Goal: Find specific page/section: Find specific page/section

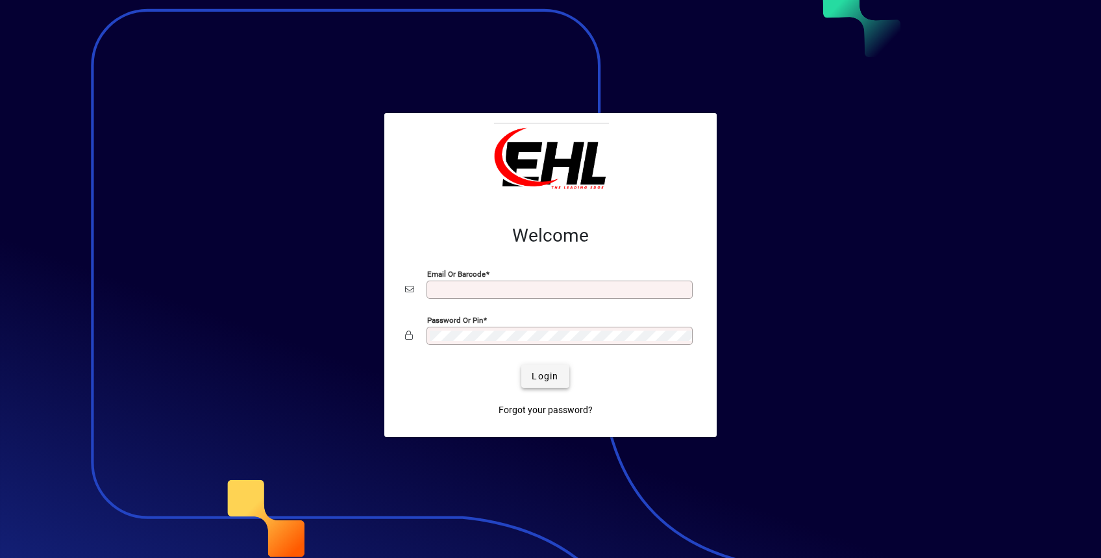
type input "**********"
click at [545, 373] on span "Login" at bounding box center [545, 377] width 27 height 14
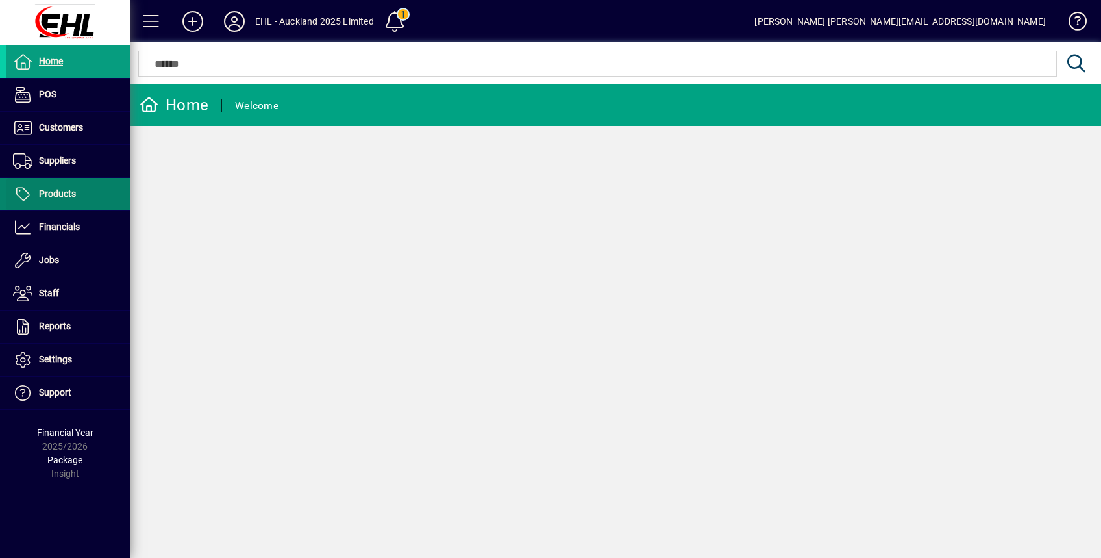
drag, startPoint x: 58, startPoint y: 132, endPoint x: 125, endPoint y: 184, distance: 84.3
click at [58, 133] on span "Customers" at bounding box center [44, 128] width 77 height 16
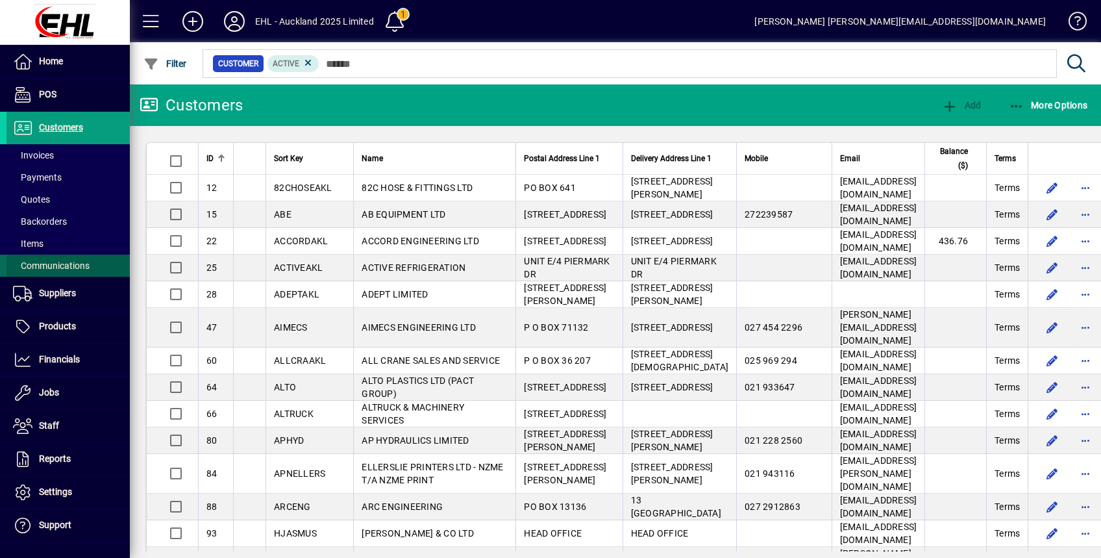
click at [73, 268] on span "Communications" at bounding box center [51, 265] width 77 height 10
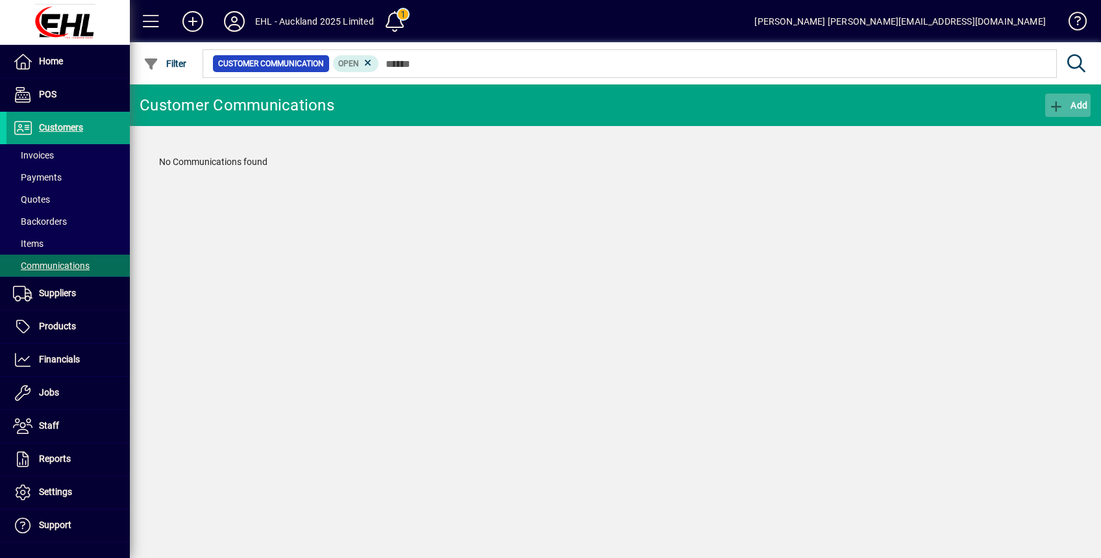
click at [1065, 102] on span "Add" at bounding box center [1068, 105] width 39 height 10
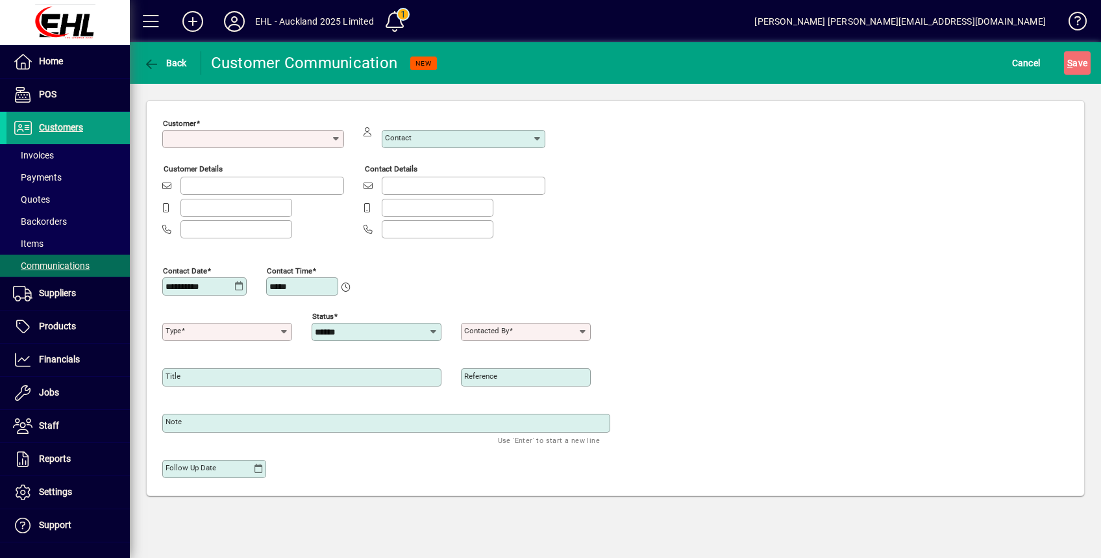
click at [223, 139] on input "Customer" at bounding box center [249, 139] width 166 height 10
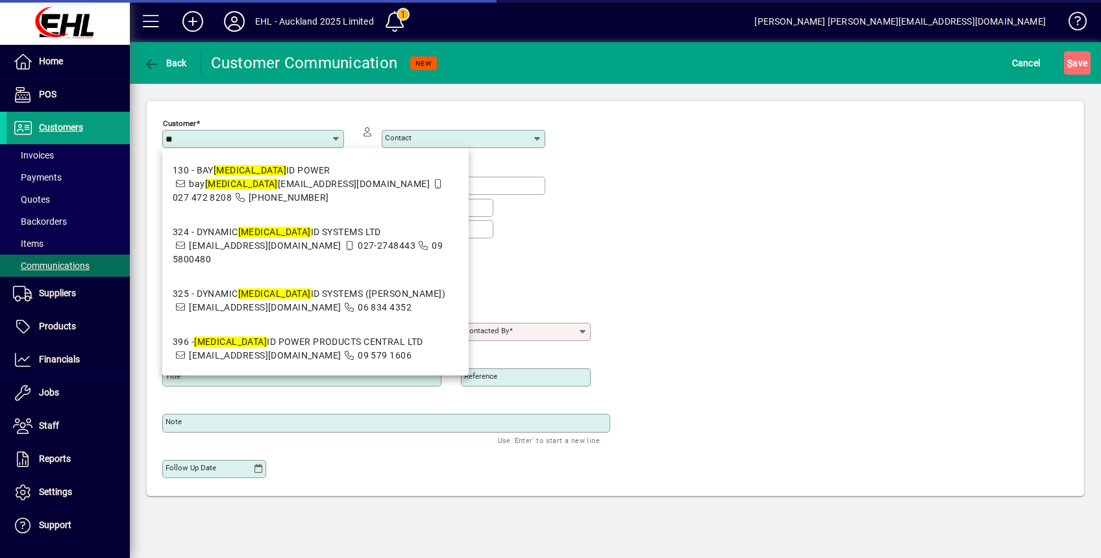
type input "*"
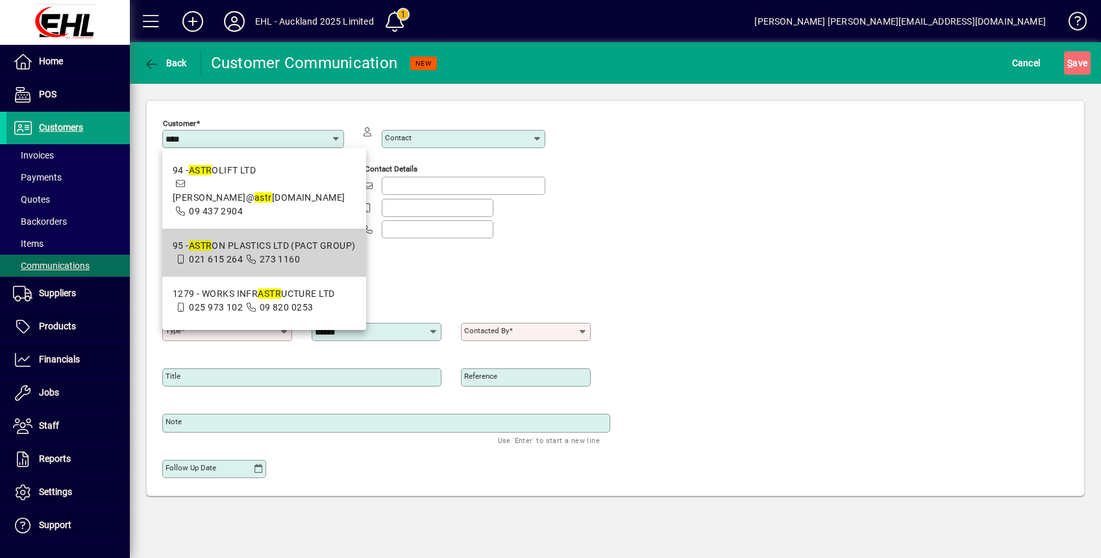
click at [247, 239] on div "95 - ASTR ON PLASTICS LTD (PACT GROUP)" at bounding box center [264, 246] width 183 height 14
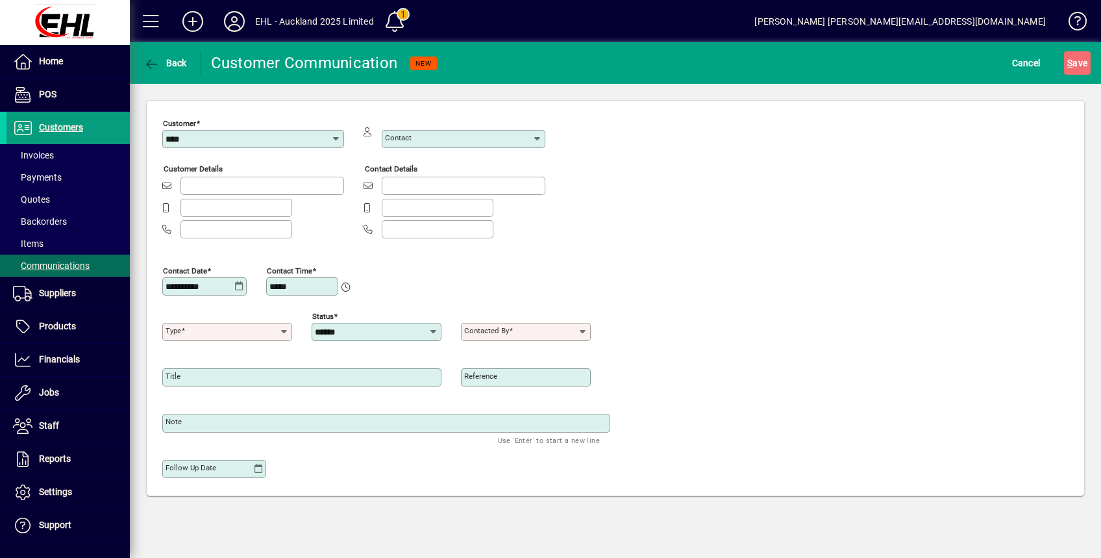
type input "**********"
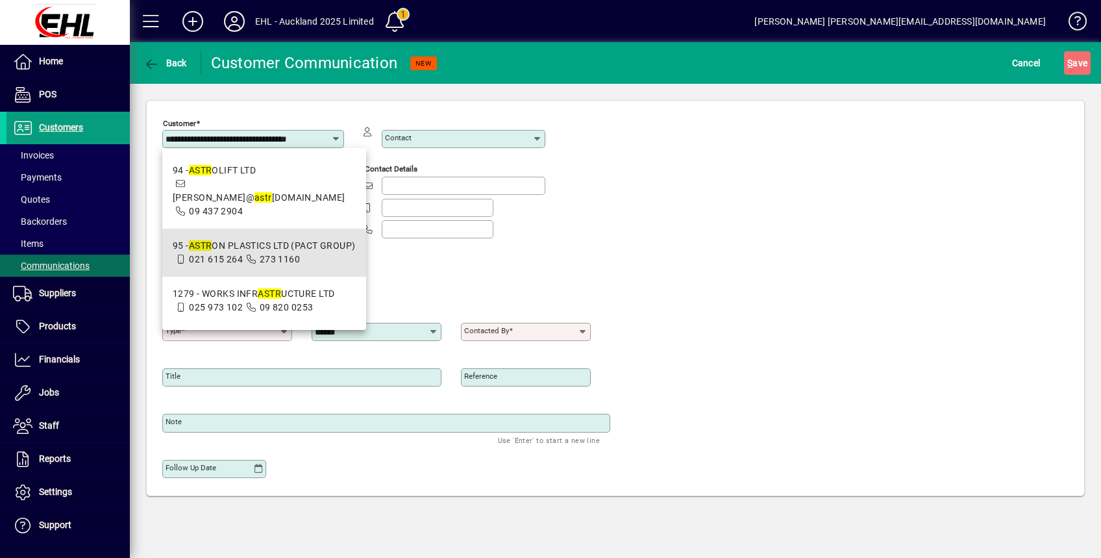
scroll to position [0, 16]
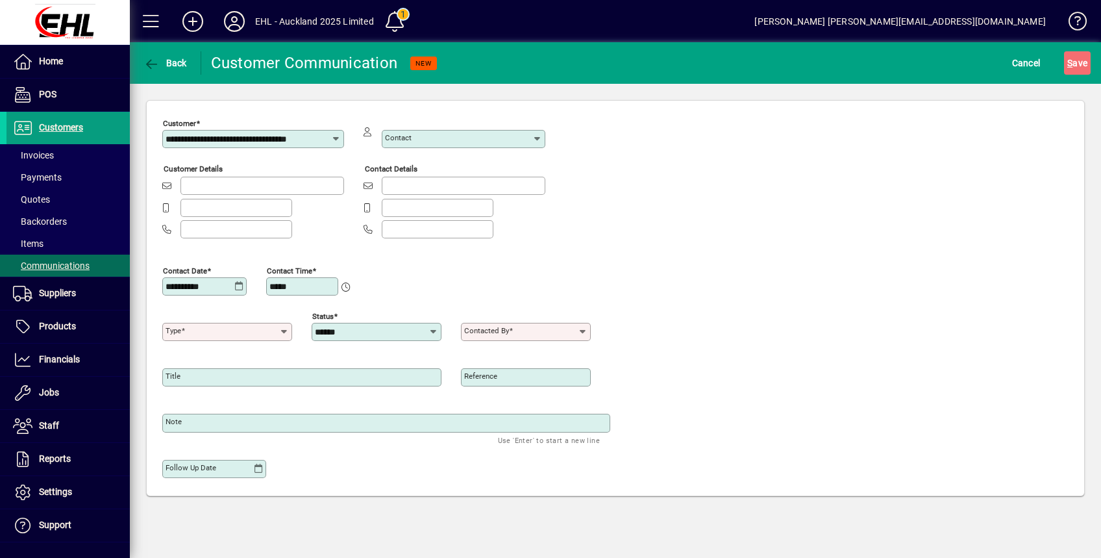
type input "**********"
type input "********"
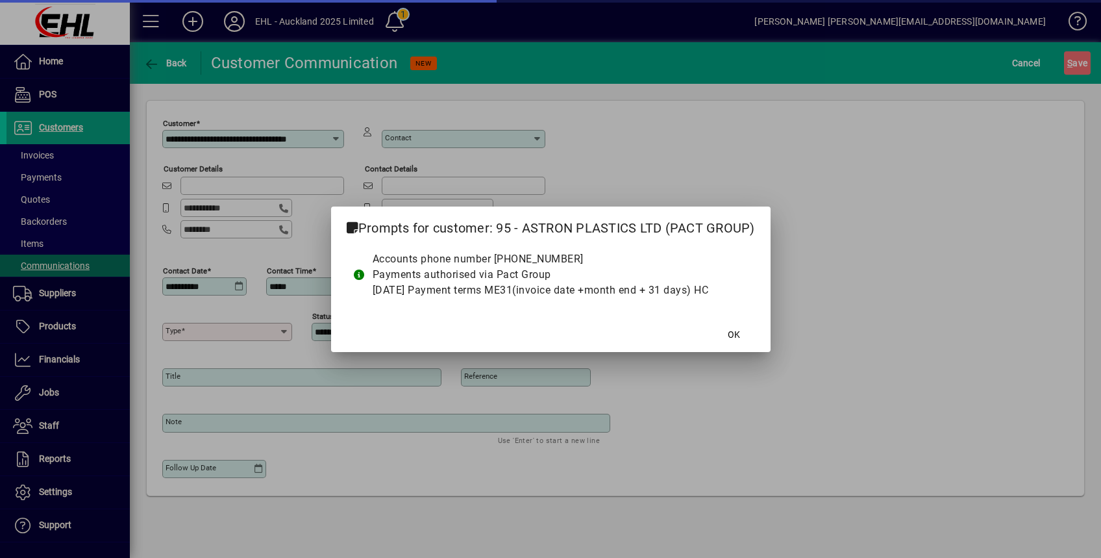
scroll to position [0, 0]
click at [740, 334] on span "OK" at bounding box center [734, 335] width 12 height 14
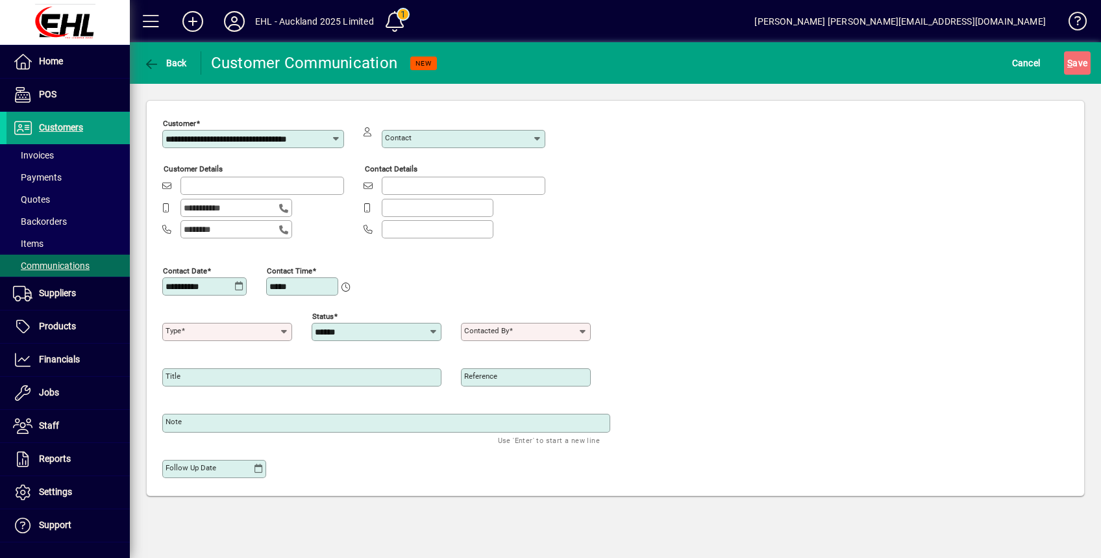
scroll to position [0, 16]
click at [417, 136] on input "Contact" at bounding box center [458, 139] width 147 height 10
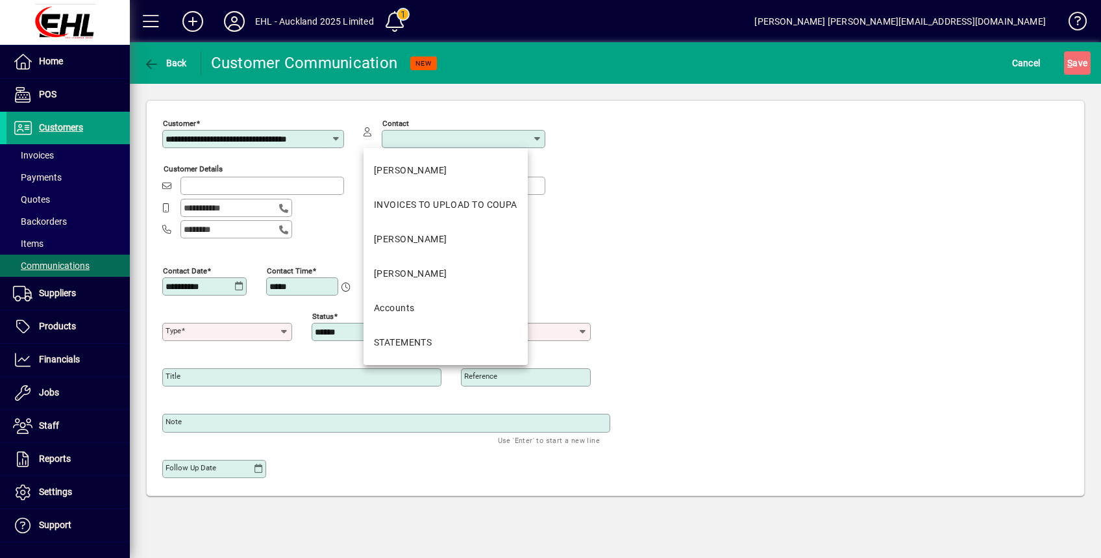
drag, startPoint x: 812, startPoint y: 253, endPoint x: 801, endPoint y: 266, distance: 17.0
click at [812, 254] on div "**********" at bounding box center [615, 301] width 907 height 375
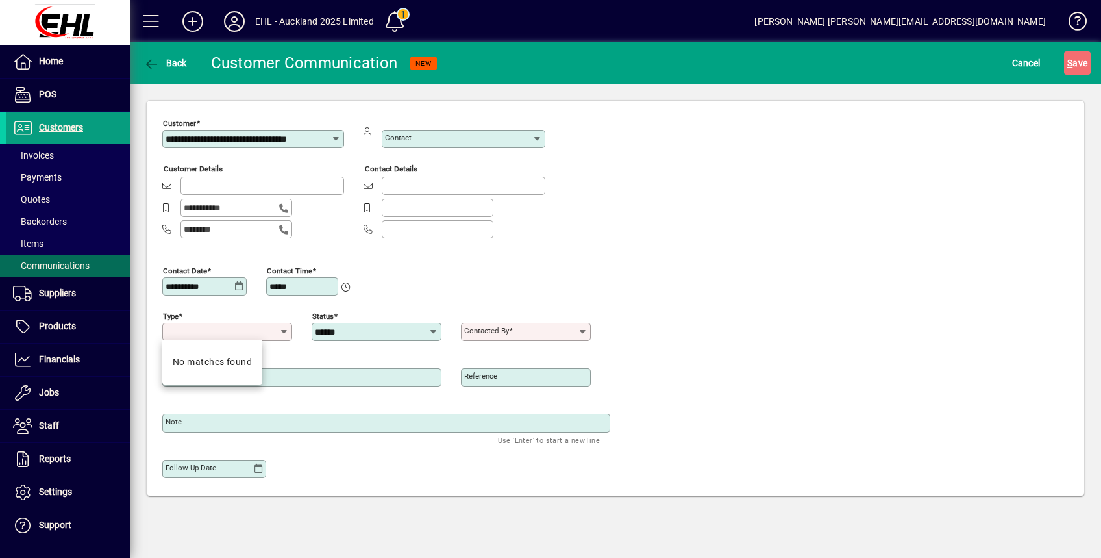
click at [278, 331] on input "Type" at bounding box center [223, 332] width 114 height 10
click at [311, 359] on div "Title" at bounding box center [301, 370] width 279 height 31
click at [262, 464] on icon at bounding box center [259, 469] width 10 height 10
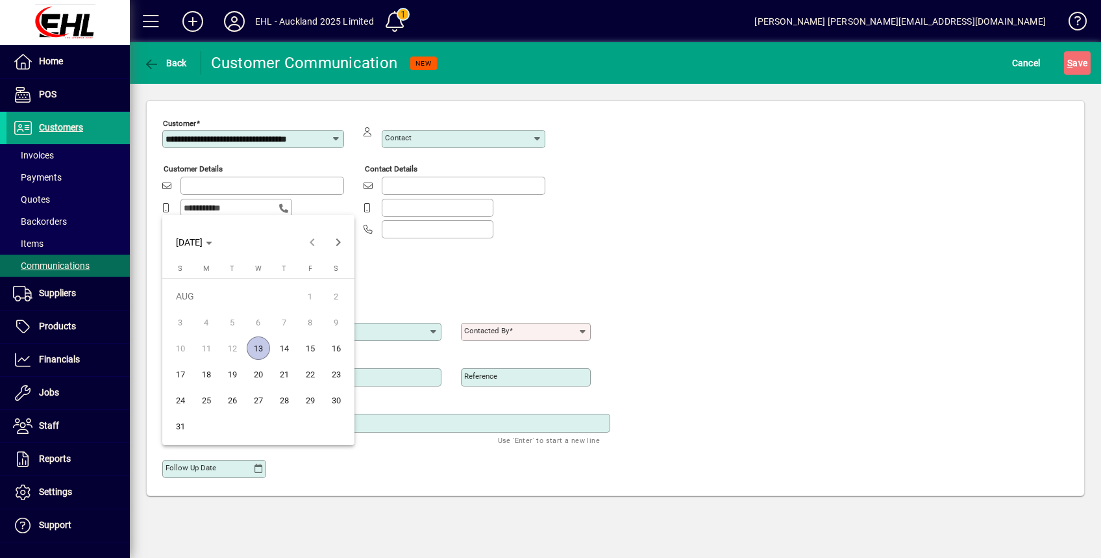
click at [463, 434] on div at bounding box center [550, 279] width 1101 height 558
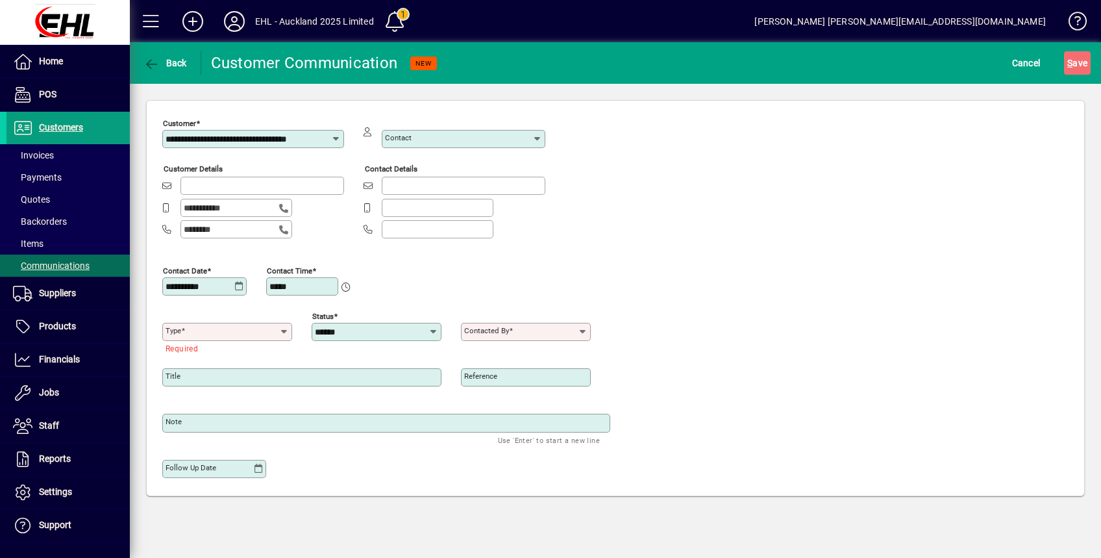
click at [290, 329] on div at bounding box center [229, 332] width 126 height 10
click at [284, 329] on icon at bounding box center [284, 332] width 10 height 10
click at [233, 359] on div "No matches found" at bounding box center [212, 362] width 79 height 14
click at [549, 327] on input "Contacted by" at bounding box center [521, 332] width 114 height 10
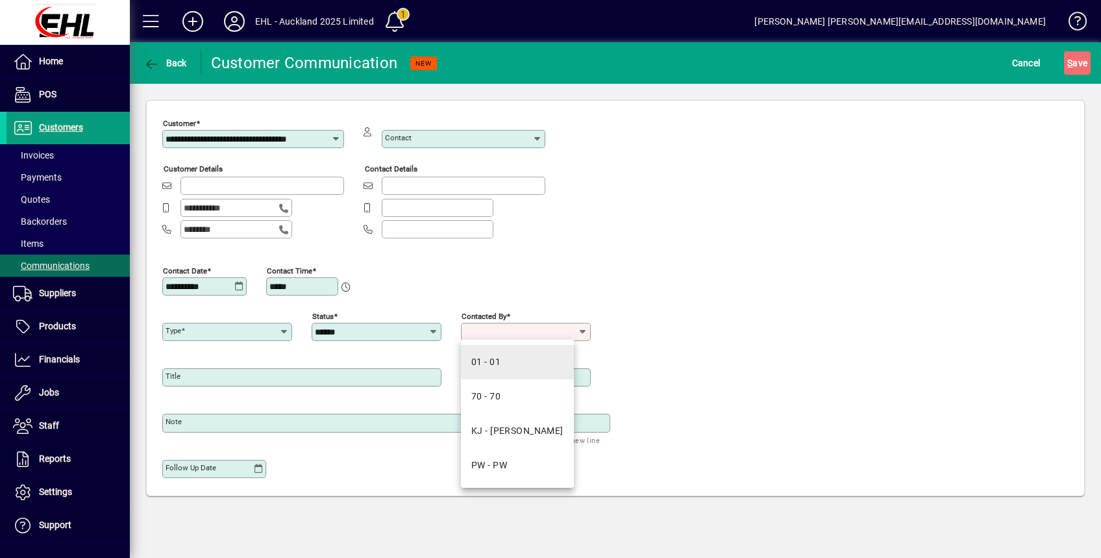
click at [499, 368] on div "01 - 01" at bounding box center [486, 362] width 29 height 14
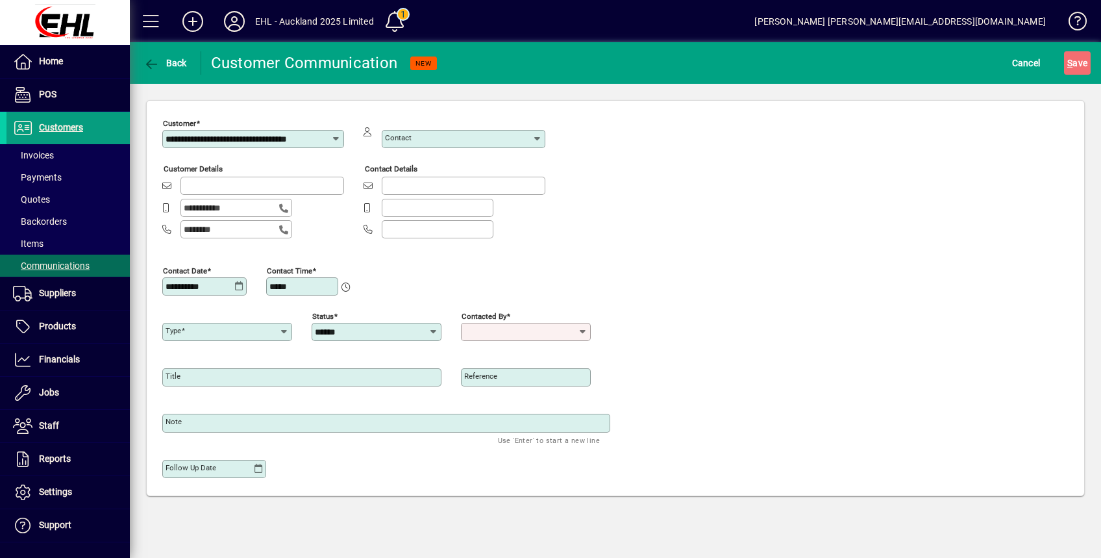
type input "*******"
click at [837, 349] on div "**********" at bounding box center [615, 301] width 907 height 375
click at [442, 140] on input "Contact" at bounding box center [458, 139] width 147 height 10
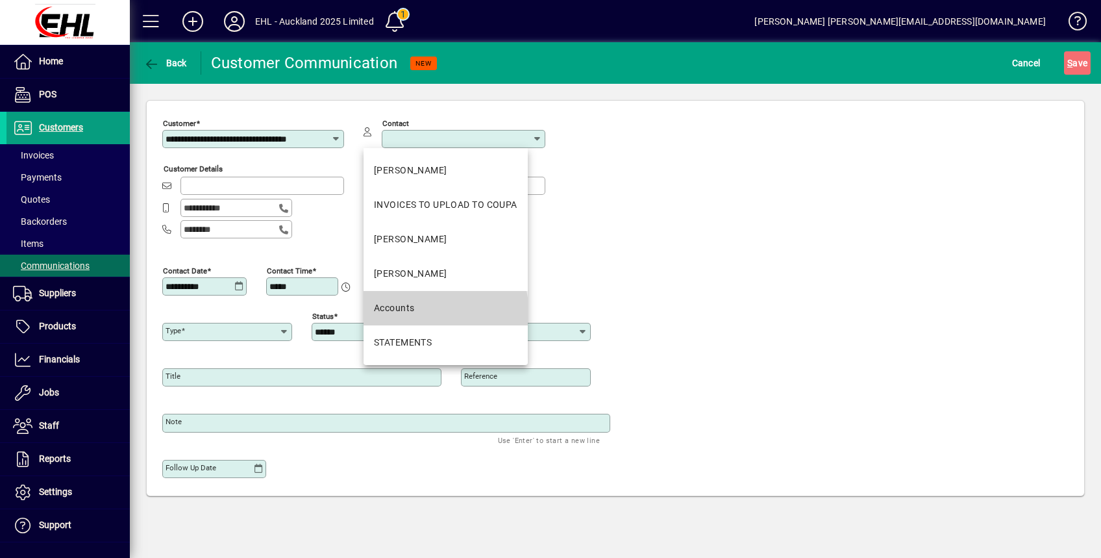
click at [404, 316] on mat-option "Accounts" at bounding box center [446, 308] width 164 height 34
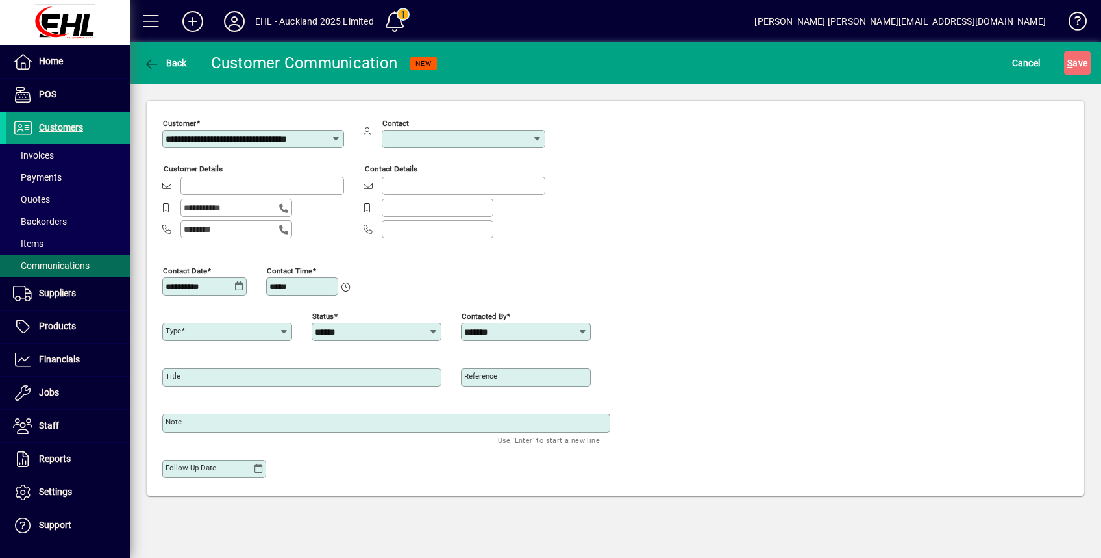
type input "********"
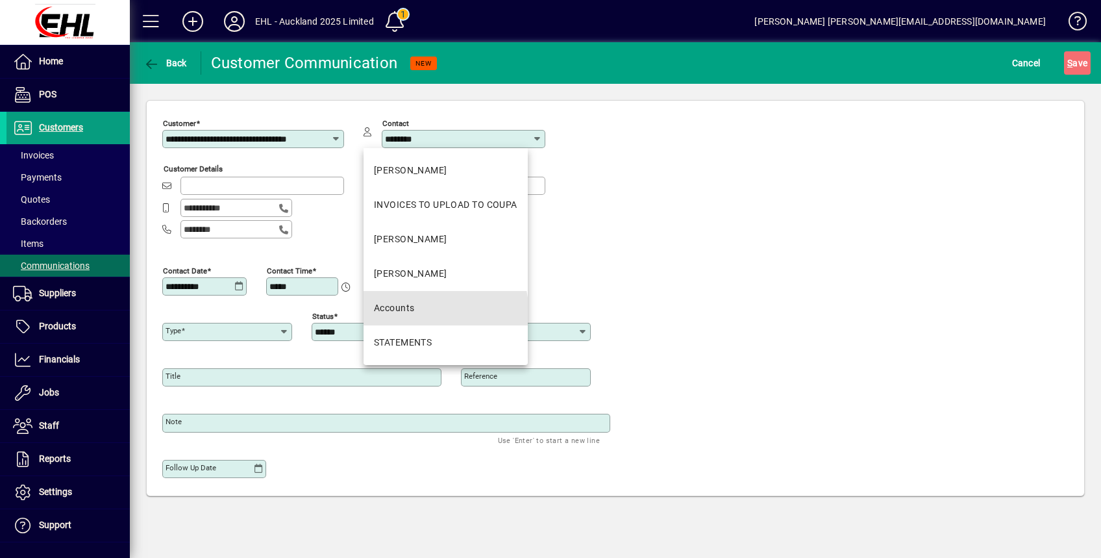
type input "**********"
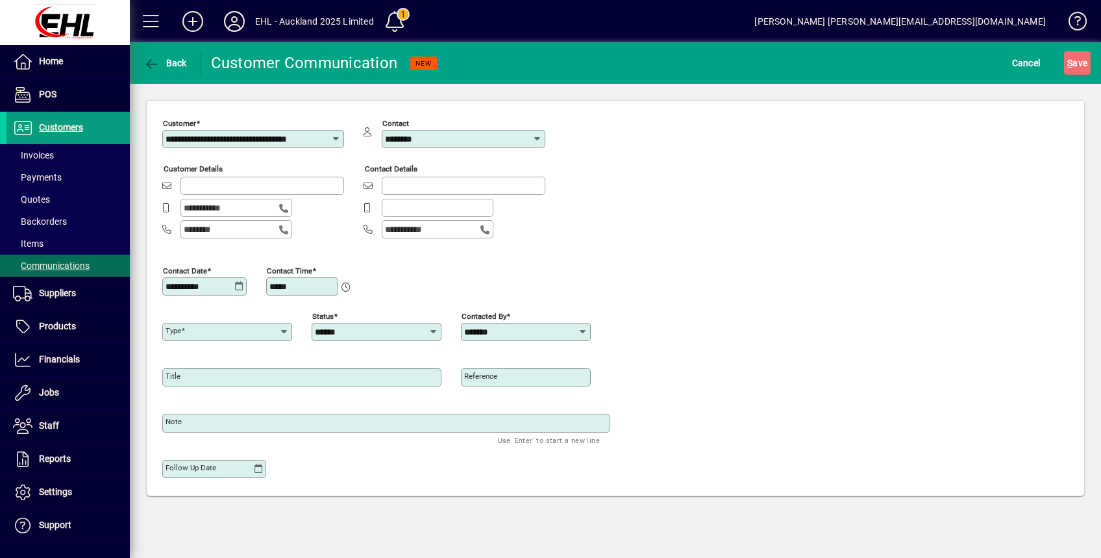
click at [286, 327] on icon at bounding box center [284, 332] width 10 height 10
click at [208, 346] on mat-option "No matches found" at bounding box center [212, 362] width 100 height 34
click at [258, 470] on icon at bounding box center [259, 469] width 10 height 10
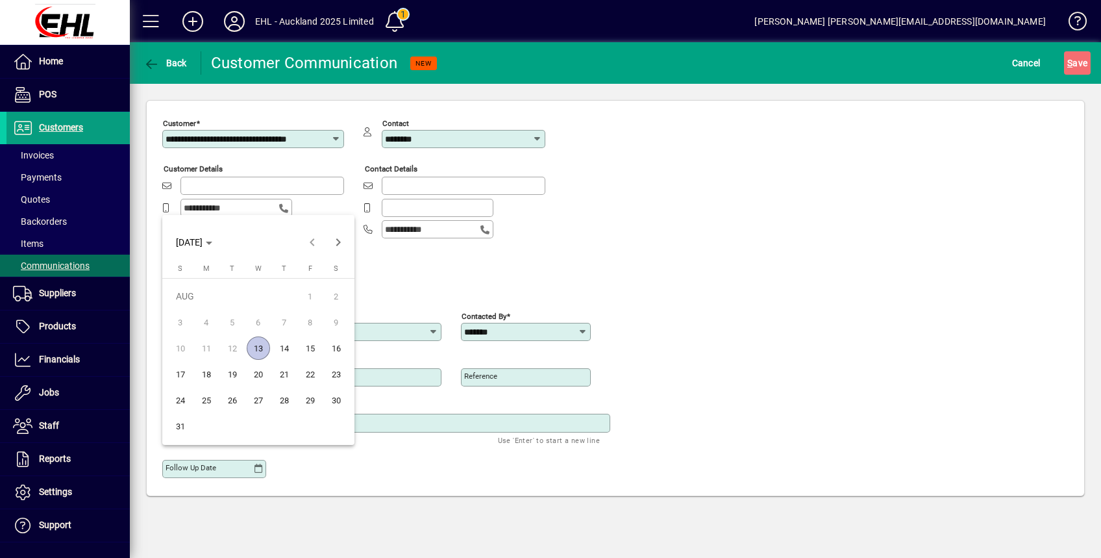
click at [256, 347] on span "13" at bounding box center [258, 347] width 23 height 23
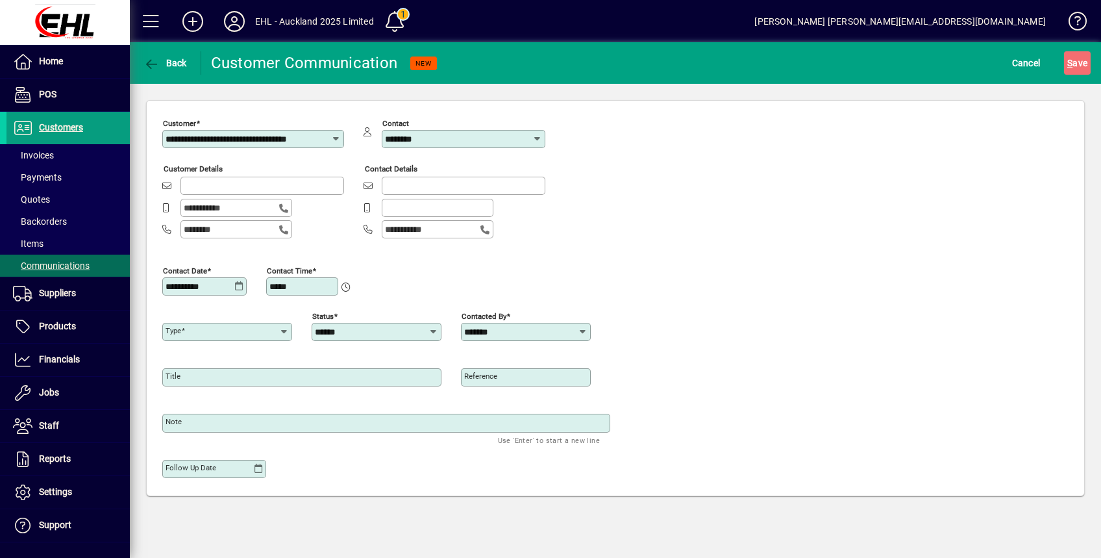
type input "**********"
click at [358, 466] on div "**********" at bounding box center [386, 466] width 448 height 45
click at [223, 145] on div "**********" at bounding box center [253, 139] width 182 height 18
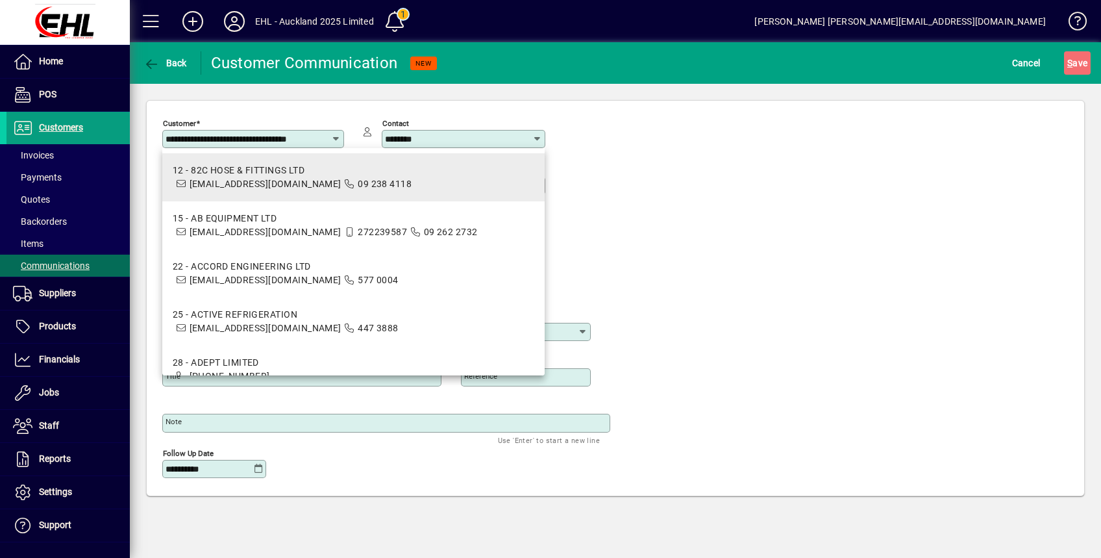
scroll to position [0, 16]
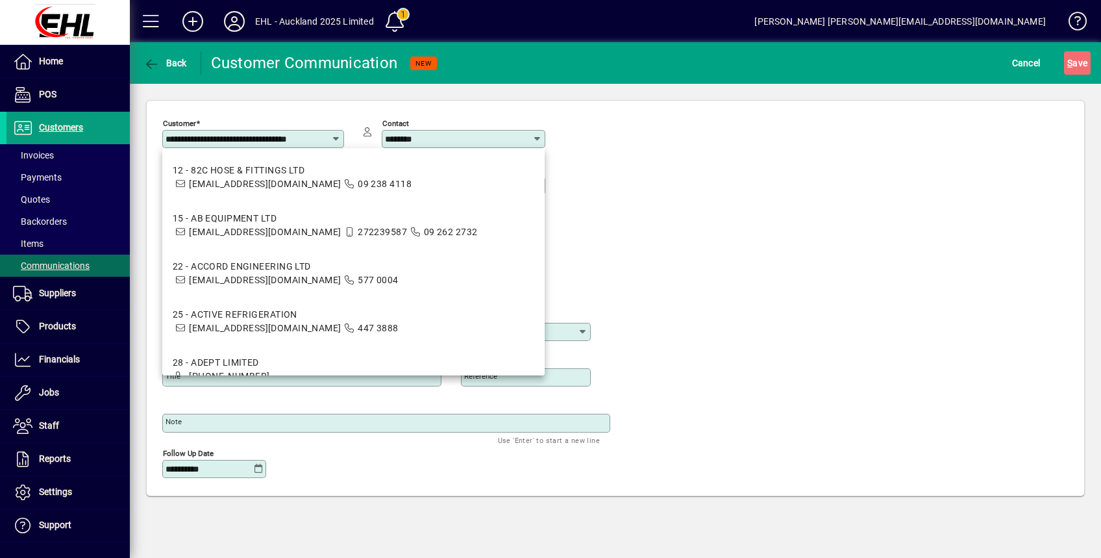
click at [739, 188] on div "**********" at bounding box center [615, 301] width 907 height 375
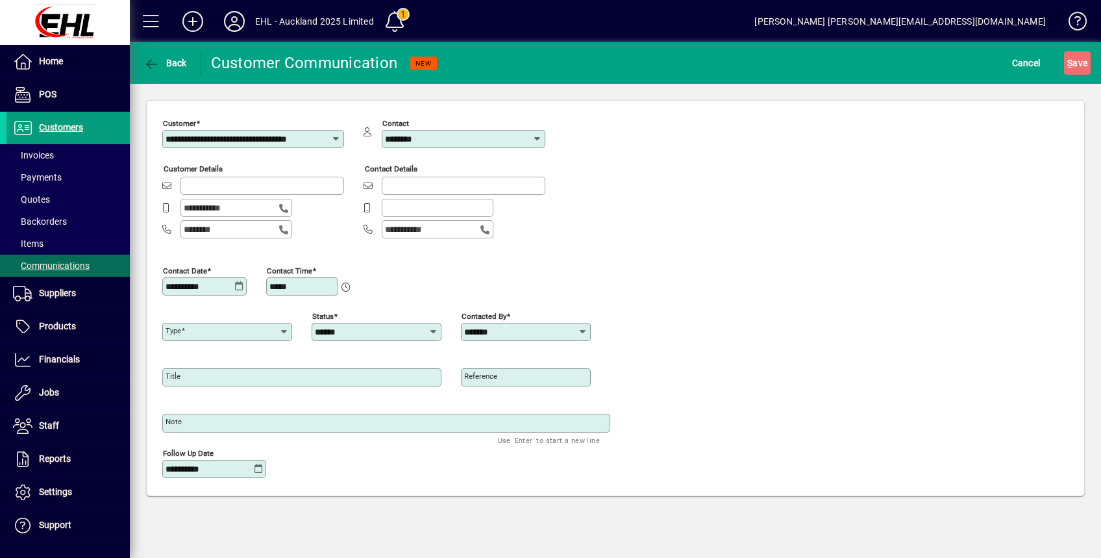
scroll to position [0, 0]
click at [250, 181] on input "email" at bounding box center [264, 186] width 160 height 10
click at [344, 285] on icon at bounding box center [344, 281] width 12 height 22
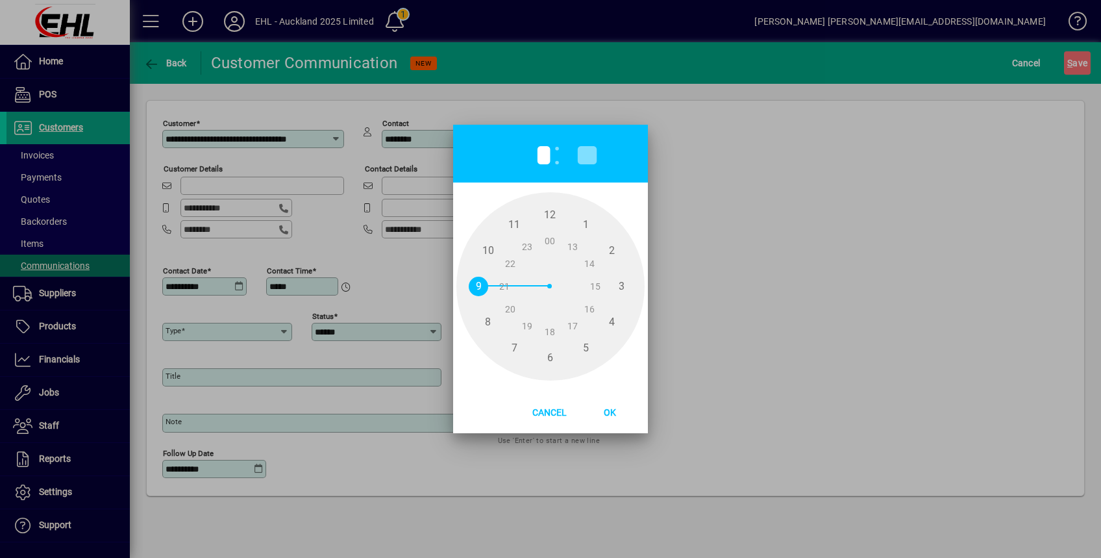
drag, startPoint x: 759, startPoint y: 275, endPoint x: 740, endPoint y: 281, distance: 18.9
click at [757, 275] on div at bounding box center [550, 279] width 1101 height 558
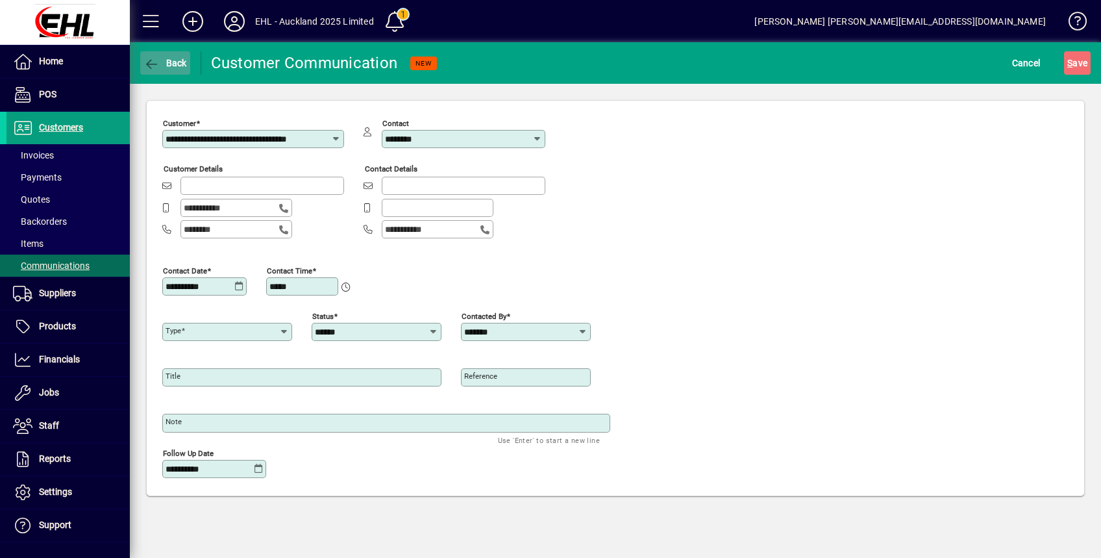
click at [183, 64] on span "Back" at bounding box center [166, 63] width 44 height 10
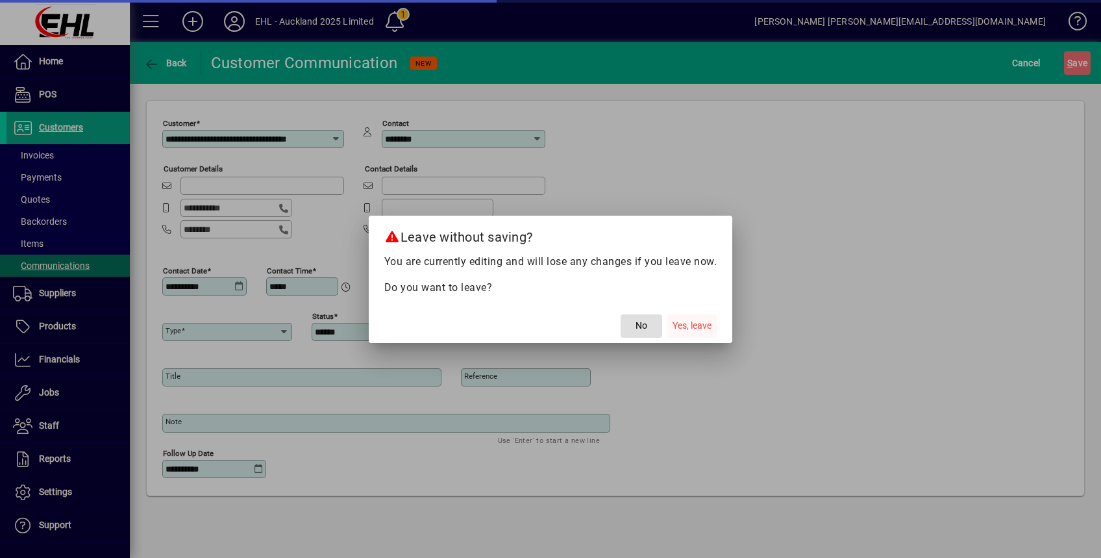
click at [700, 323] on span "Yes, leave" at bounding box center [692, 326] width 39 height 14
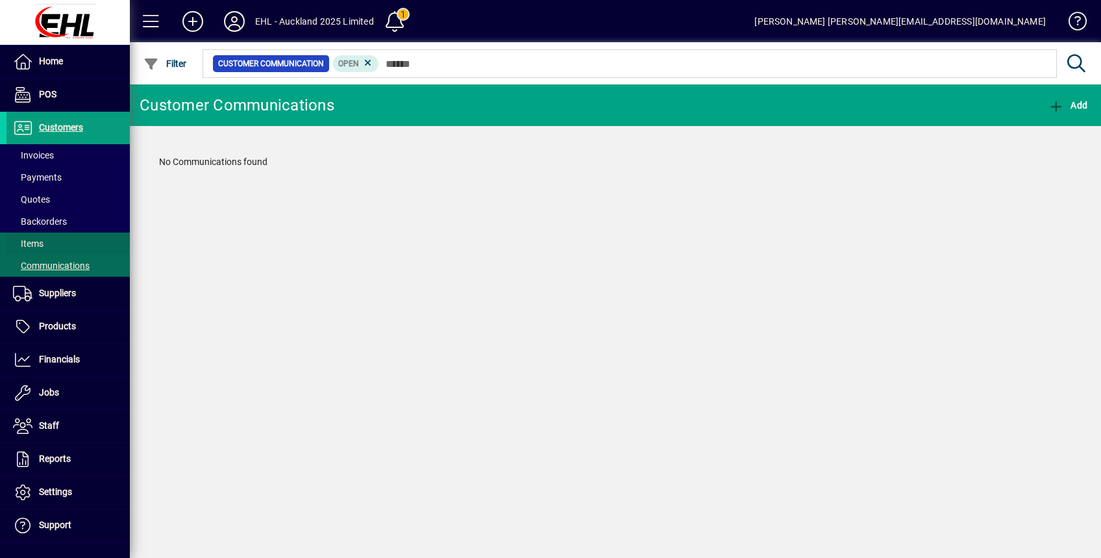
click at [32, 243] on span "Items" at bounding box center [28, 243] width 31 height 10
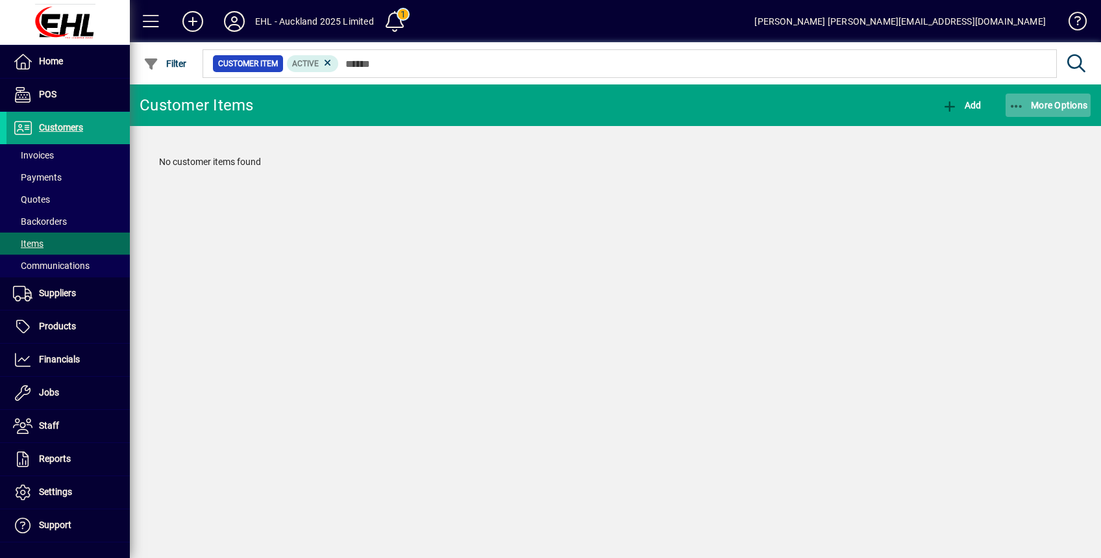
click at [1055, 105] on span "More Options" at bounding box center [1048, 105] width 79 height 10
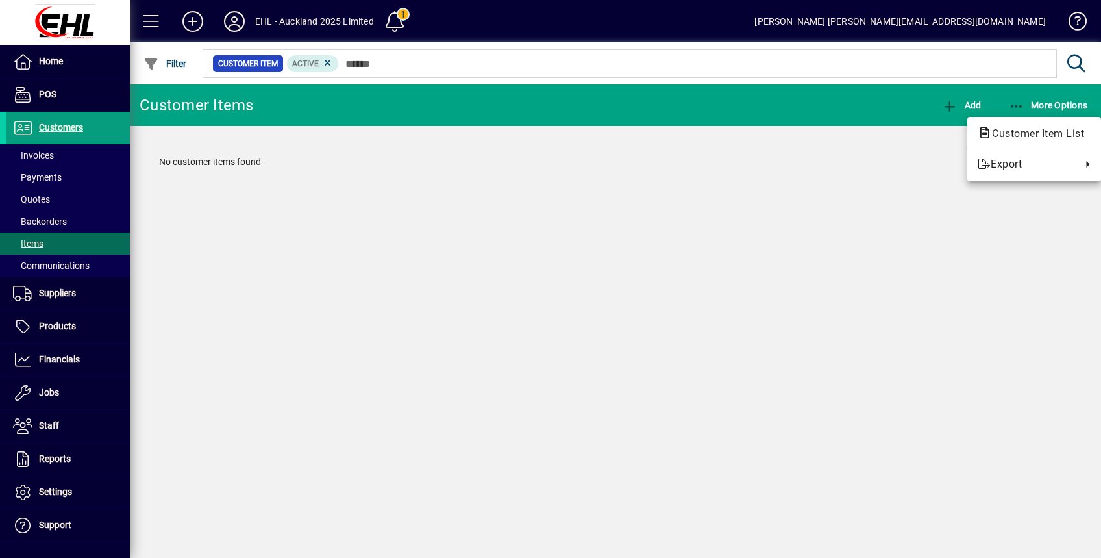
click at [961, 105] on div at bounding box center [550, 279] width 1101 height 558
click at [1038, 101] on span "More Options" at bounding box center [1048, 105] width 79 height 10
click at [982, 126] on span "Customer Item List" at bounding box center [1034, 134] width 113 height 16
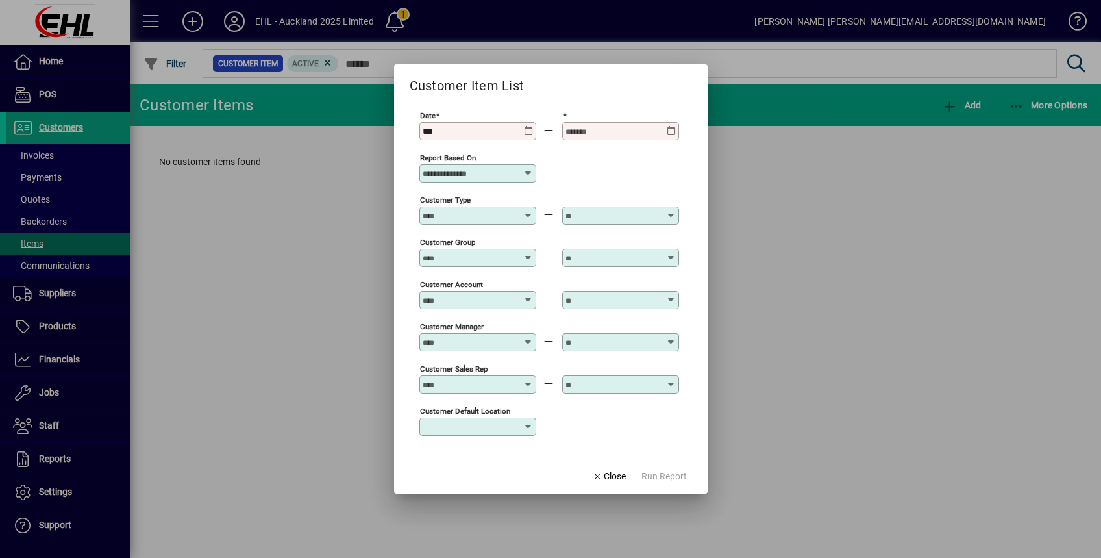
type input "****"
drag, startPoint x: 497, startPoint y: 130, endPoint x: 384, endPoint y: 140, distance: 113.5
click at [384, 140] on div "Customer Item List Date **** Report based on Customer Type Customer Group Custo…" at bounding box center [550, 279] width 1101 height 558
click at [534, 127] on div "Date" at bounding box center [478, 131] width 117 height 18
click at [530, 126] on icon at bounding box center [529, 126] width 10 height 0
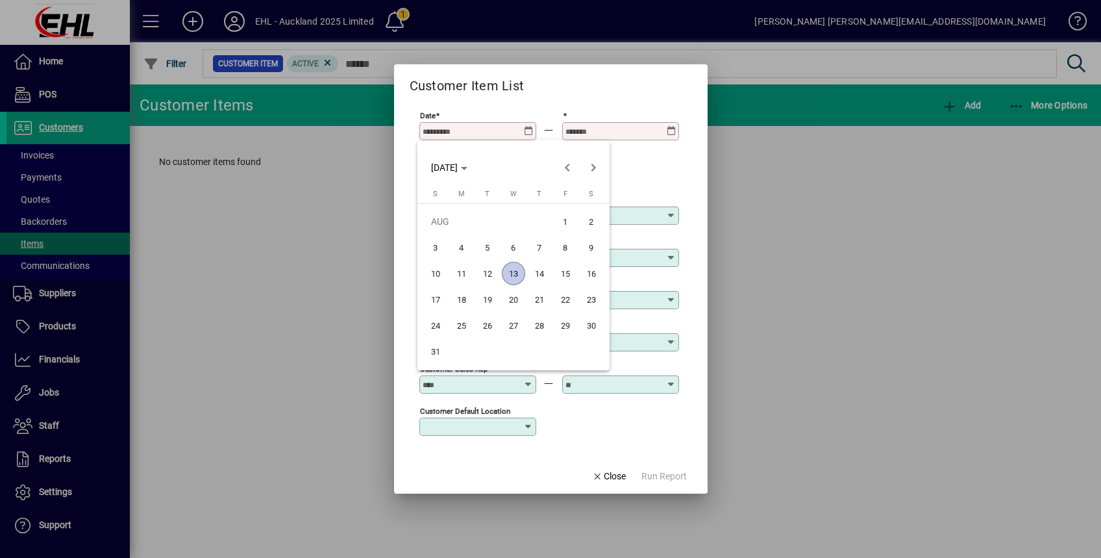
click at [512, 270] on span "13" at bounding box center [513, 273] width 23 height 23
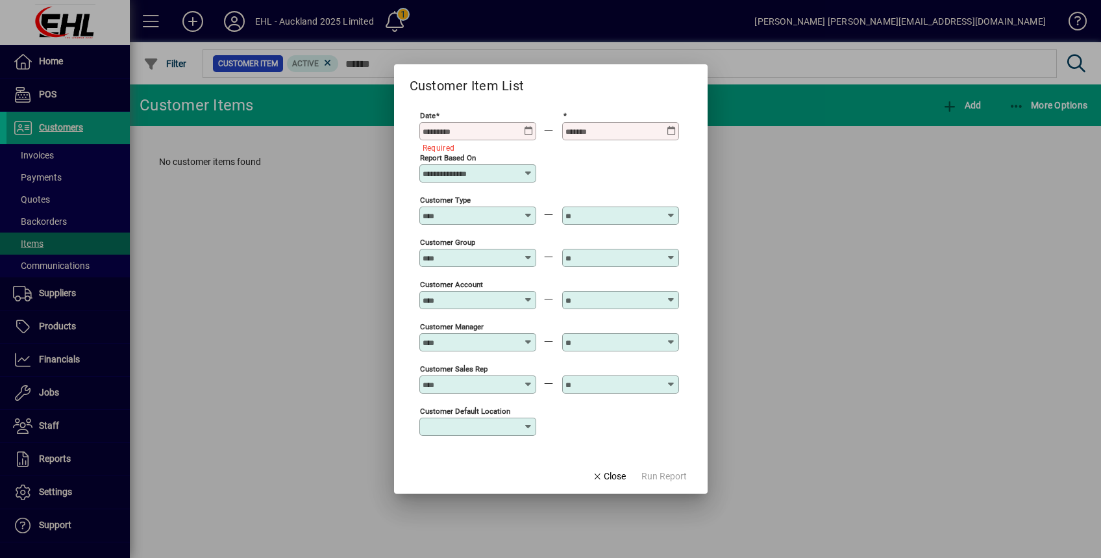
type input "**********"
click at [670, 126] on icon at bounding box center [672, 126] width 10 height 0
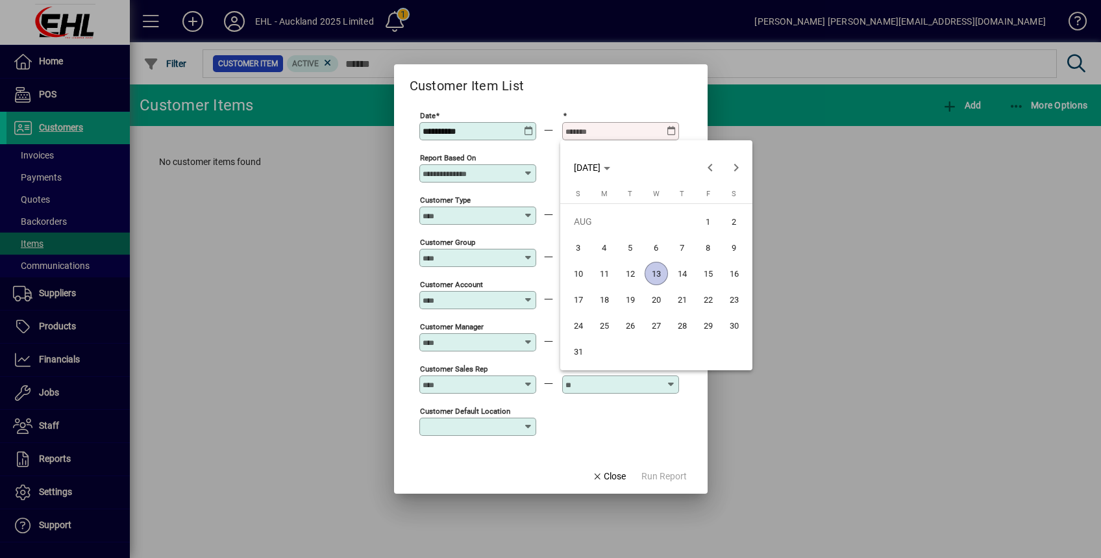
drag, startPoint x: 657, startPoint y: 266, endPoint x: 664, endPoint y: 295, distance: 30.2
click at [657, 266] on span "13" at bounding box center [656, 273] width 23 height 23
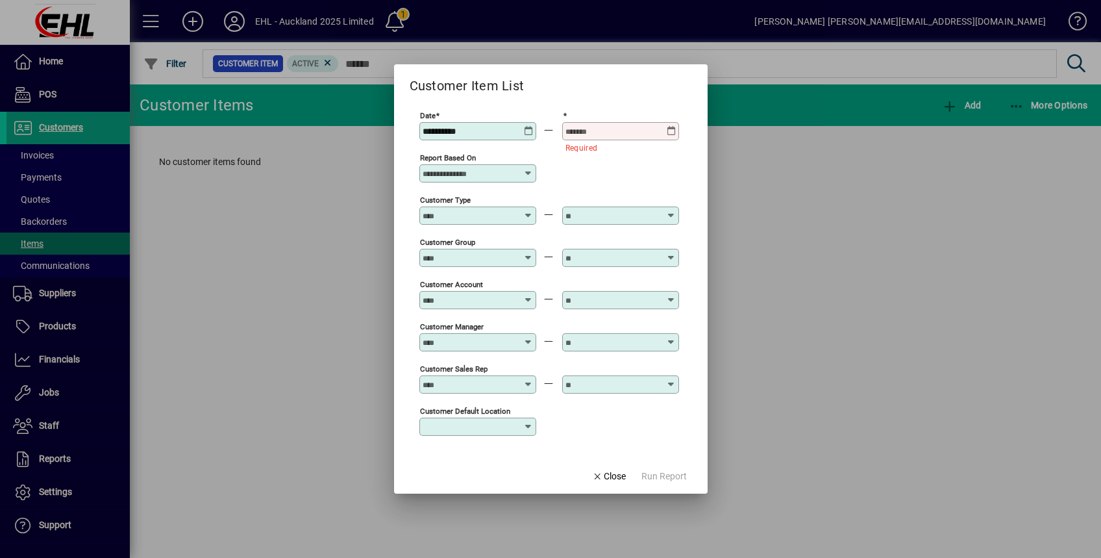
type input "**********"
click at [618, 473] on span "Close" at bounding box center [609, 477] width 34 height 14
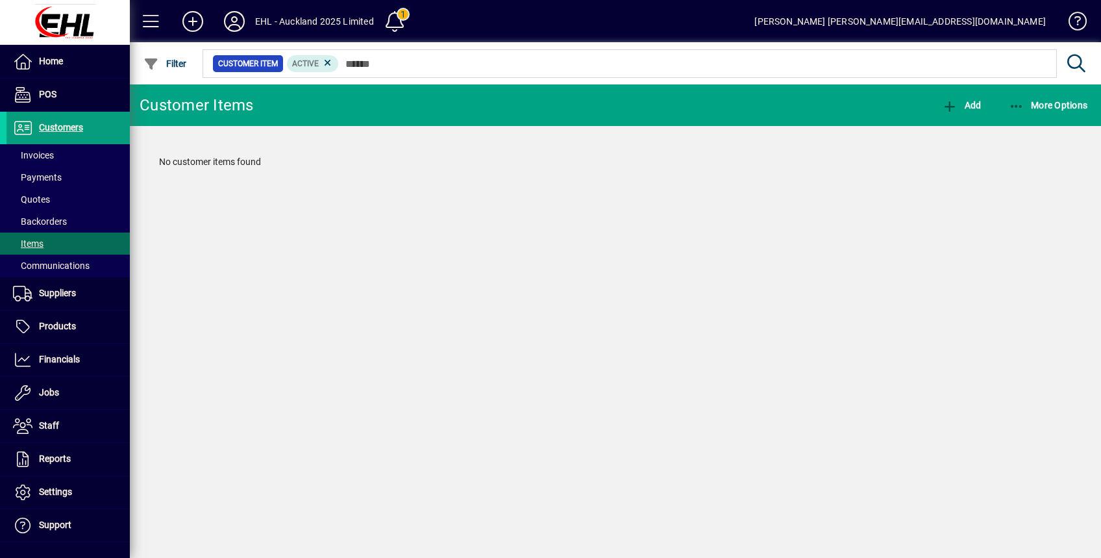
drag, startPoint x: 931, startPoint y: 203, endPoint x: 932, endPoint y: 195, distance: 7.2
click at [932, 203] on div "Customer Items Add More Options No customer items found" at bounding box center [616, 320] width 972 height 473
click at [943, 104] on icon "button" at bounding box center [950, 106] width 16 height 13
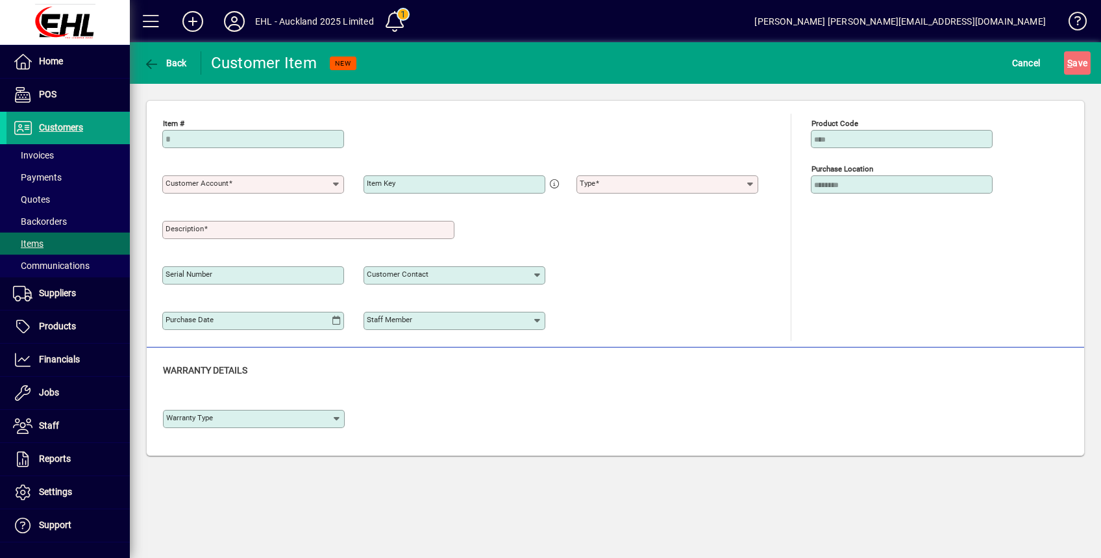
click at [748, 180] on icon at bounding box center [750, 184] width 10 height 10
click at [605, 193] on div "No matches found" at bounding box center [626, 215] width 100 height 45
click at [290, 221] on div "Description" at bounding box center [308, 230] width 292 height 18
click at [209, 185] on mat-label "Customer Account" at bounding box center [197, 183] width 63 height 9
click at [209, 185] on input "Customer Account" at bounding box center [249, 184] width 166 height 10
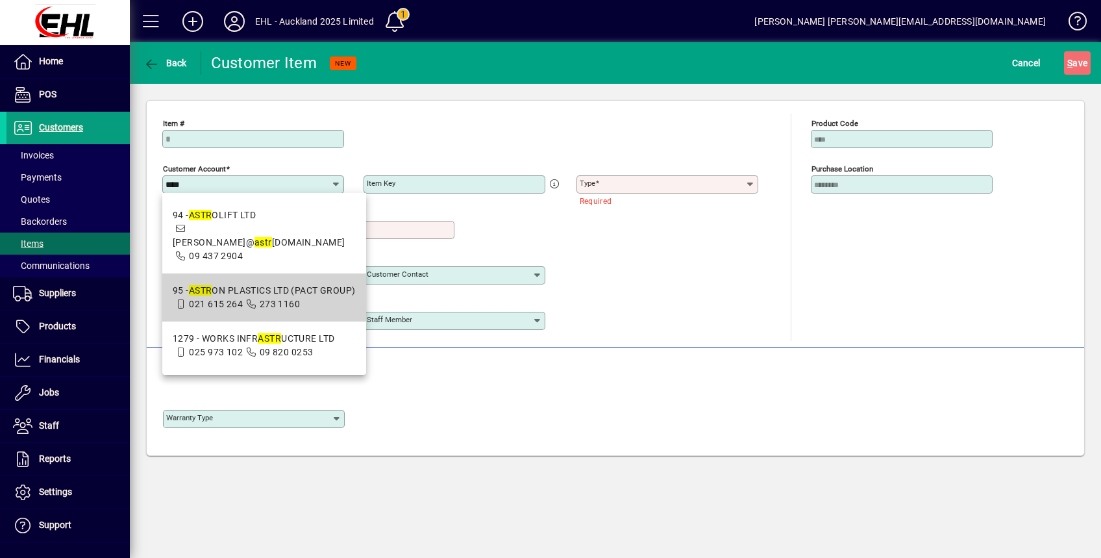
click at [281, 284] on div "95 - ASTR ON PLASTICS LTD (PACT GROUP)" at bounding box center [264, 291] width 183 height 14
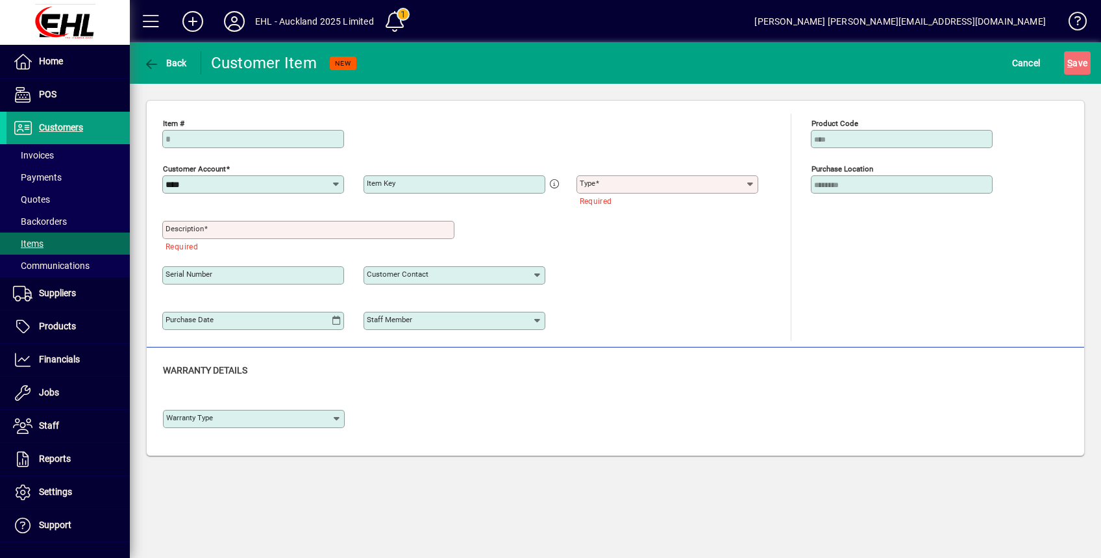
type input "**********"
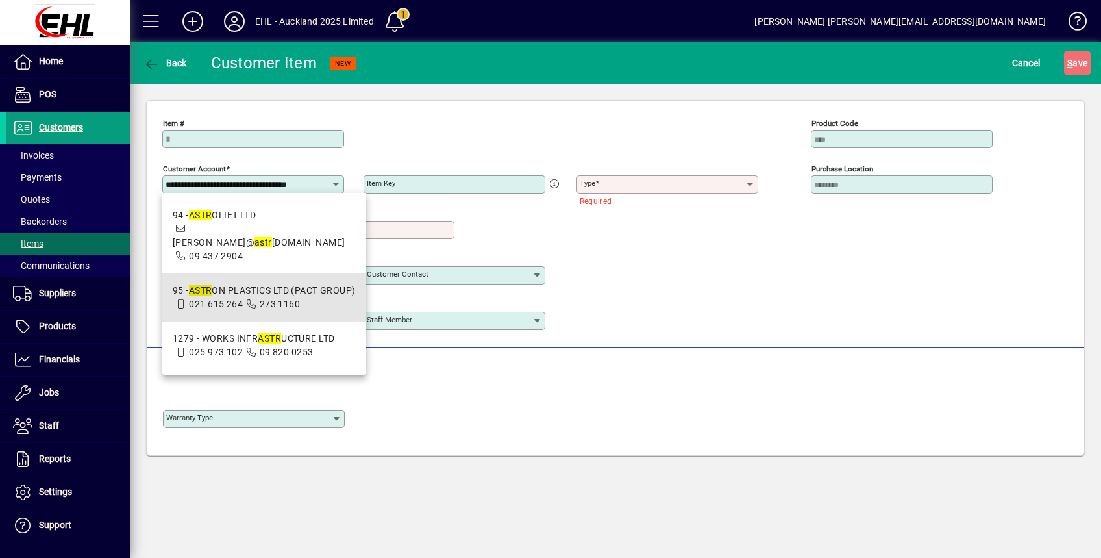
scroll to position [0, 16]
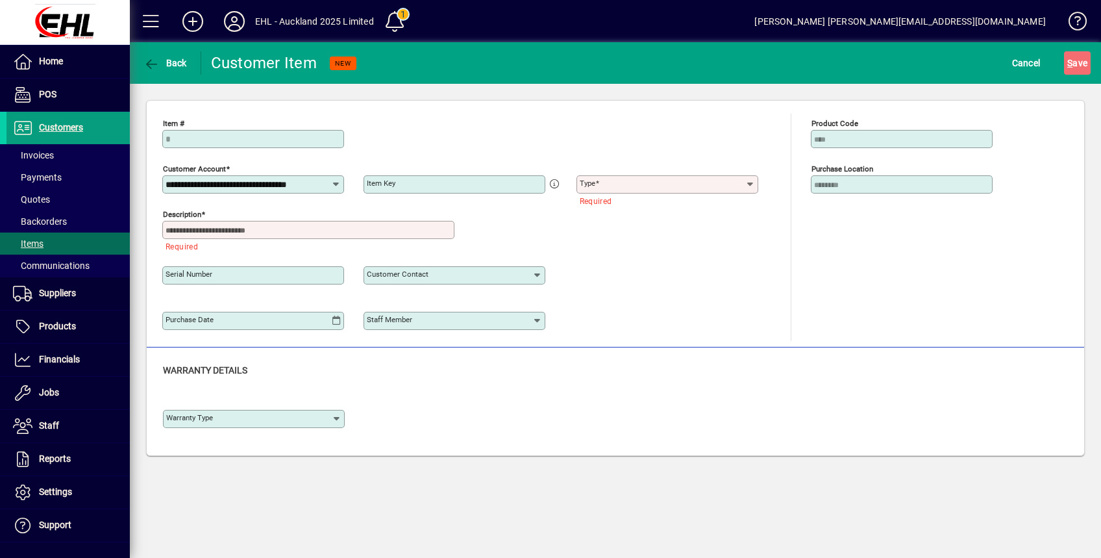
click at [246, 227] on input "Description" at bounding box center [310, 230] width 288 height 10
drag, startPoint x: 173, startPoint y: 225, endPoint x: 95, endPoint y: 227, distance: 78.6
click at [95, 227] on mat-drawer-container "**********" at bounding box center [550, 279] width 1101 height 558
type input "**********"
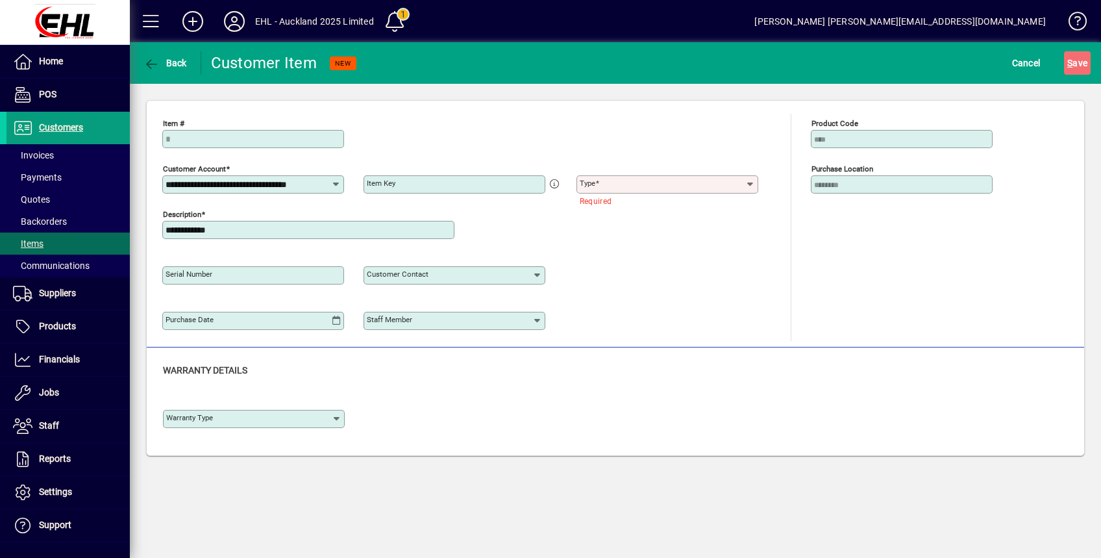
click at [656, 190] on div "Type" at bounding box center [668, 184] width 182 height 18
click at [627, 234] on div "No matches found" at bounding box center [626, 215] width 100 height 45
click at [625, 182] on input "Type" at bounding box center [663, 184] width 166 height 10
click at [625, 182] on input "*" at bounding box center [663, 184] width 166 height 10
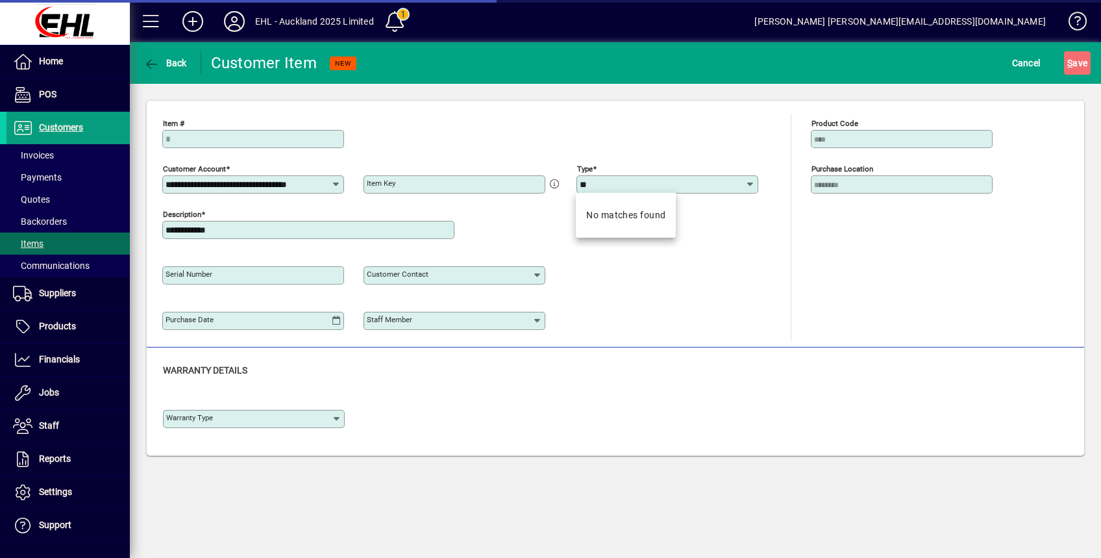
type input "*"
type input "*******"
click at [826, 255] on div "Product Code Purchase Location" at bounding box center [912, 227] width 203 height 227
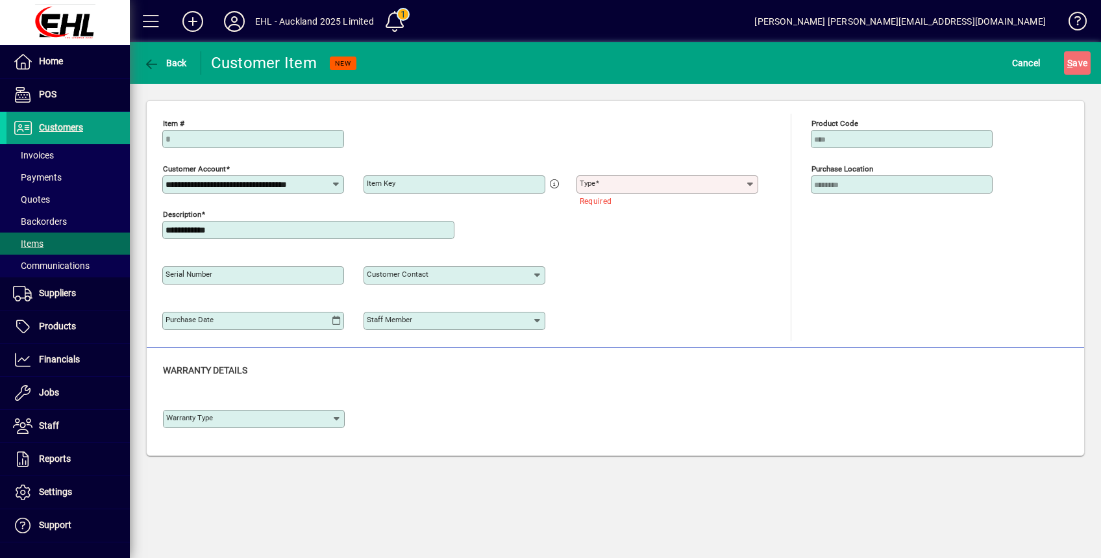
click at [602, 182] on input "Type" at bounding box center [663, 184] width 166 height 10
click at [748, 228] on div "**********" at bounding box center [470, 227] width 616 height 227
click at [608, 185] on input "Type" at bounding box center [663, 184] width 166 height 10
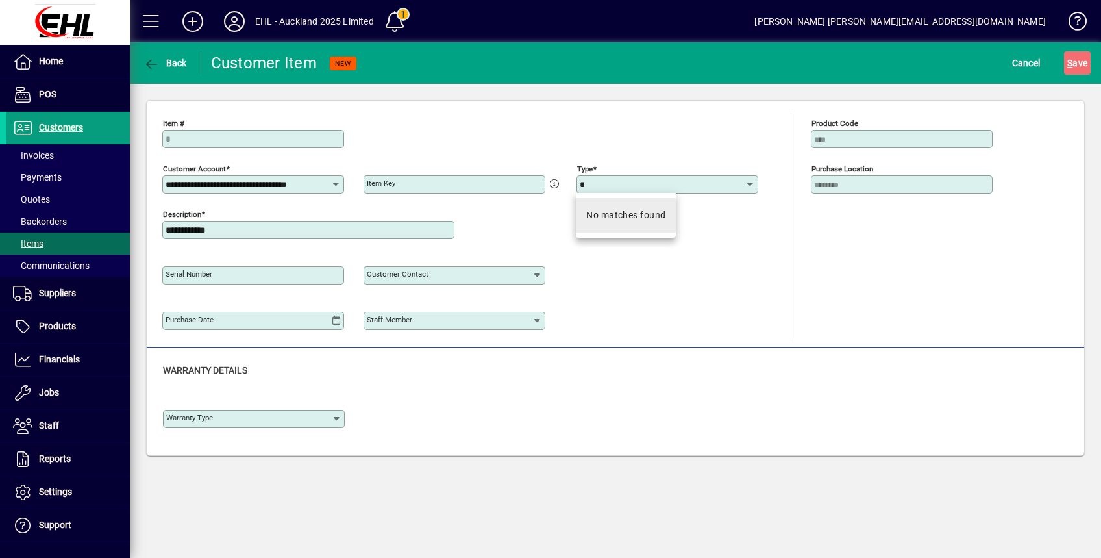
type input "*"
click at [606, 218] on div "No matches found" at bounding box center [625, 215] width 79 height 14
type input "****"
click at [752, 267] on div "Serial Number Customer Contact" at bounding box center [470, 272] width 616 height 45
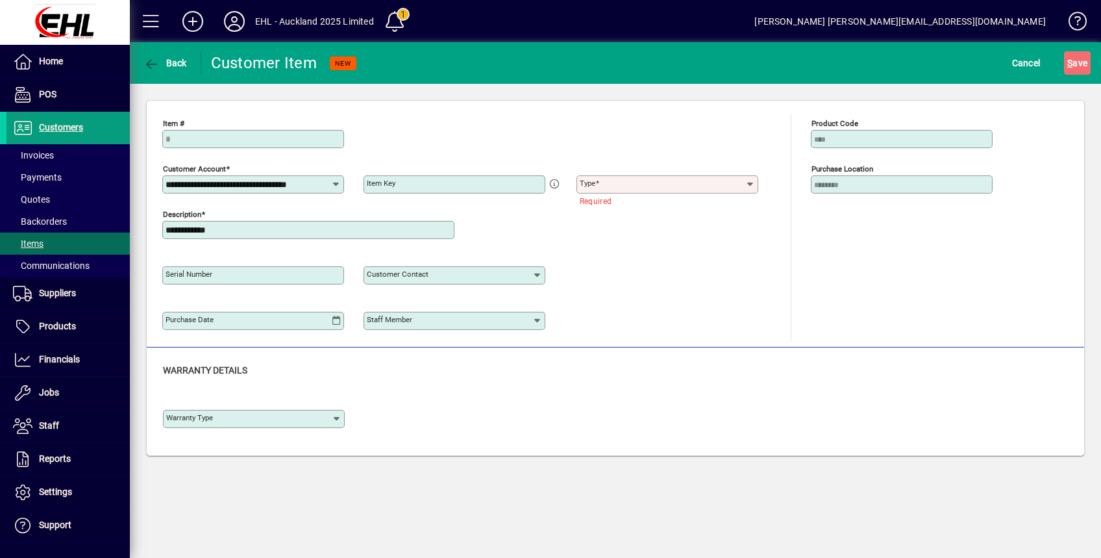
click at [753, 184] on icon at bounding box center [750, 184] width 10 height 10
click at [679, 288] on div "Serial Number Customer Contact" at bounding box center [470, 272] width 616 height 45
click at [311, 270] on input "Serial Number" at bounding box center [255, 275] width 178 height 10
click at [416, 273] on mat-label "Customer Contact" at bounding box center [398, 274] width 62 height 9
click at [416, 273] on input "Customer Contact" at bounding box center [450, 275] width 166 height 10
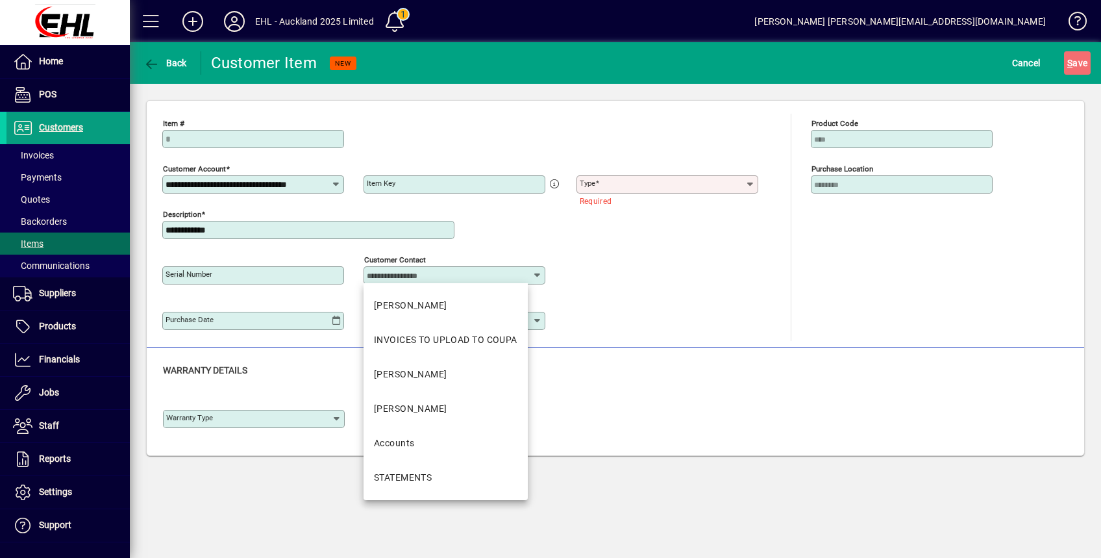
click at [733, 339] on div "**********" at bounding box center [616, 224] width 938 height 247
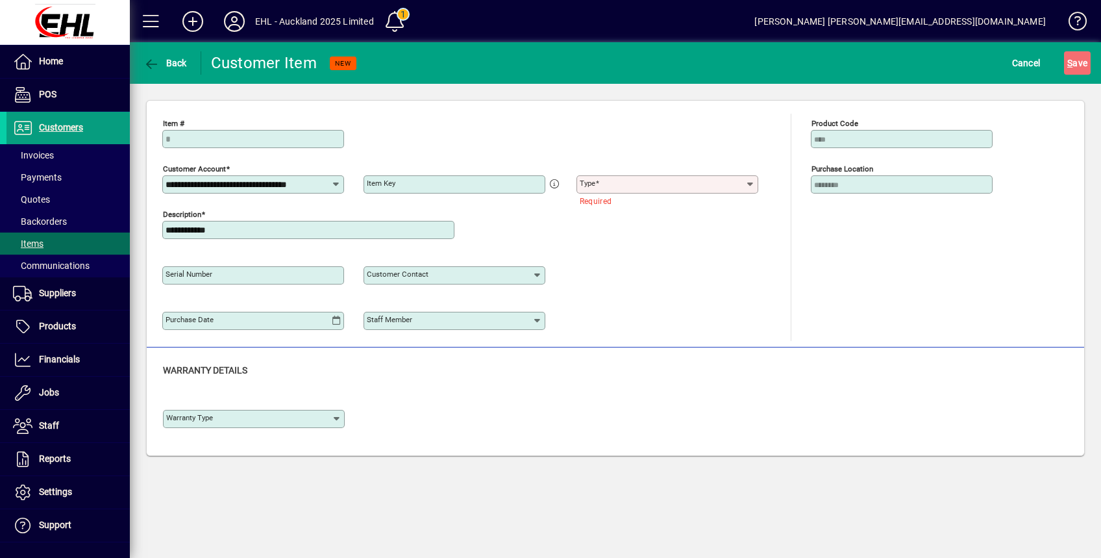
click at [539, 323] on icon at bounding box center [538, 321] width 10 height 10
drag, startPoint x: 709, startPoint y: 317, endPoint x: 253, endPoint y: 317, distance: 455.3
click at [707, 317] on div "Purchase Date Staff Member" at bounding box center [470, 318] width 616 height 45
click at [339, 319] on icon at bounding box center [336, 321] width 10 height 10
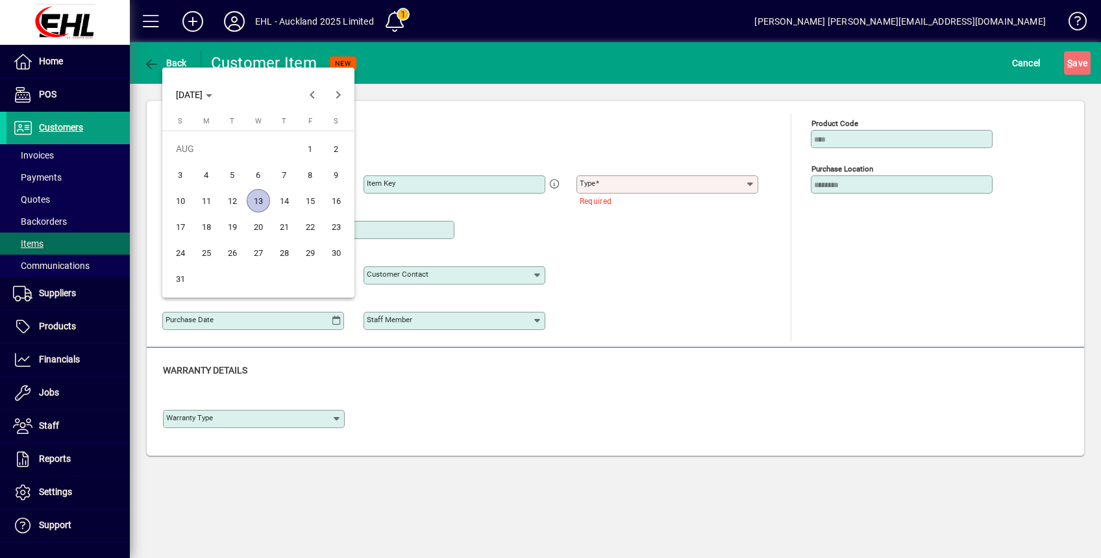
click at [703, 364] on div at bounding box center [550, 279] width 1101 height 558
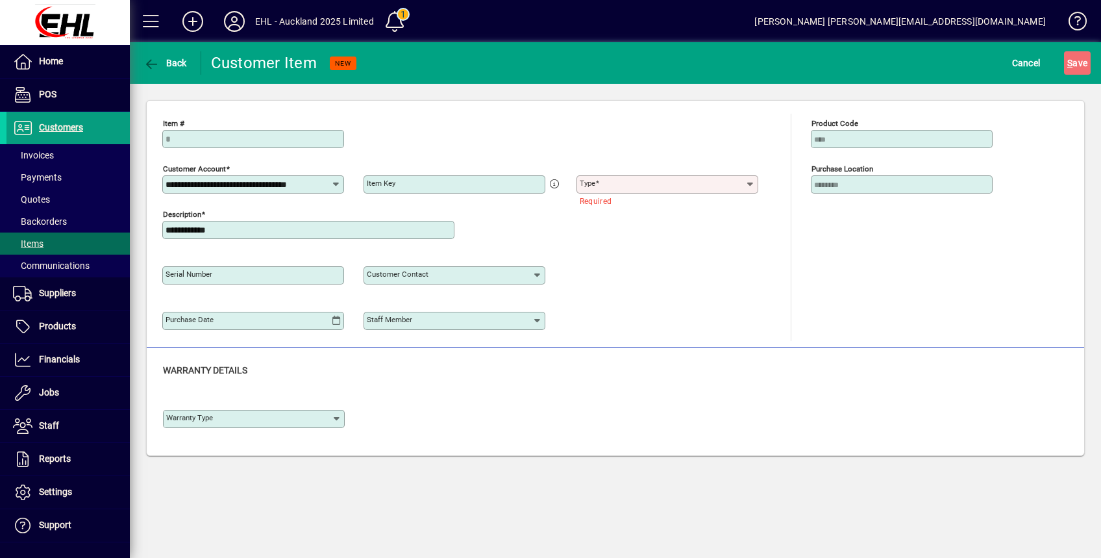
click at [337, 413] on div "Warranty Type" at bounding box center [254, 419] width 182 height 18
click at [507, 394] on div "Warranty Type" at bounding box center [615, 416] width 905 height 45
click at [162, 71] on span "button" at bounding box center [165, 62] width 50 height 31
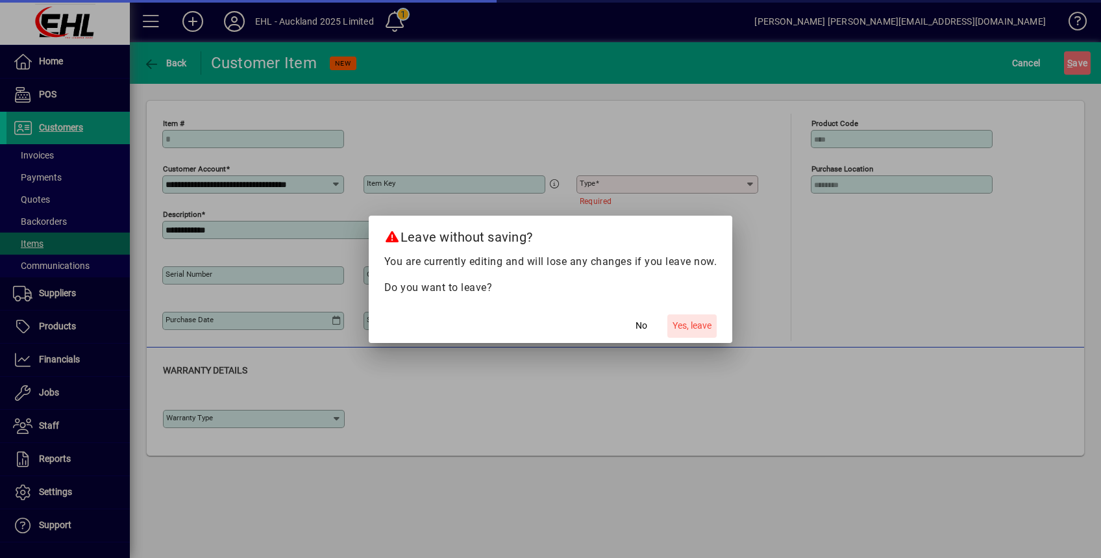
click at [688, 325] on span "Yes, leave" at bounding box center [692, 326] width 39 height 14
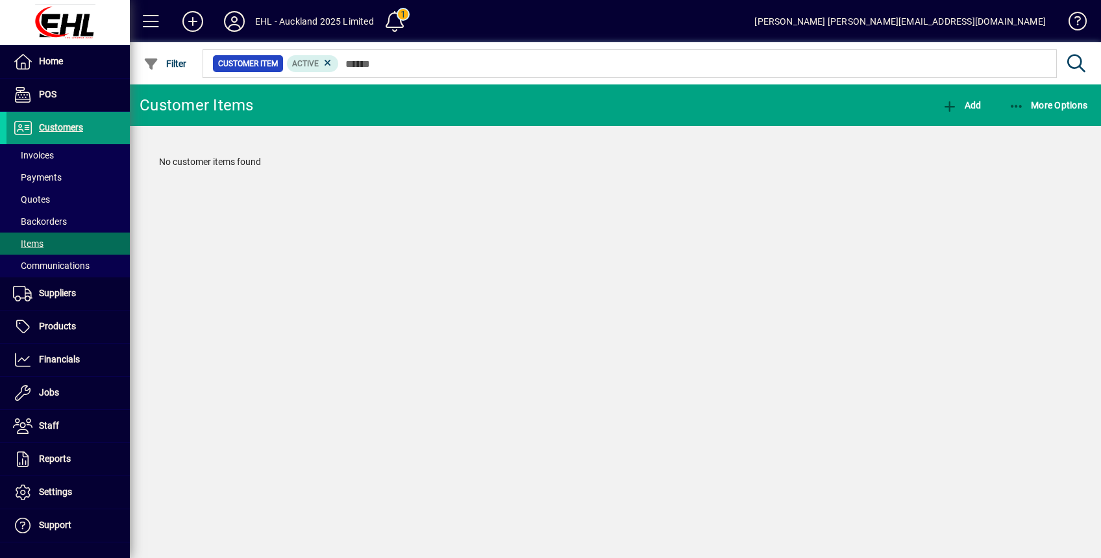
click at [81, 124] on span "Customers" at bounding box center [61, 127] width 44 height 10
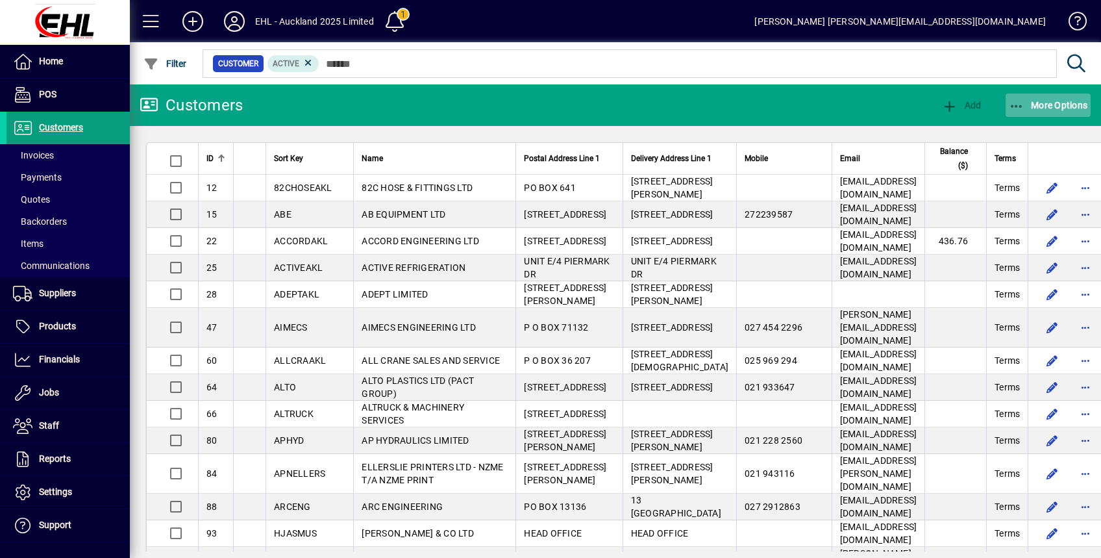
click at [1069, 106] on span "More Options" at bounding box center [1048, 105] width 79 height 10
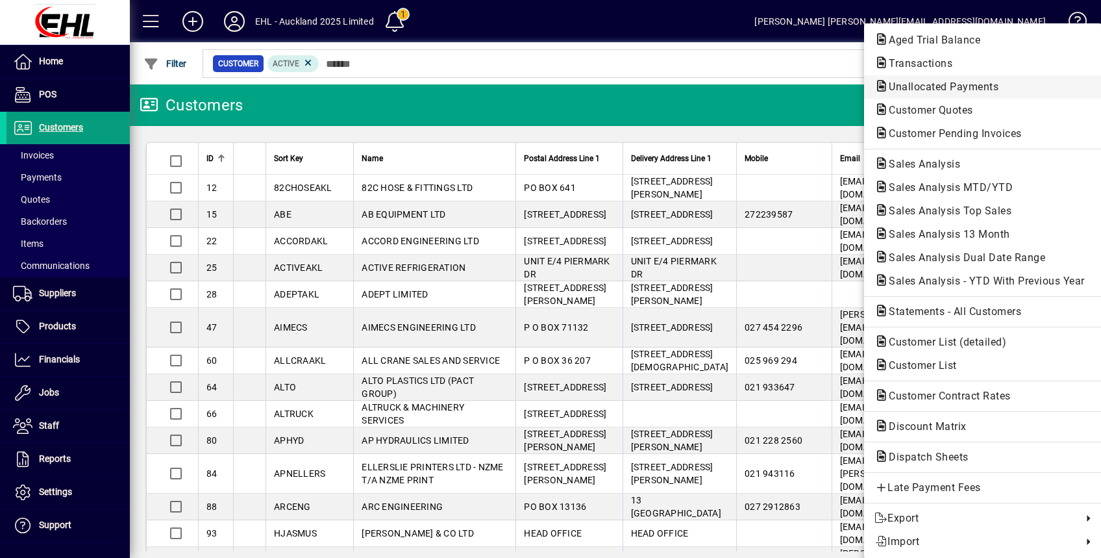
click at [972, 91] on span "Unallocated Payments" at bounding box center [940, 87] width 131 height 12
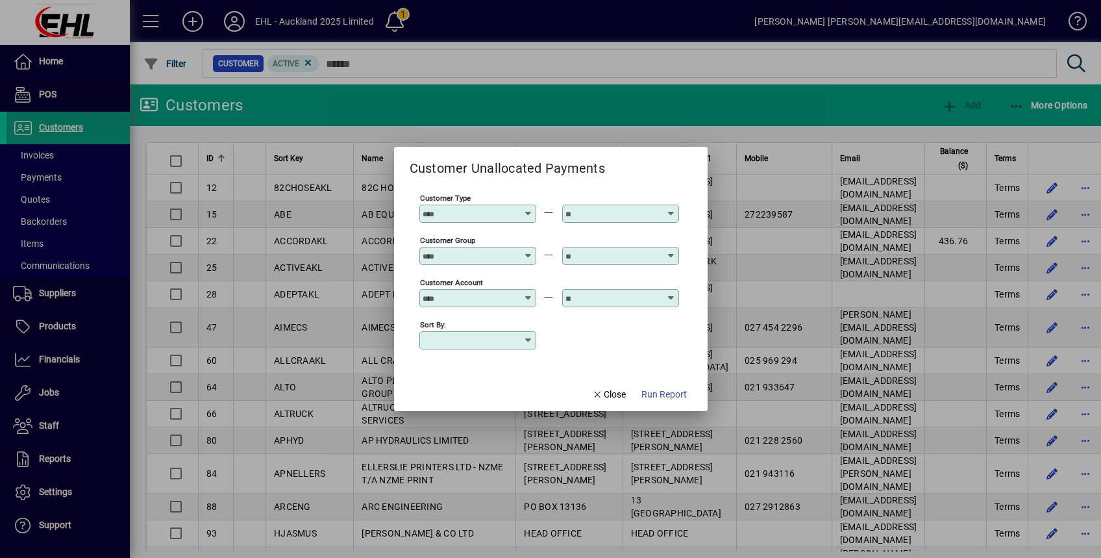
click at [528, 208] on icon at bounding box center [529, 208] width 10 height 0
click at [551, 194] on div "Customer Type" at bounding box center [550, 213] width 260 height 42
click at [527, 251] on icon at bounding box center [529, 251] width 10 height 0
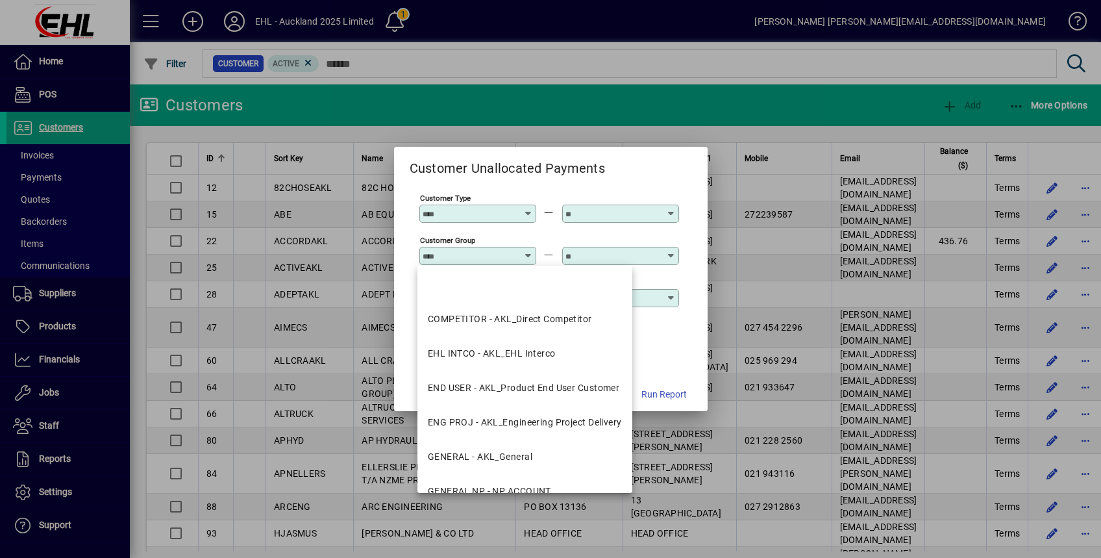
click at [625, 171] on div "Customer Unallocated Payments" at bounding box center [551, 163] width 314 height 32
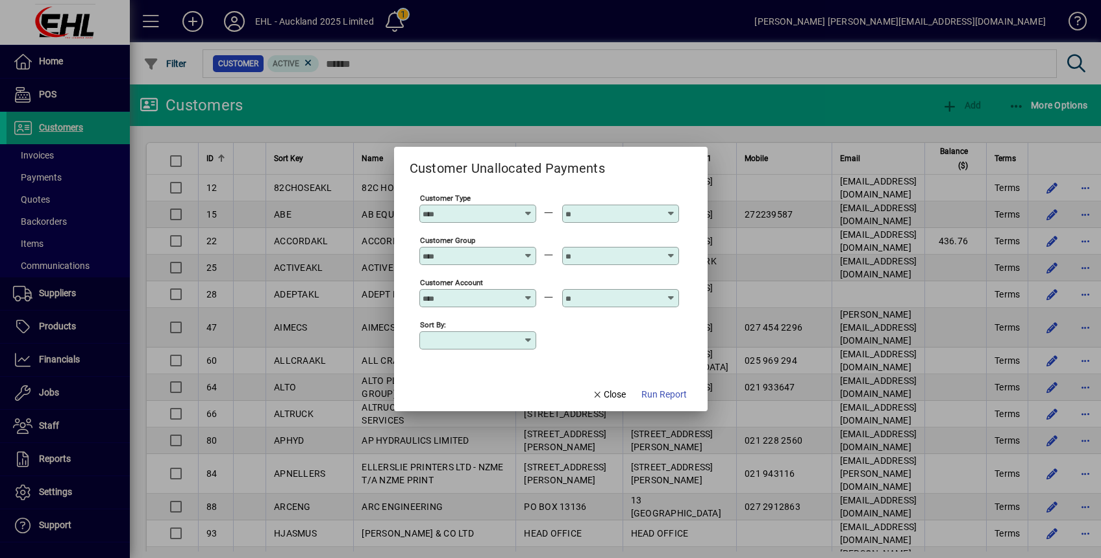
click at [530, 255] on div at bounding box center [479, 256] width 113 height 10
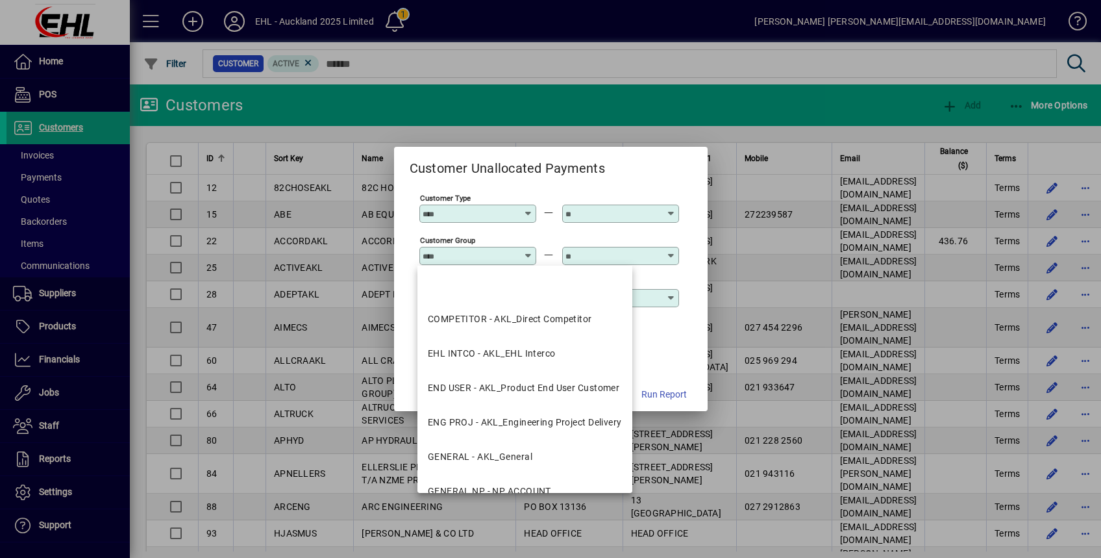
click at [627, 177] on div "Customer Unallocated Payments" at bounding box center [551, 163] width 314 height 32
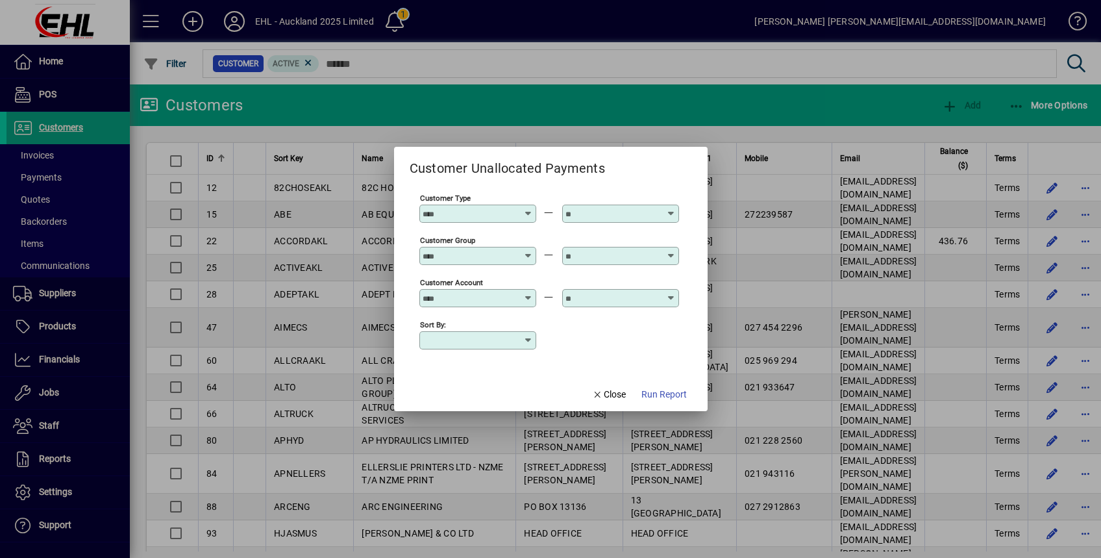
click at [523, 297] on div at bounding box center [479, 298] width 113 height 10
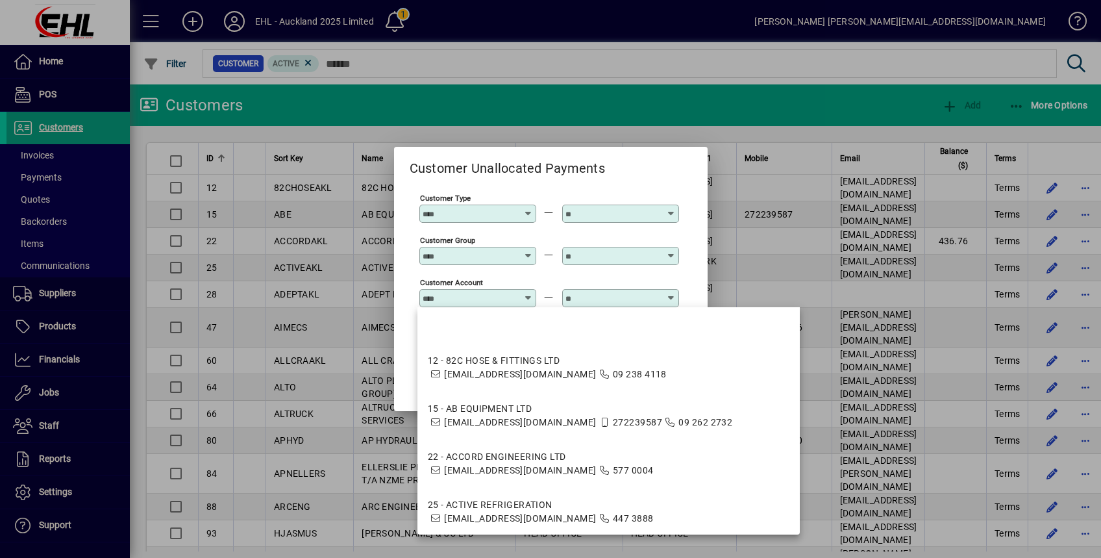
click at [694, 272] on mat-dialog-content "Customer Type Customer Group Customer Account Sort by:" at bounding box center [551, 278] width 314 height 198
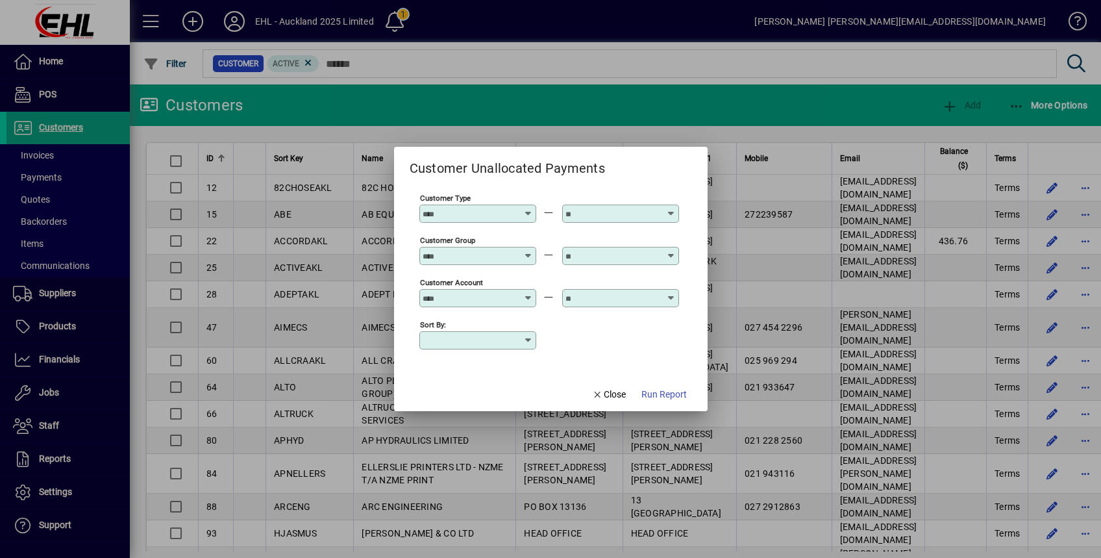
click at [525, 208] on icon at bounding box center [529, 208] width 10 height 0
click at [501, 282] on div "GENERAL - GENERAL" at bounding box center [474, 277] width 92 height 14
type input "**********"
click at [668, 208] on icon at bounding box center [672, 208] width 10 height 0
click at [601, 393] on icon "button" at bounding box center [598, 394] width 12 height 9
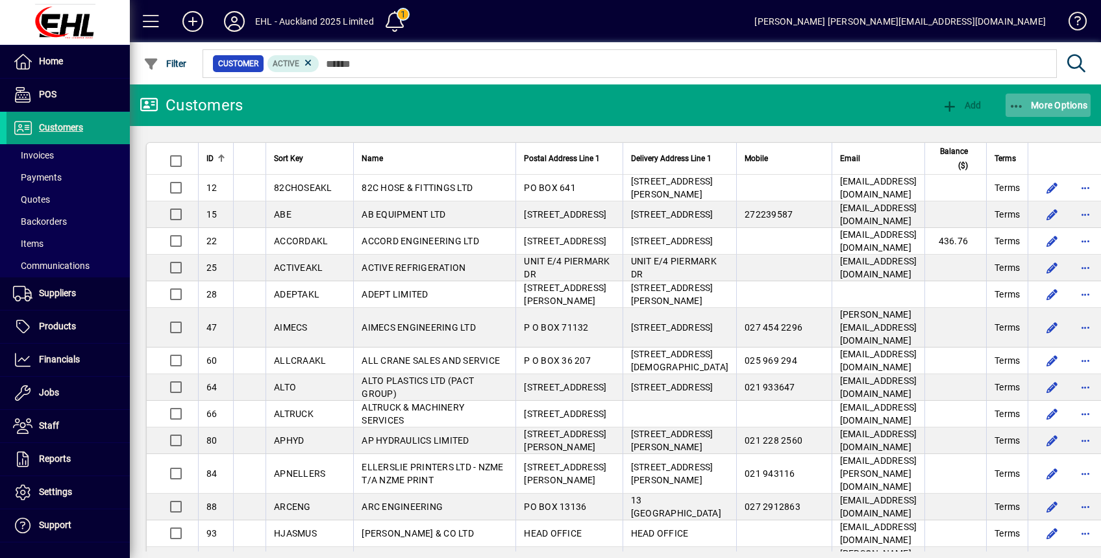
click at [1037, 110] on span "button" at bounding box center [1049, 105] width 86 height 31
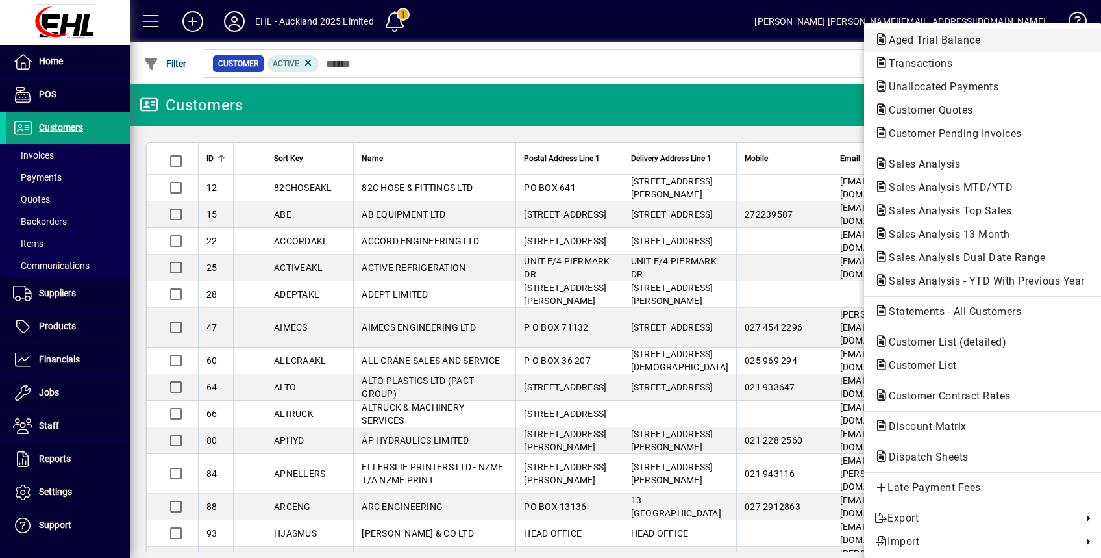
click at [904, 45] on span "Aged Trial Balance" at bounding box center [931, 40] width 112 height 12
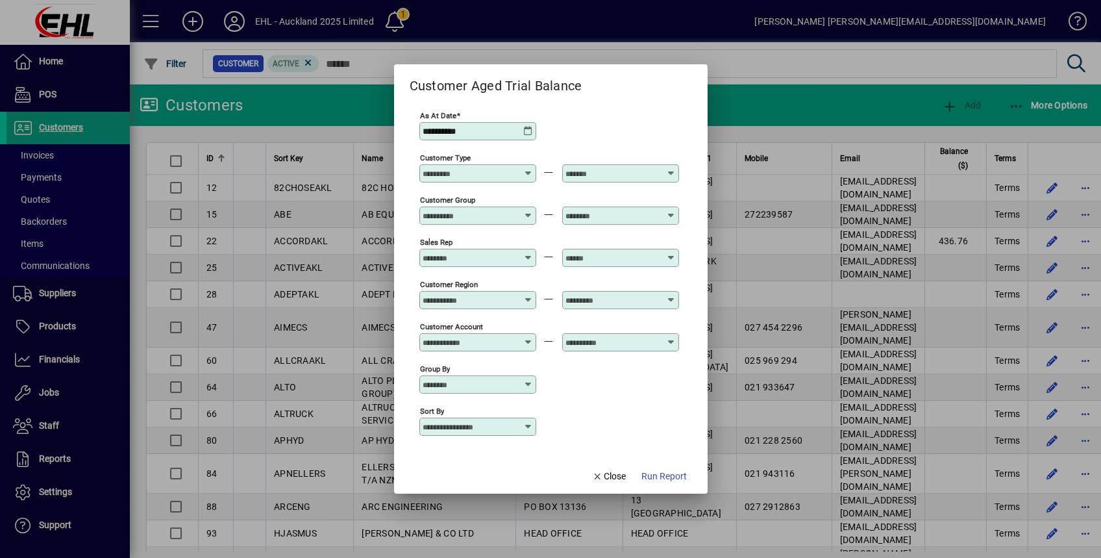
click at [525, 129] on icon at bounding box center [528, 131] width 10 height 10
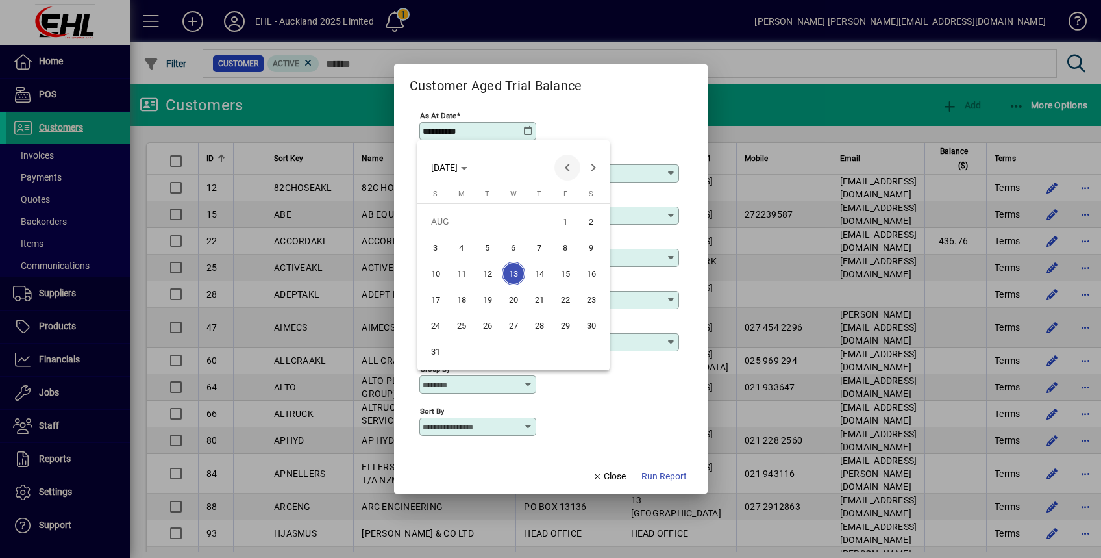
click at [561, 166] on span "Previous month" at bounding box center [568, 168] width 26 height 26
click at [442, 226] on td "JUL" at bounding box center [514, 221] width 182 height 26
click at [535, 351] on span "31" at bounding box center [539, 351] width 23 height 23
type input "**********"
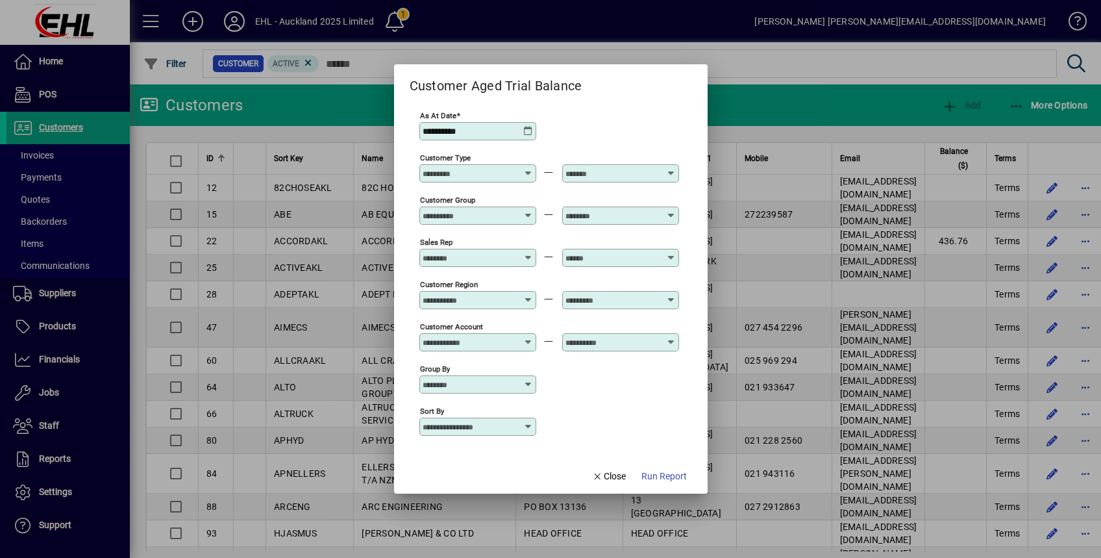
click at [527, 427] on icon at bounding box center [528, 426] width 10 height 10
click at [597, 408] on div "Sort by" at bounding box center [550, 426] width 260 height 42
click at [657, 478] on span "Run Report" at bounding box center [664, 477] width 45 height 14
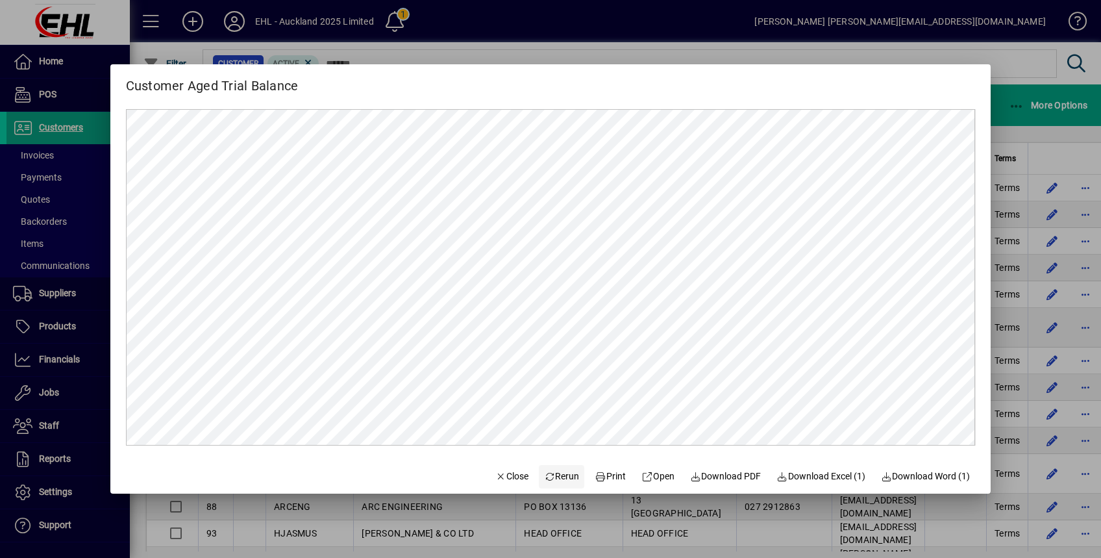
drag, startPoint x: 504, startPoint y: 474, endPoint x: 549, endPoint y: 483, distance: 46.2
click at [504, 474] on span "Close" at bounding box center [512, 477] width 34 height 14
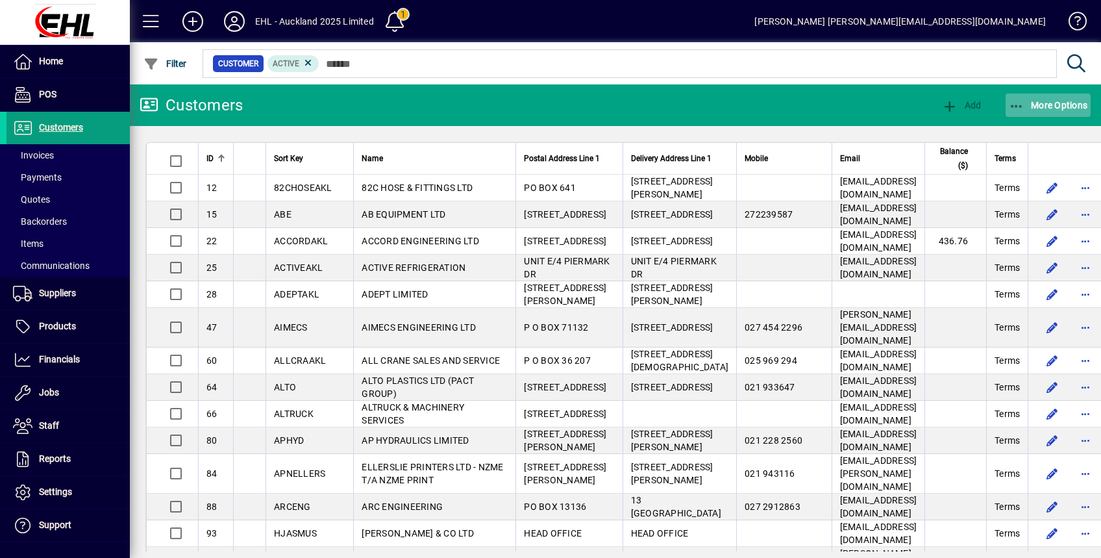
click at [1053, 99] on span "button" at bounding box center [1049, 105] width 86 height 31
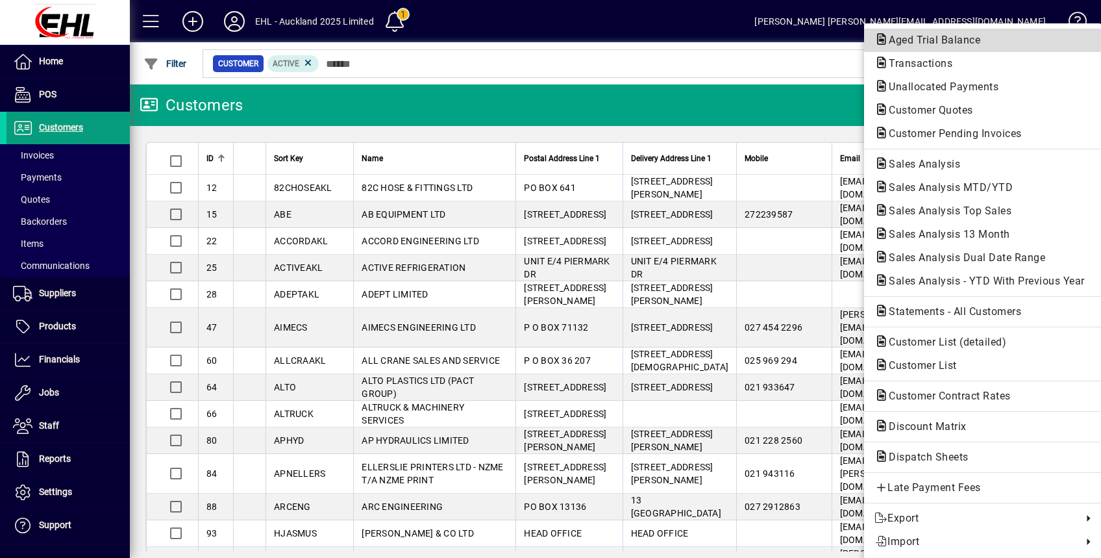
click at [915, 36] on span "Aged Trial Balance" at bounding box center [931, 40] width 112 height 12
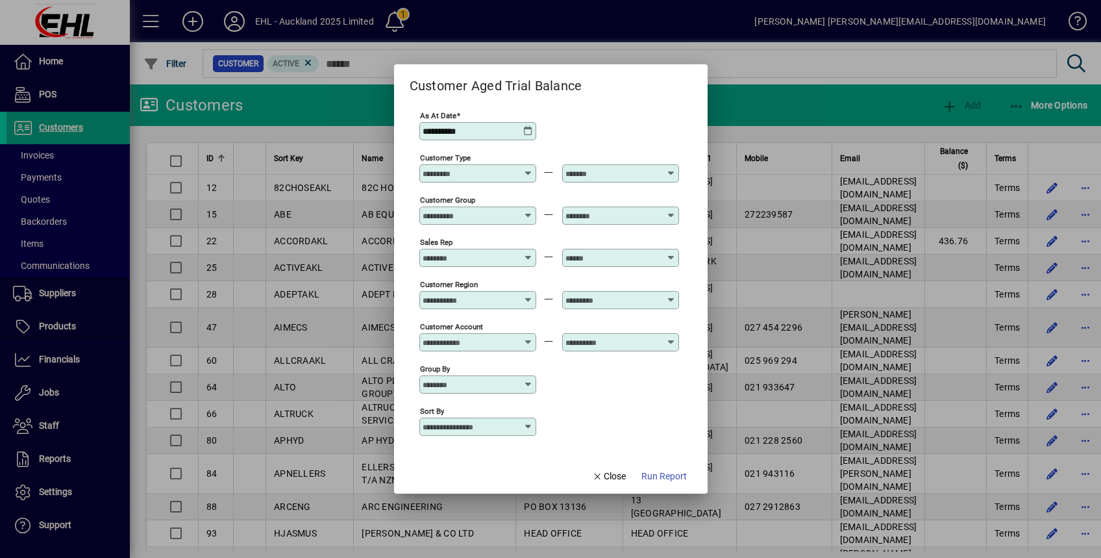
click at [525, 131] on icon at bounding box center [528, 131] width 10 height 10
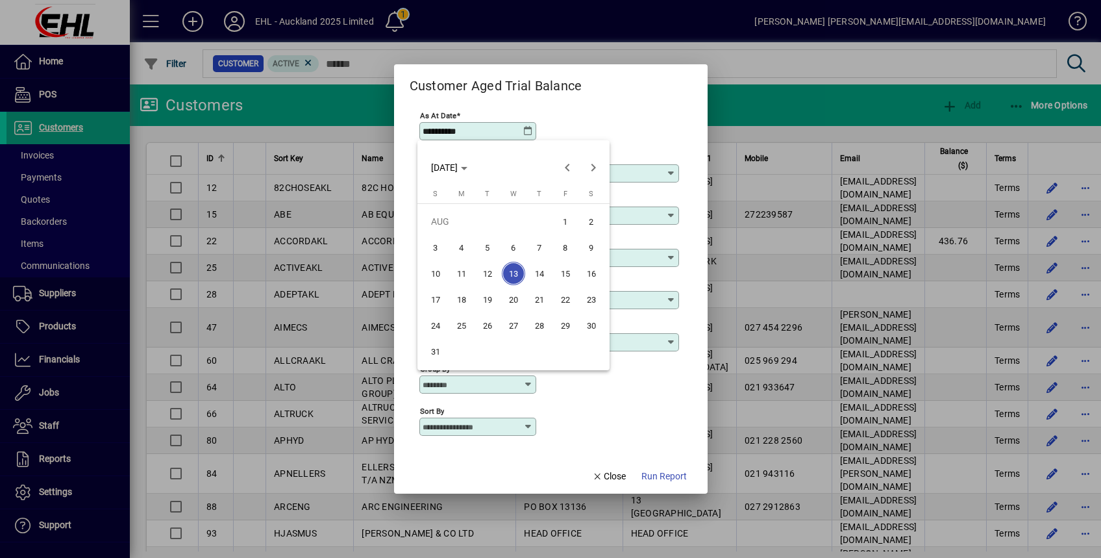
click at [618, 107] on div at bounding box center [550, 279] width 1101 height 558
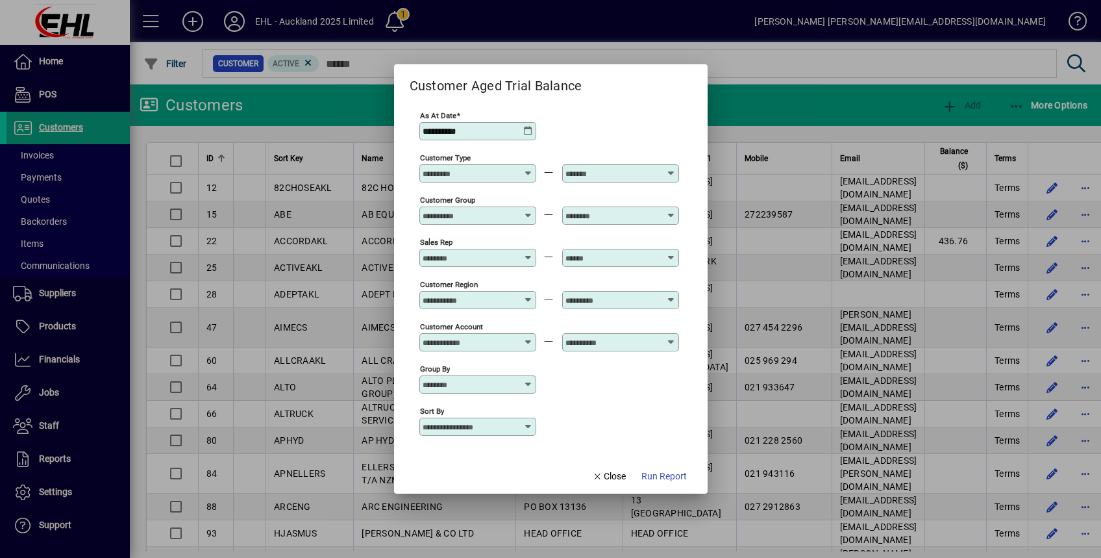
click at [525, 253] on icon at bounding box center [529, 253] width 10 height 0
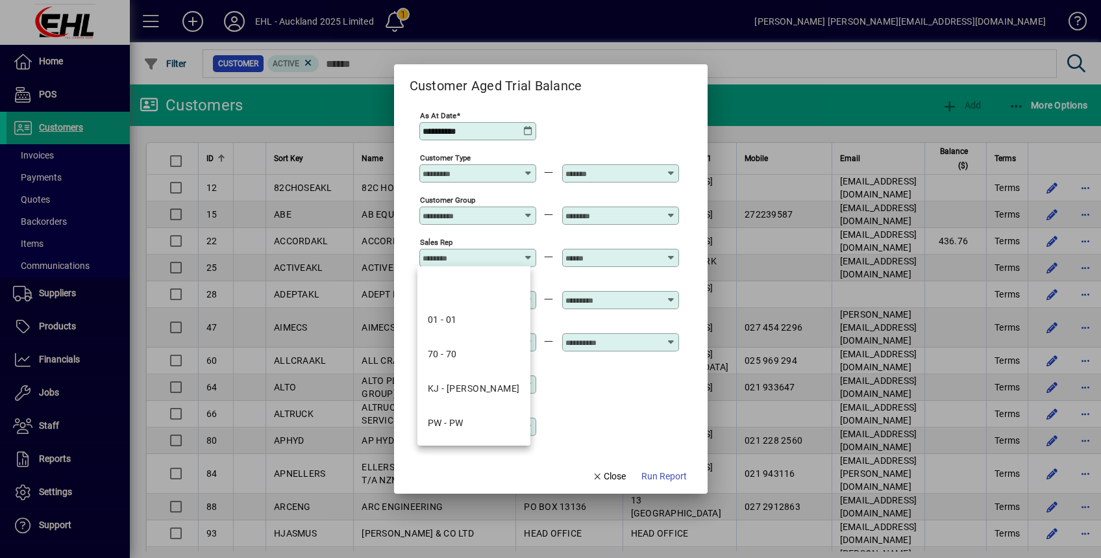
click at [623, 125] on div "**********" at bounding box center [550, 130] width 260 height 42
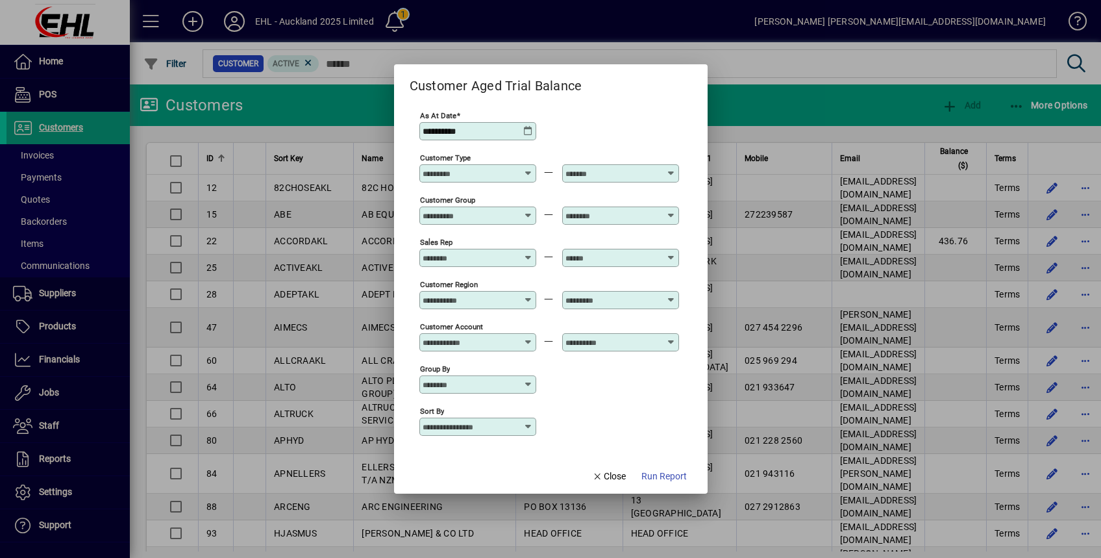
click at [525, 208] on div "Customer Group" at bounding box center [478, 216] width 117 height 18
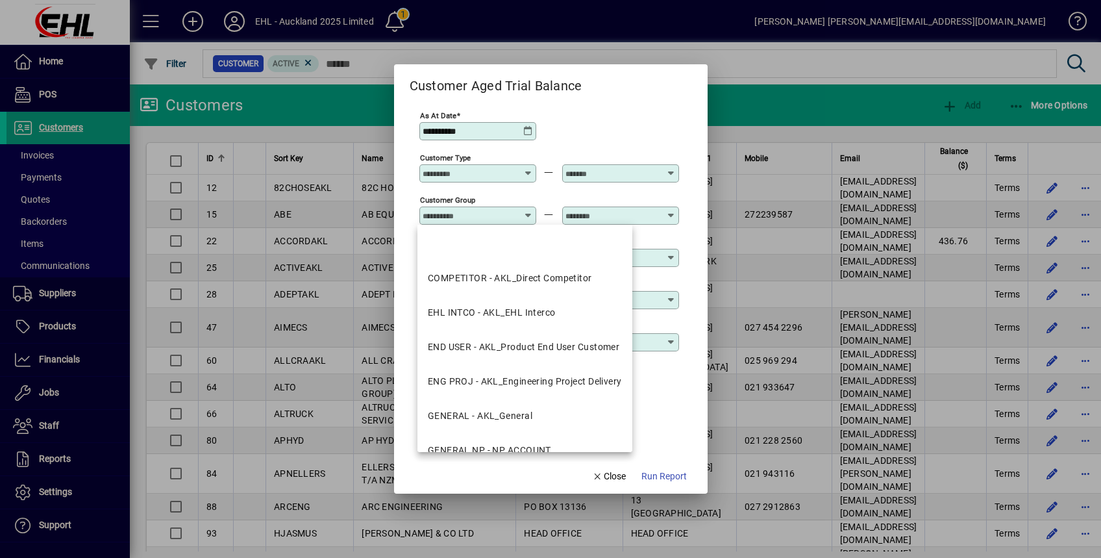
click at [608, 95] on div "Customer Aged Trial Balance" at bounding box center [551, 80] width 314 height 32
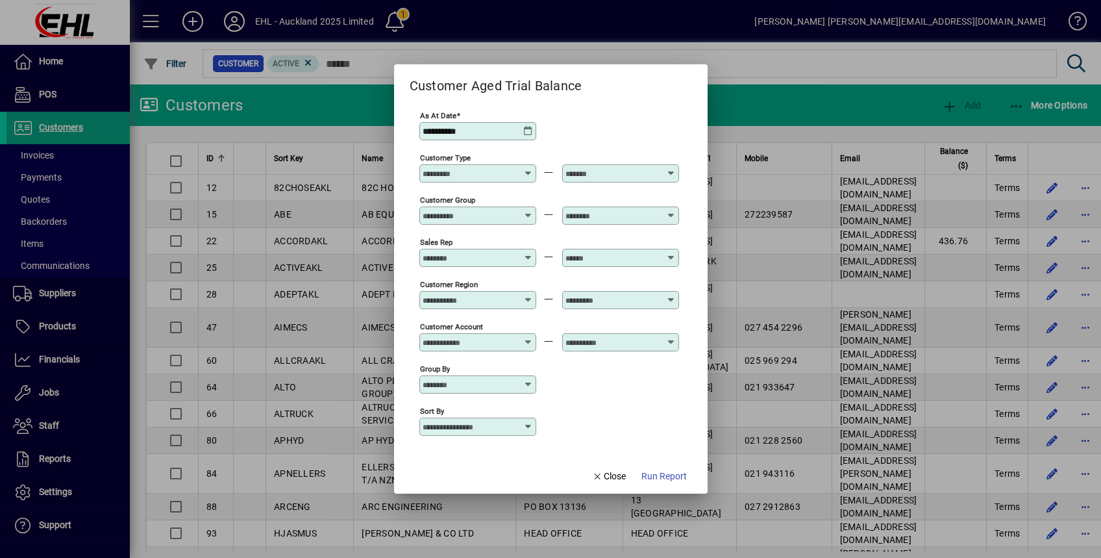
click at [527, 130] on icon at bounding box center [528, 131] width 10 height 10
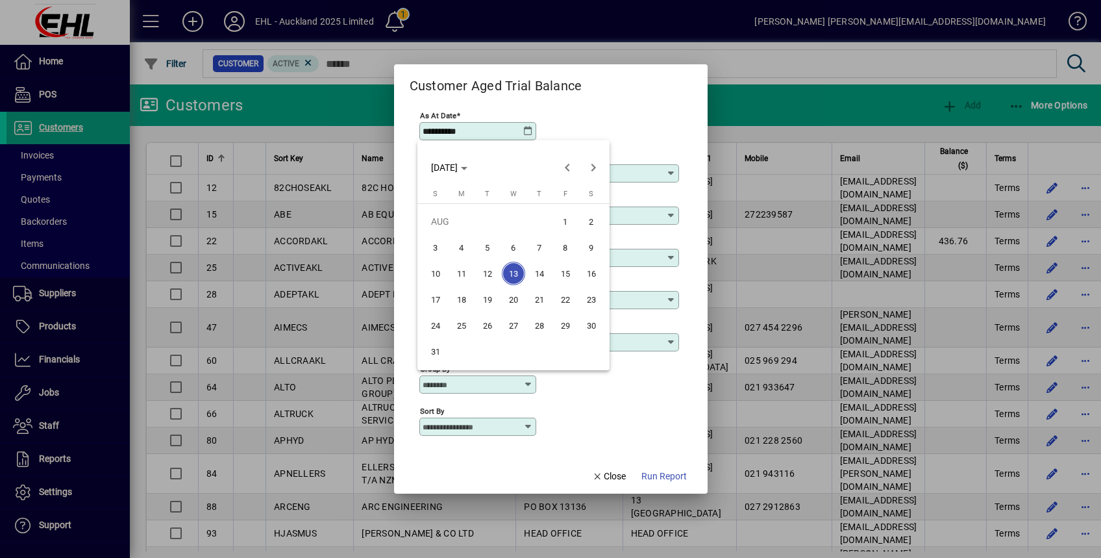
click at [439, 352] on span "31" at bounding box center [435, 351] width 23 height 23
type input "**********"
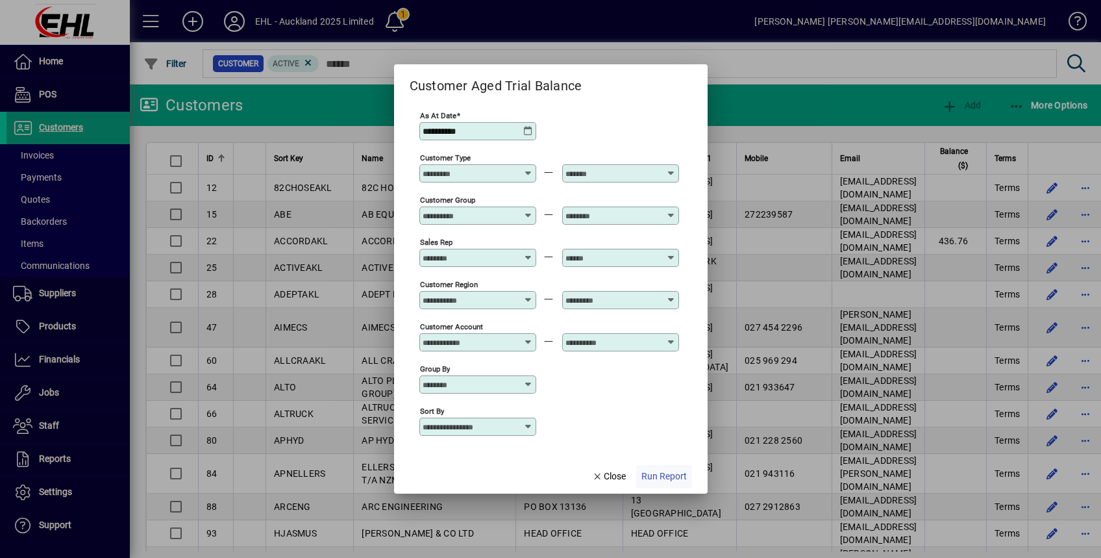
click at [674, 483] on span "Run Report" at bounding box center [664, 477] width 45 height 14
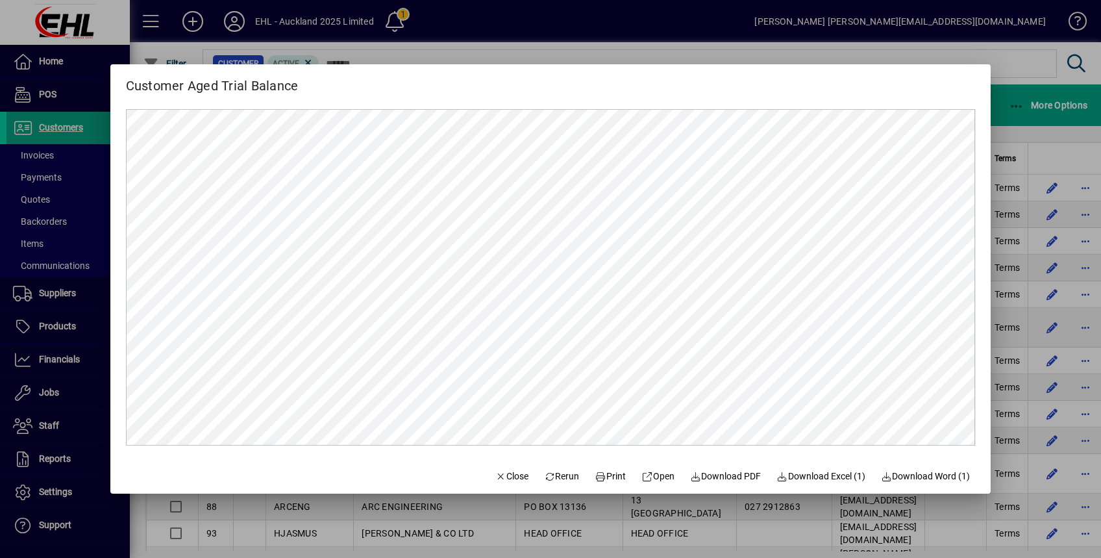
click at [1037, 63] on div at bounding box center [550, 279] width 1101 height 558
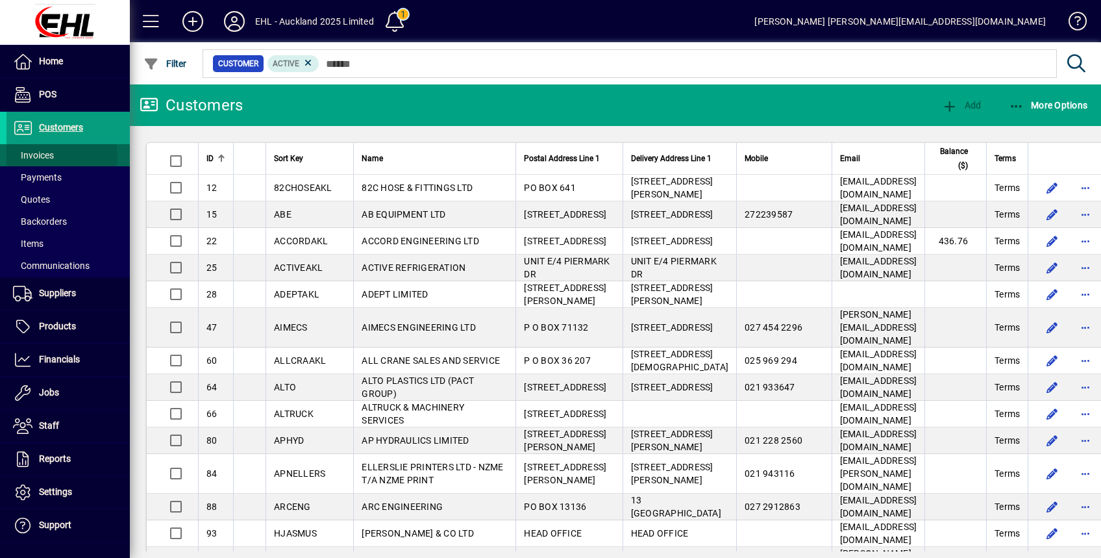
click at [49, 156] on span "Invoices" at bounding box center [33, 155] width 41 height 10
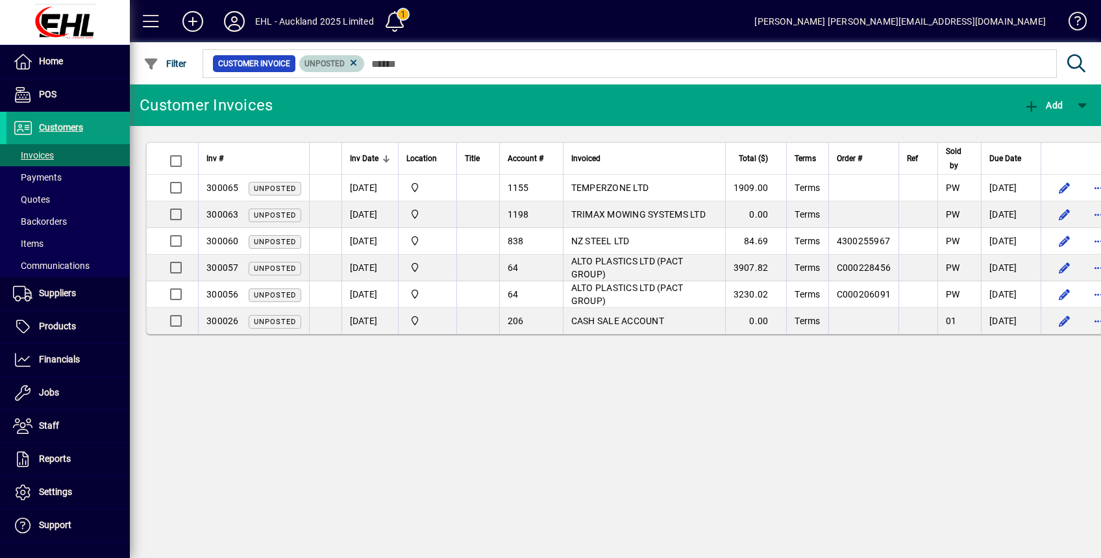
drag, startPoint x: 353, startPoint y: 60, endPoint x: 407, endPoint y: 117, distance: 78.1
click at [353, 60] on icon at bounding box center [354, 63] width 12 height 12
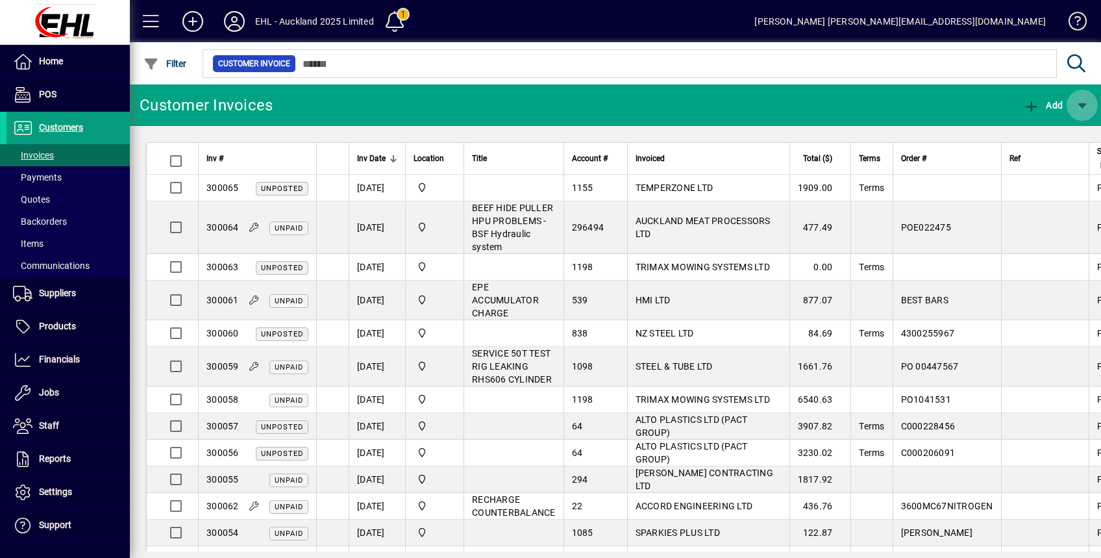
click at [1090, 99] on span "button" at bounding box center [1082, 105] width 31 height 31
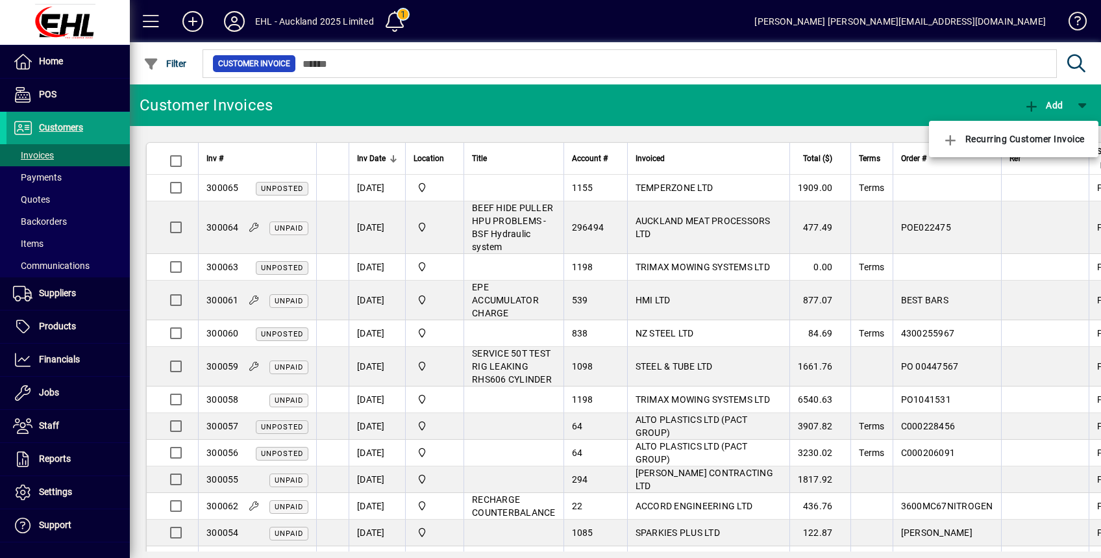
click at [920, 90] on div at bounding box center [550, 279] width 1101 height 558
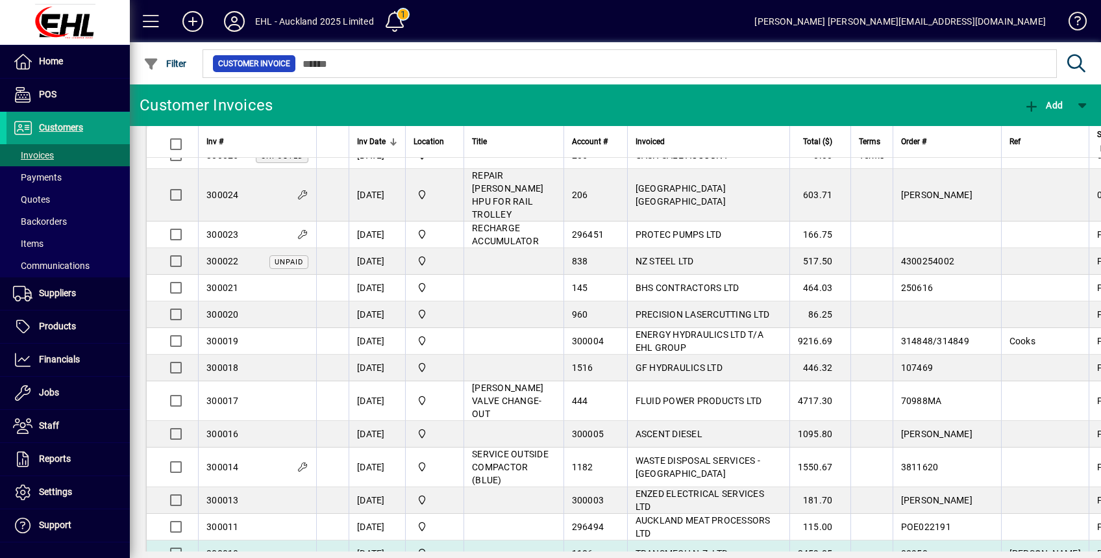
scroll to position [1113, 0]
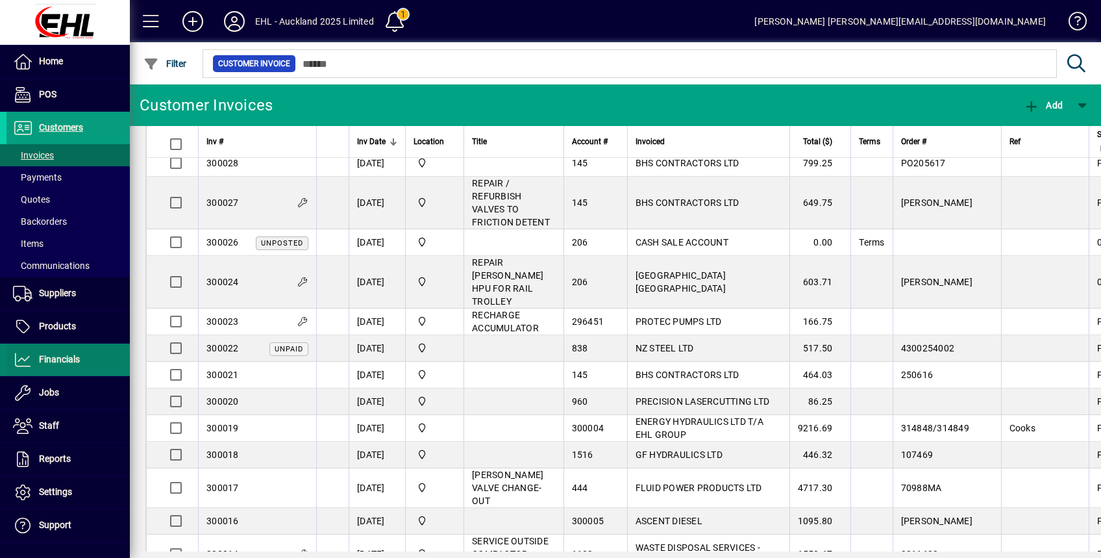
drag, startPoint x: 64, startPoint y: 348, endPoint x: 92, endPoint y: 355, distance: 29.3
click at [64, 348] on span at bounding box center [67, 359] width 123 height 31
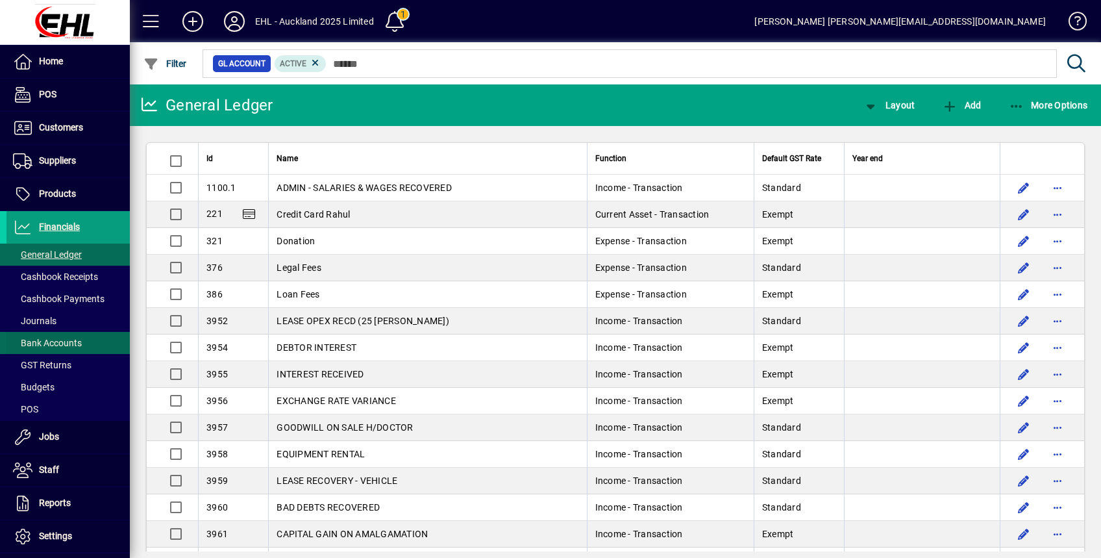
drag, startPoint x: 46, startPoint y: 344, endPoint x: 95, endPoint y: 346, distance: 48.7
click at [46, 345] on span "Bank Accounts" at bounding box center [47, 343] width 69 height 10
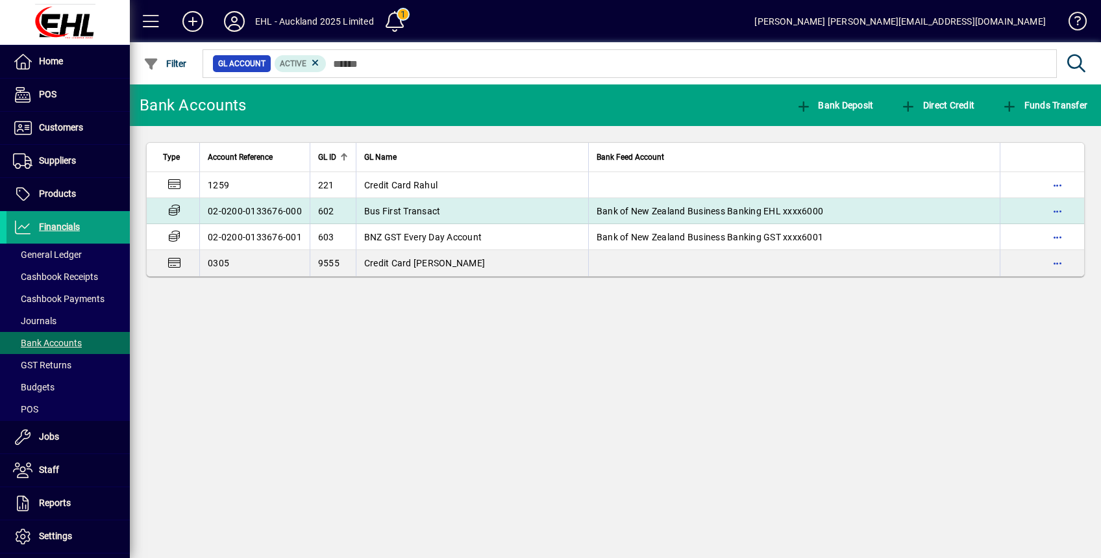
click at [448, 213] on td "Bus First Transact" at bounding box center [472, 211] width 233 height 26
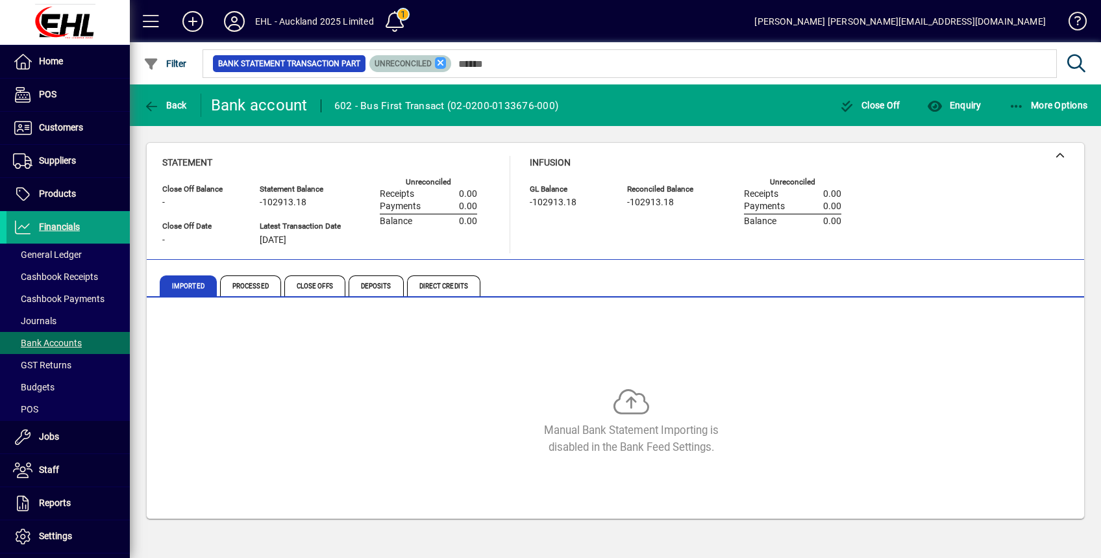
click at [436, 61] on icon at bounding box center [441, 63] width 12 height 12
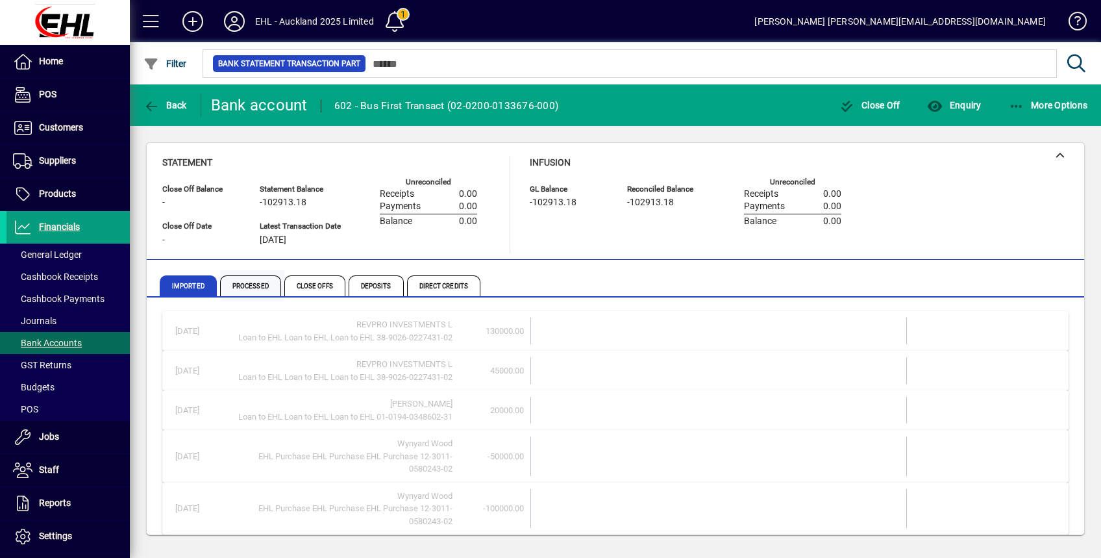
click at [246, 286] on span "Processed" at bounding box center [250, 285] width 61 height 21
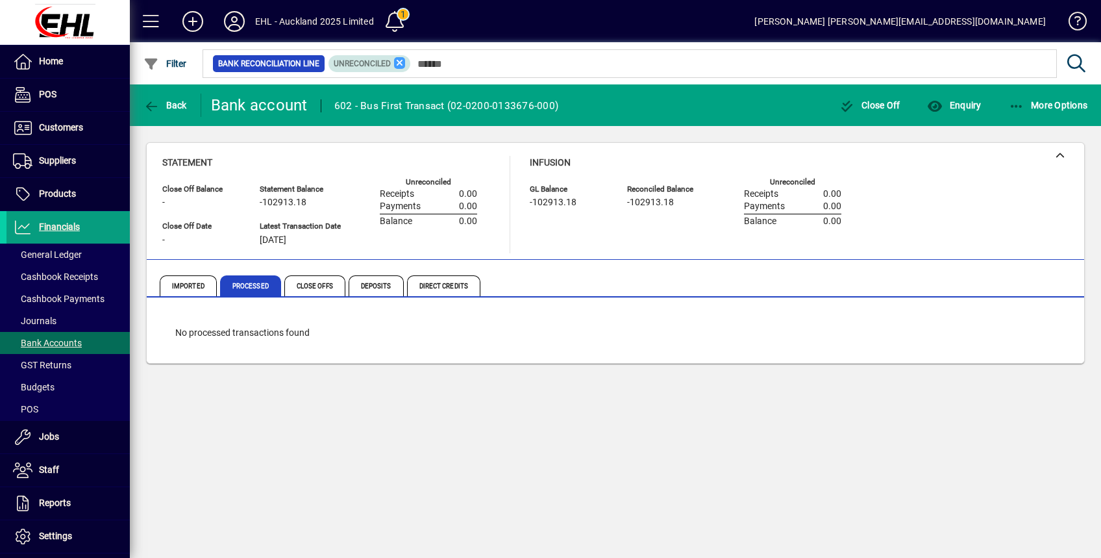
click at [400, 62] on icon at bounding box center [400, 63] width 12 height 12
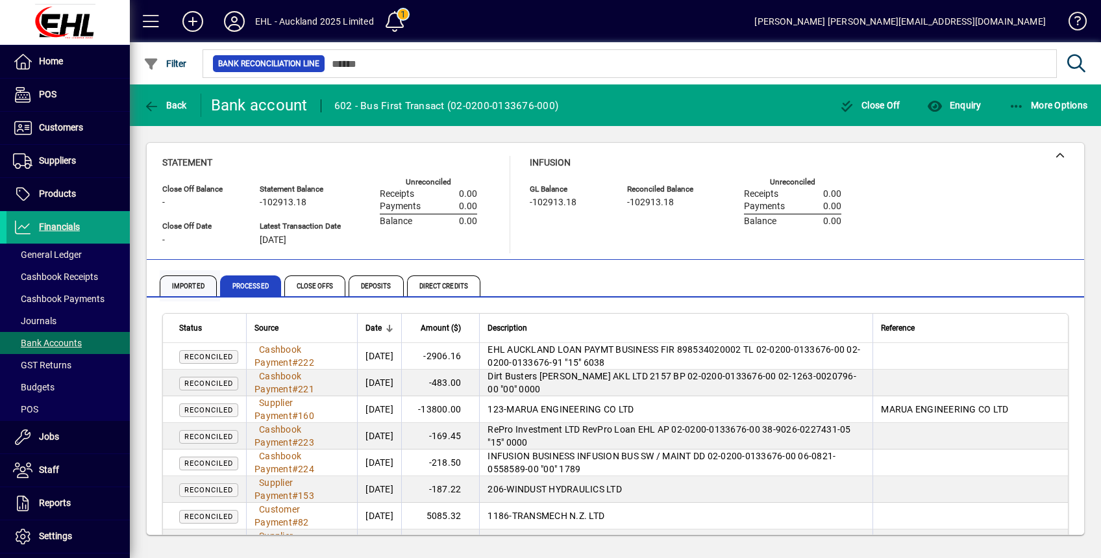
click at [199, 281] on span "Imported" at bounding box center [188, 285] width 57 height 21
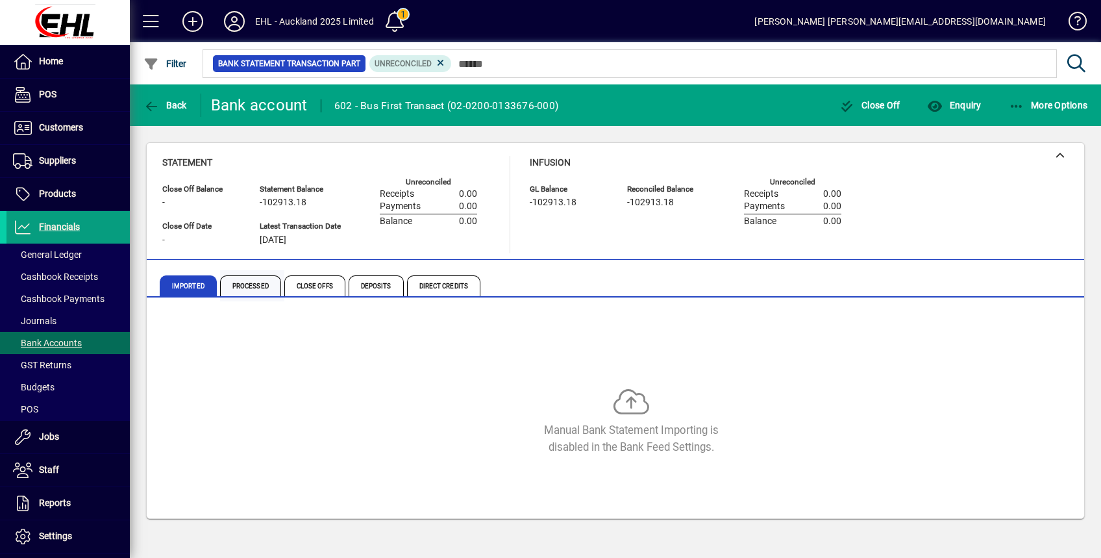
click at [256, 287] on span "Processed" at bounding box center [250, 285] width 61 height 21
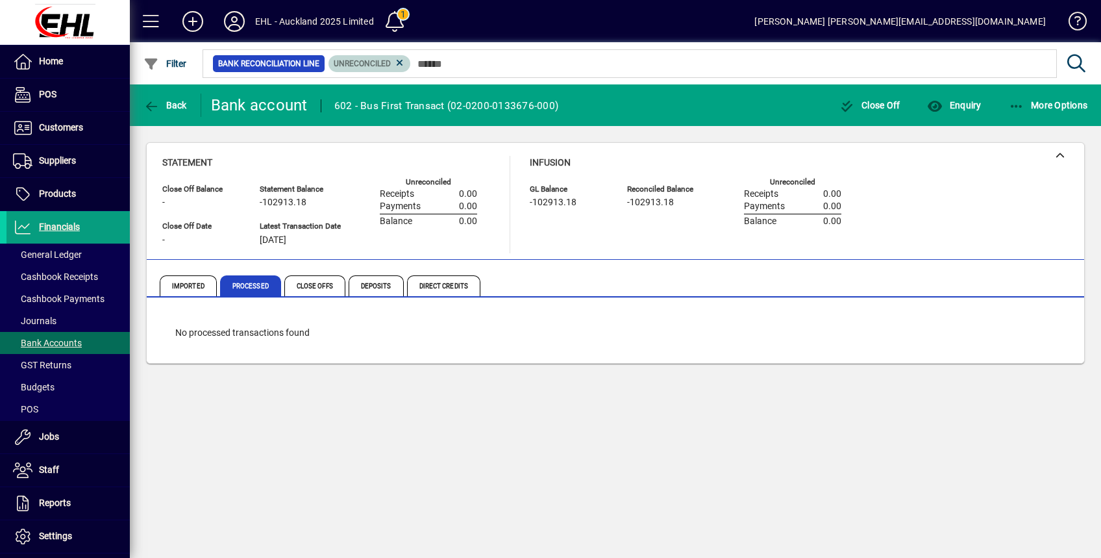
drag, startPoint x: 400, startPoint y: 58, endPoint x: 397, endPoint y: 119, distance: 60.5
click at [400, 59] on icon at bounding box center [400, 63] width 12 height 12
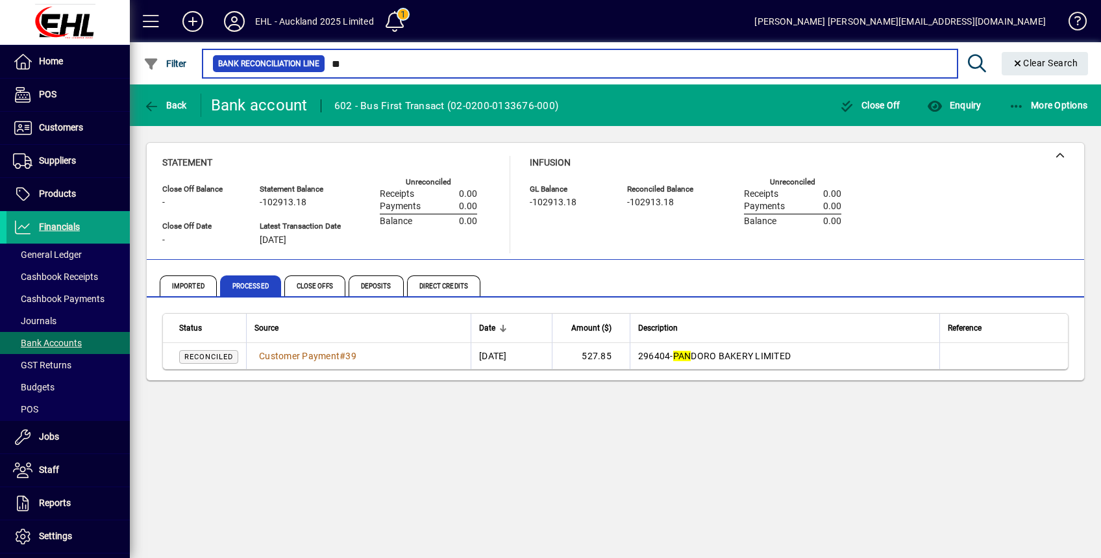
type input "*"
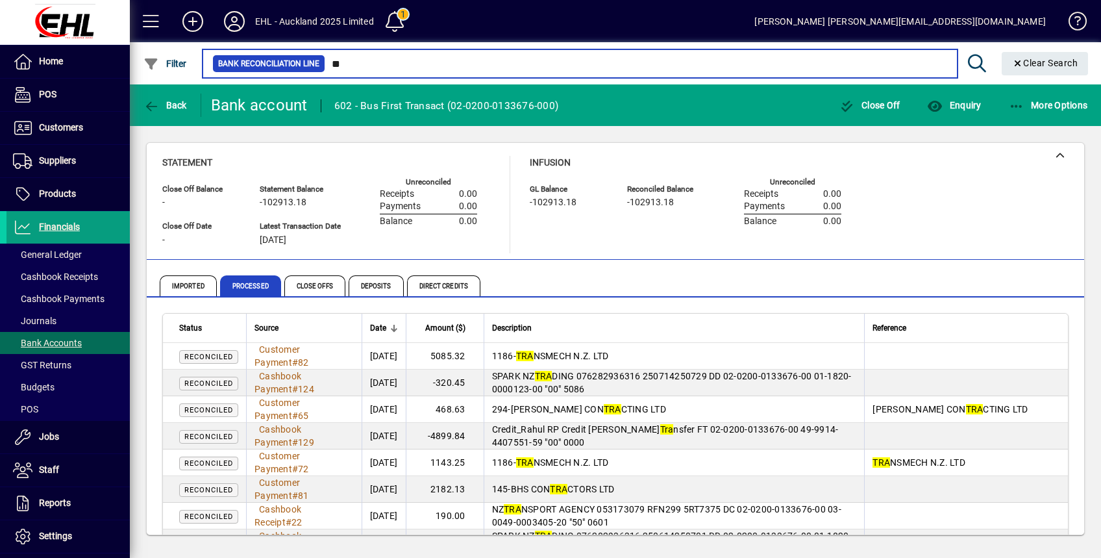
type input "*"
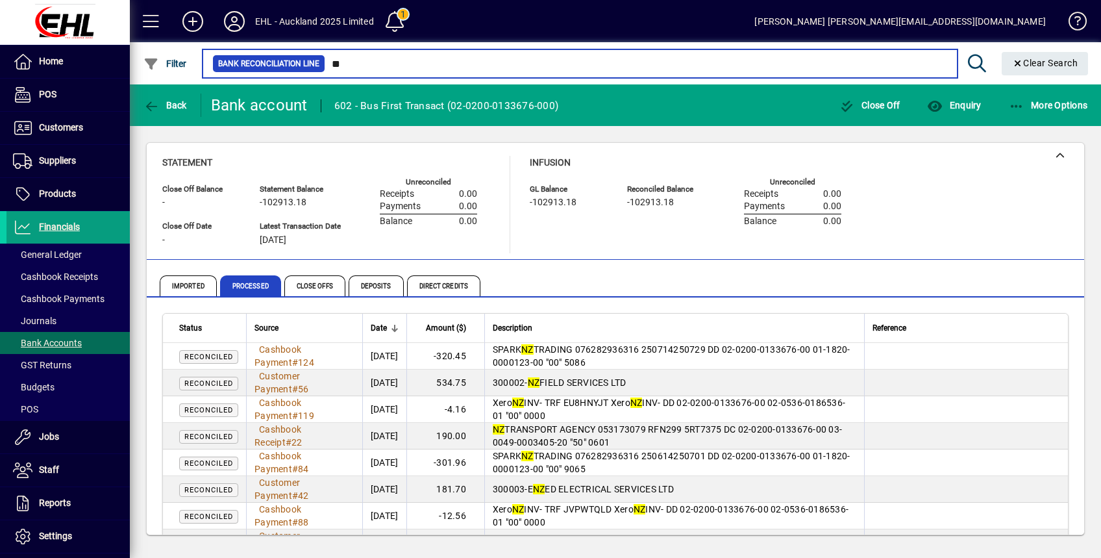
type input "*"
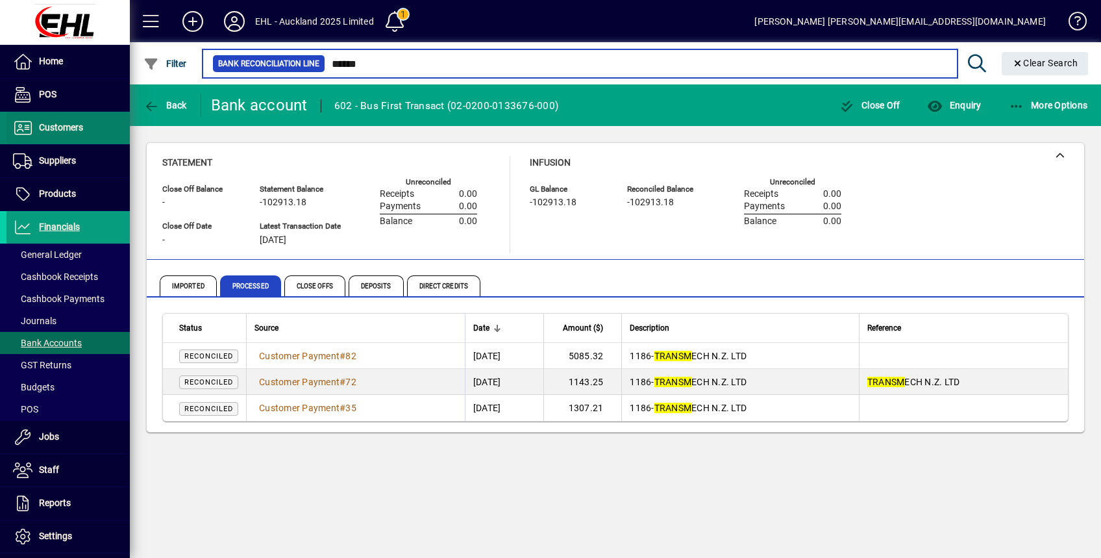
type input "******"
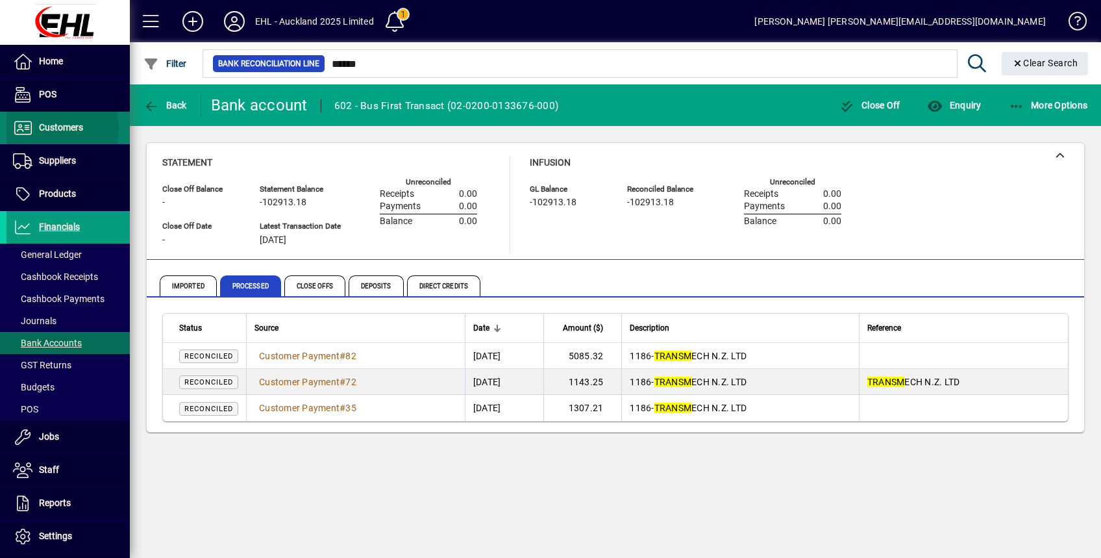
click at [57, 128] on span "Customers" at bounding box center [61, 127] width 44 height 10
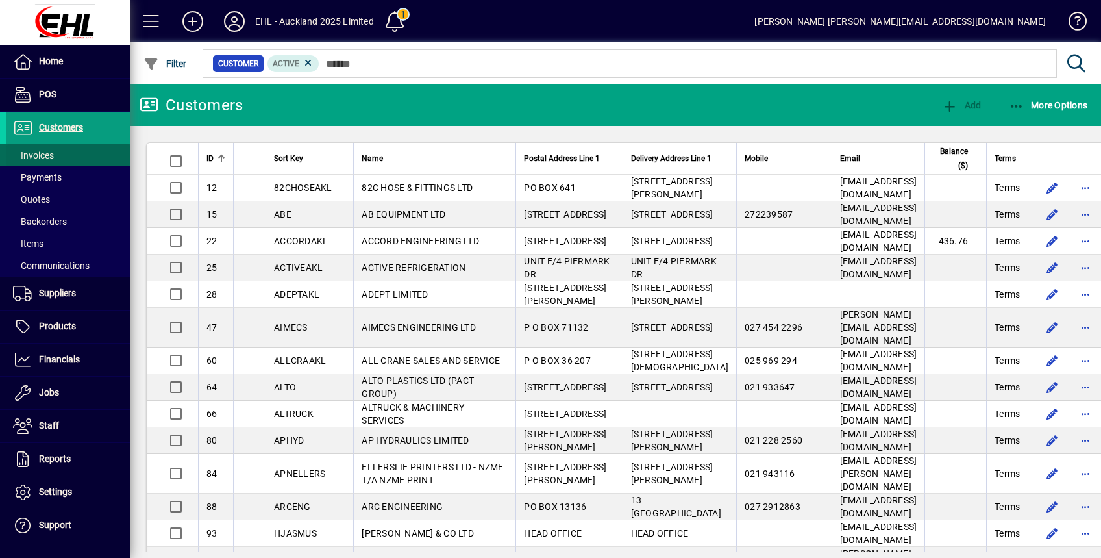
click at [37, 151] on span "Invoices" at bounding box center [33, 155] width 41 height 10
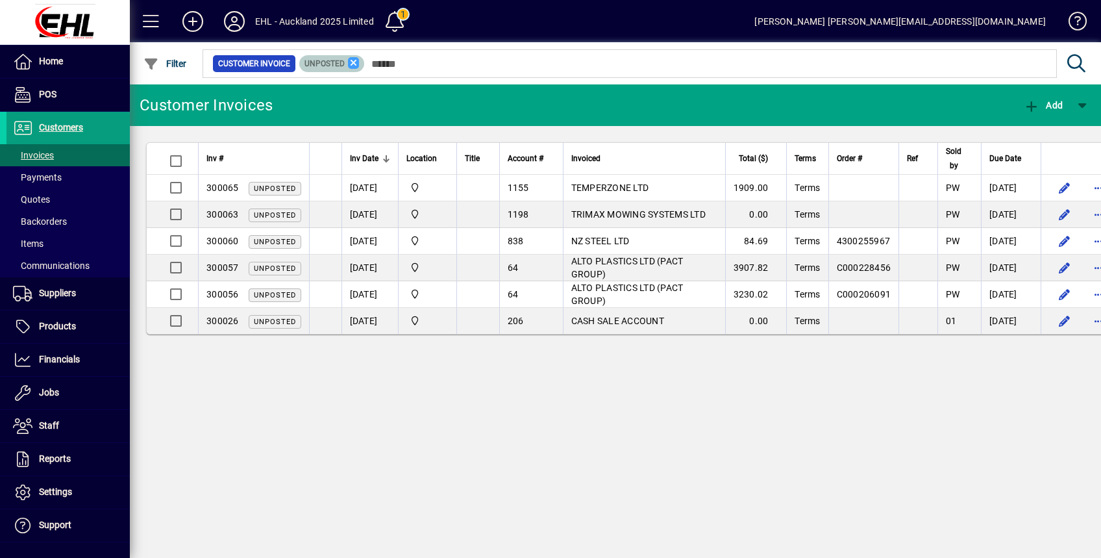
click at [356, 66] on icon at bounding box center [354, 63] width 12 height 12
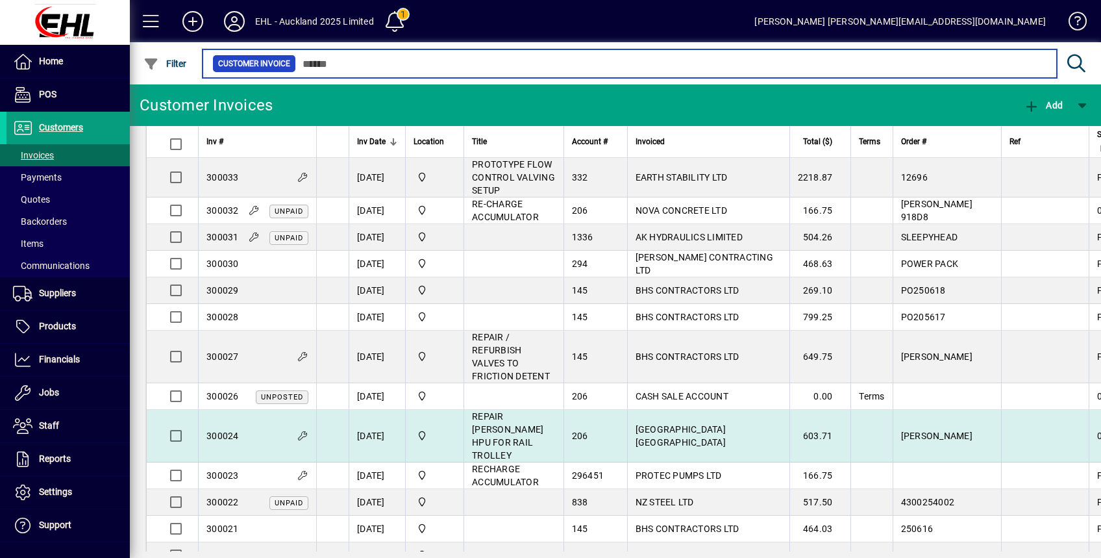
scroll to position [853, 0]
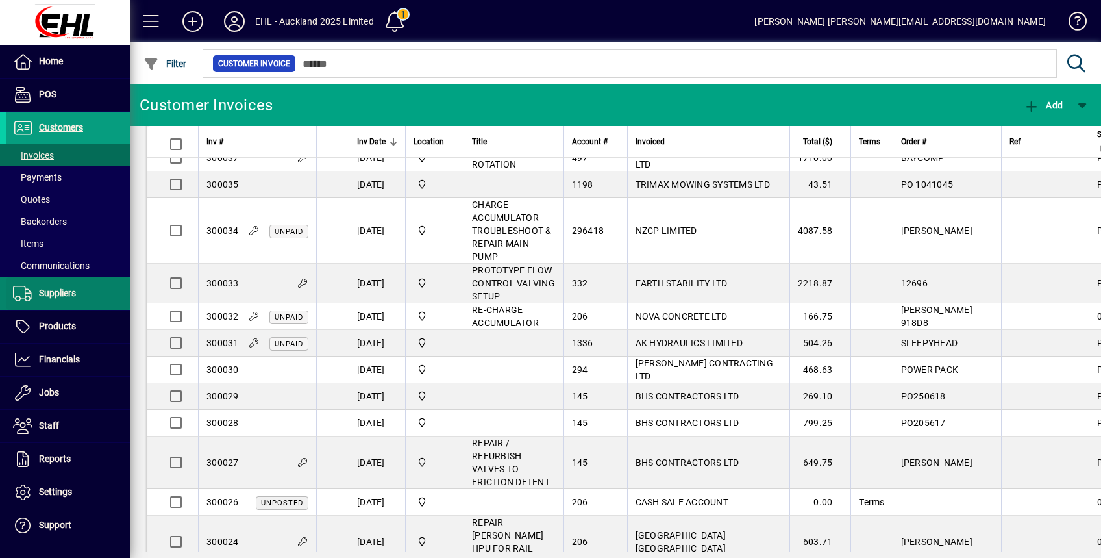
drag, startPoint x: 55, startPoint y: 295, endPoint x: 73, endPoint y: 302, distance: 18.9
click at [55, 294] on span "Suppliers" at bounding box center [57, 293] width 37 height 10
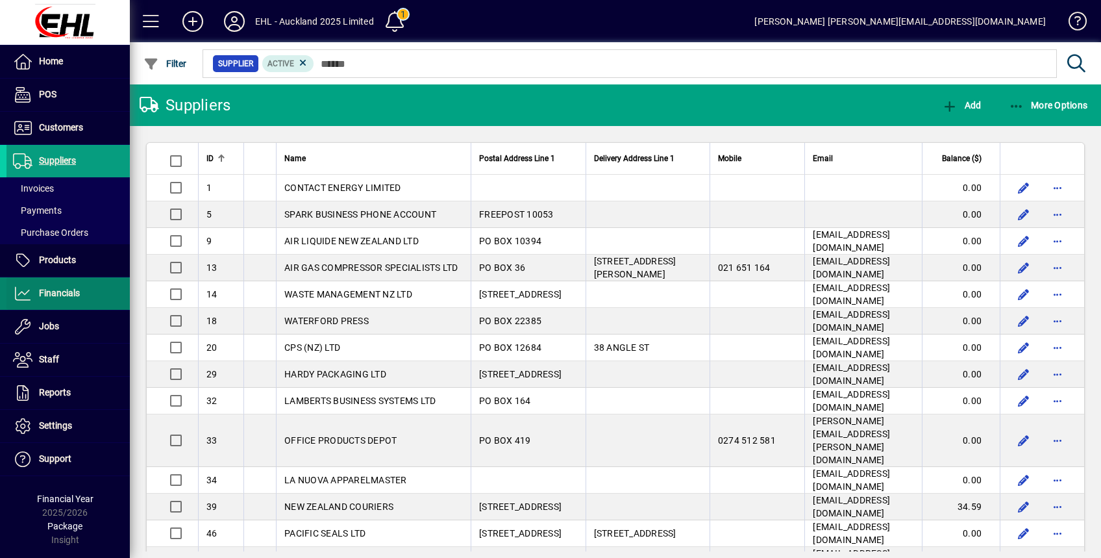
click at [49, 301] on span at bounding box center [67, 293] width 123 height 31
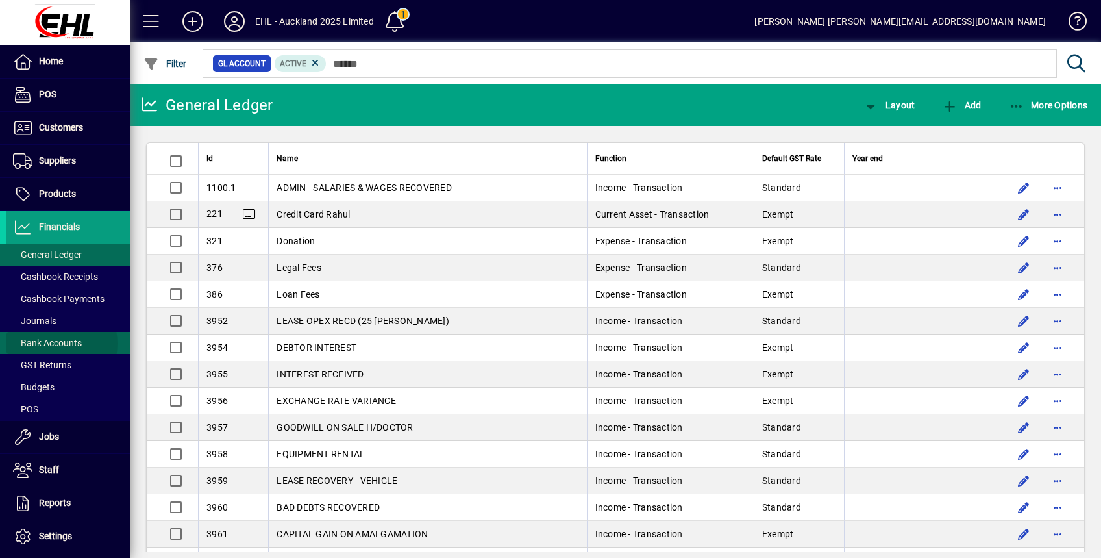
click at [49, 343] on span "Bank Accounts" at bounding box center [47, 343] width 69 height 10
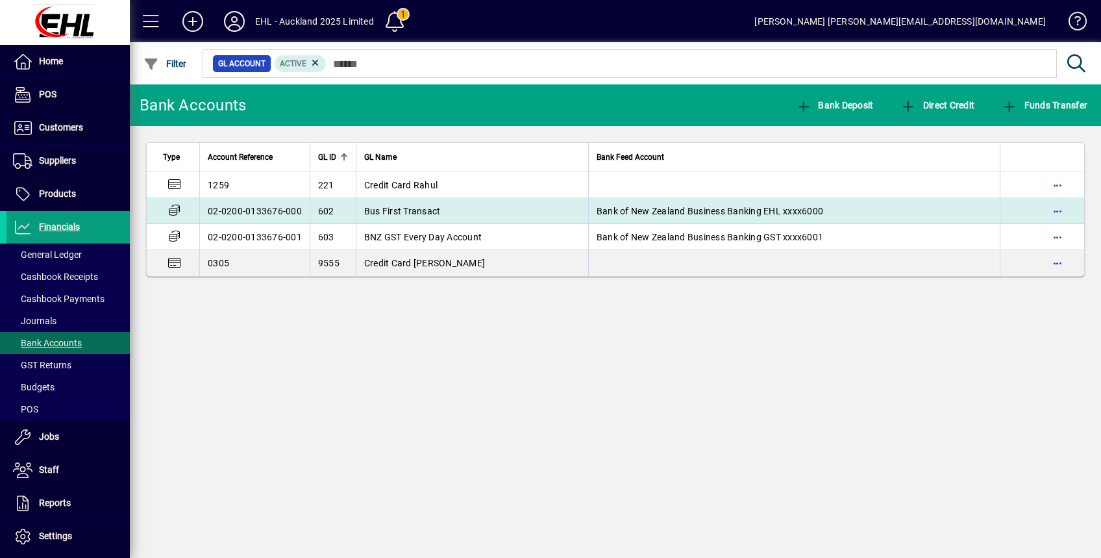
click at [399, 208] on span "Bus First Transact" at bounding box center [402, 211] width 77 height 10
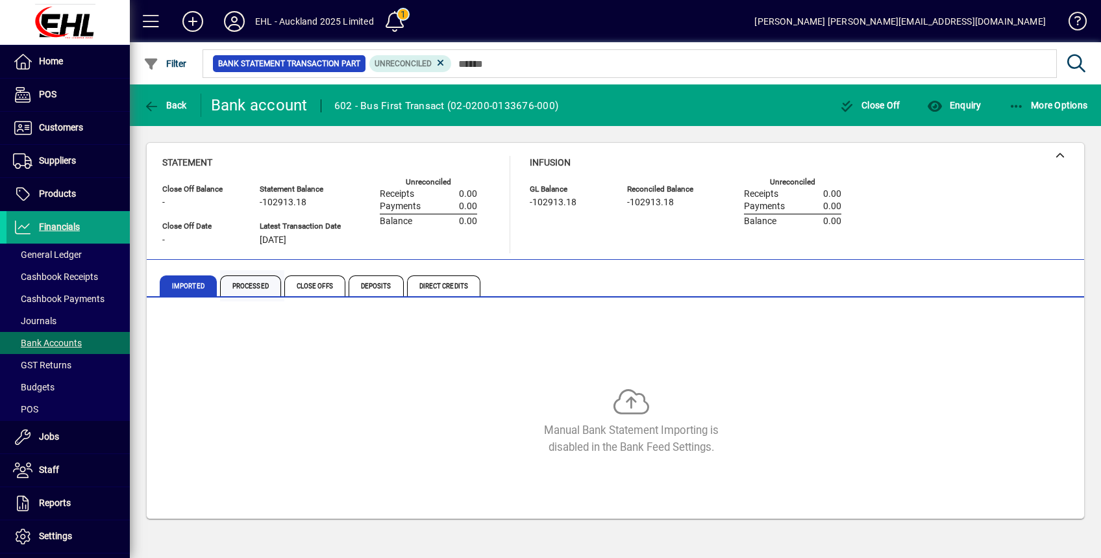
click at [259, 290] on span "Processed" at bounding box center [250, 285] width 61 height 21
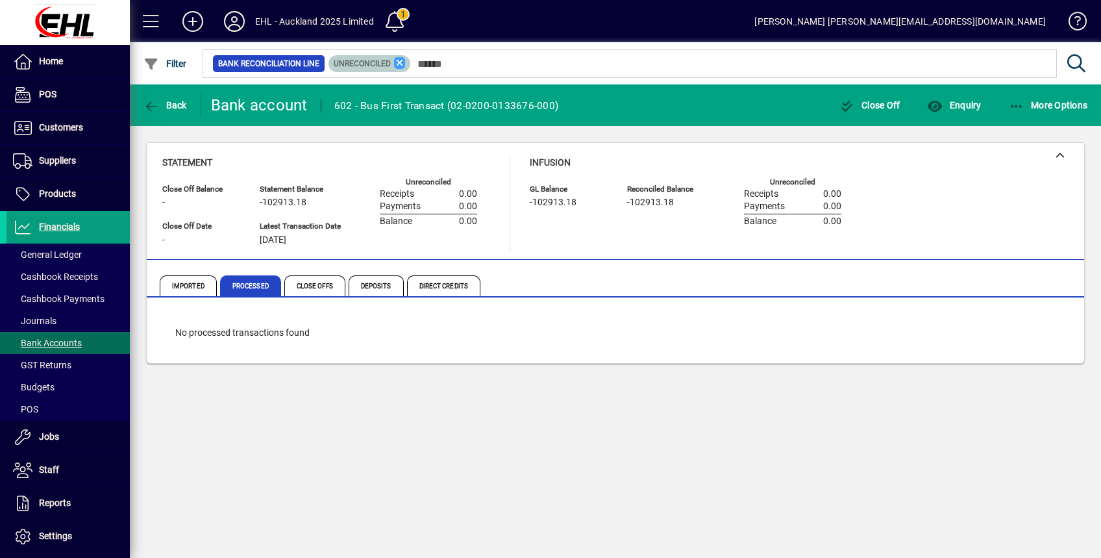
click at [400, 57] on icon at bounding box center [400, 63] width 12 height 12
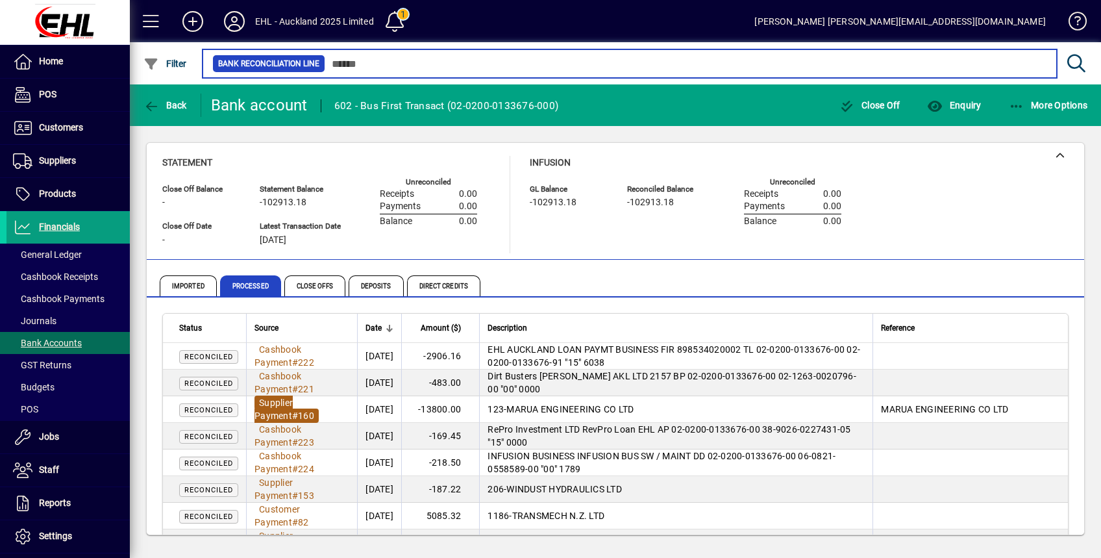
scroll to position [86, 0]
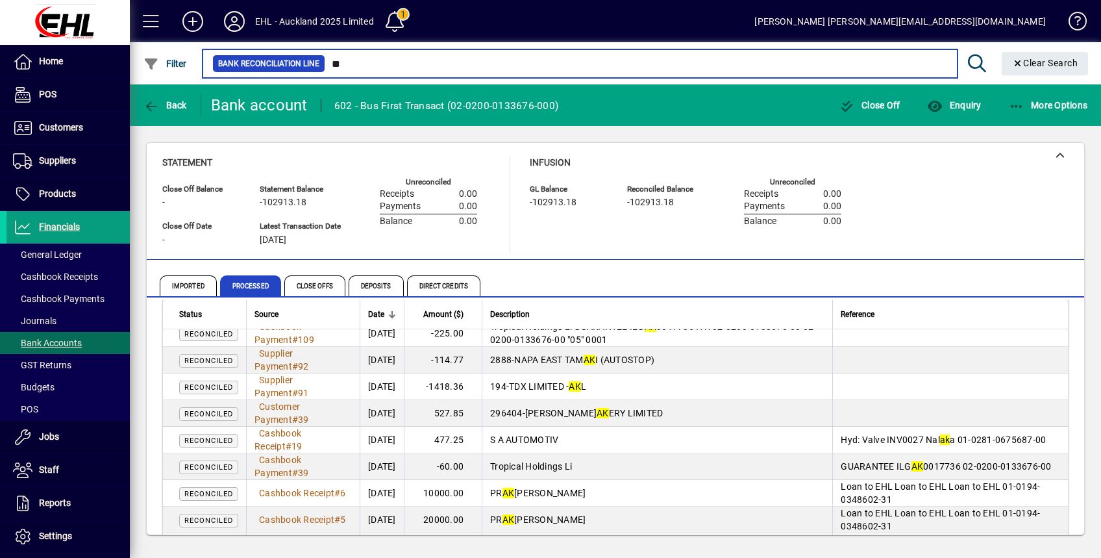
scroll to position [164, 0]
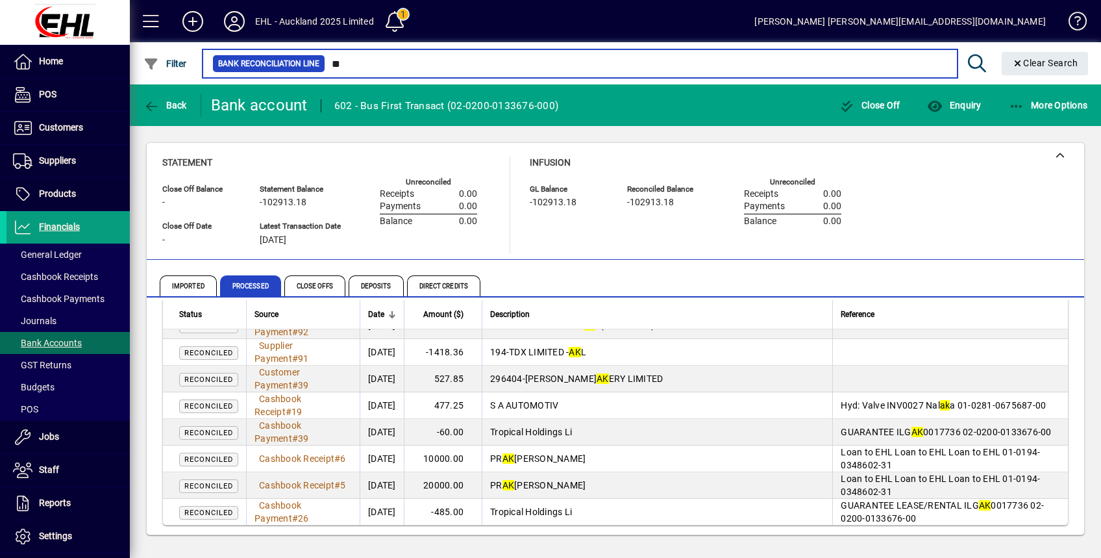
type input "*"
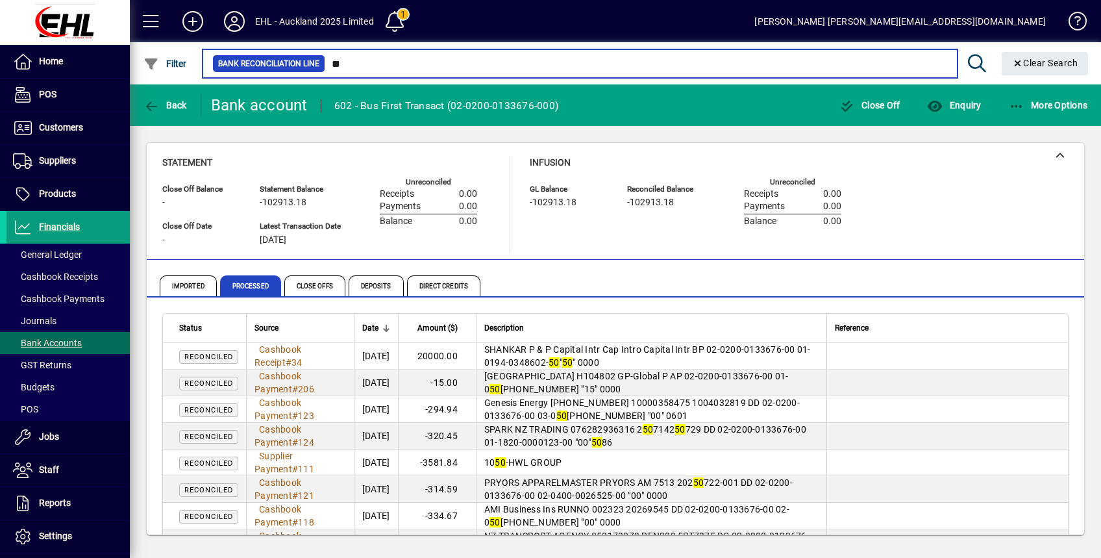
type input "*"
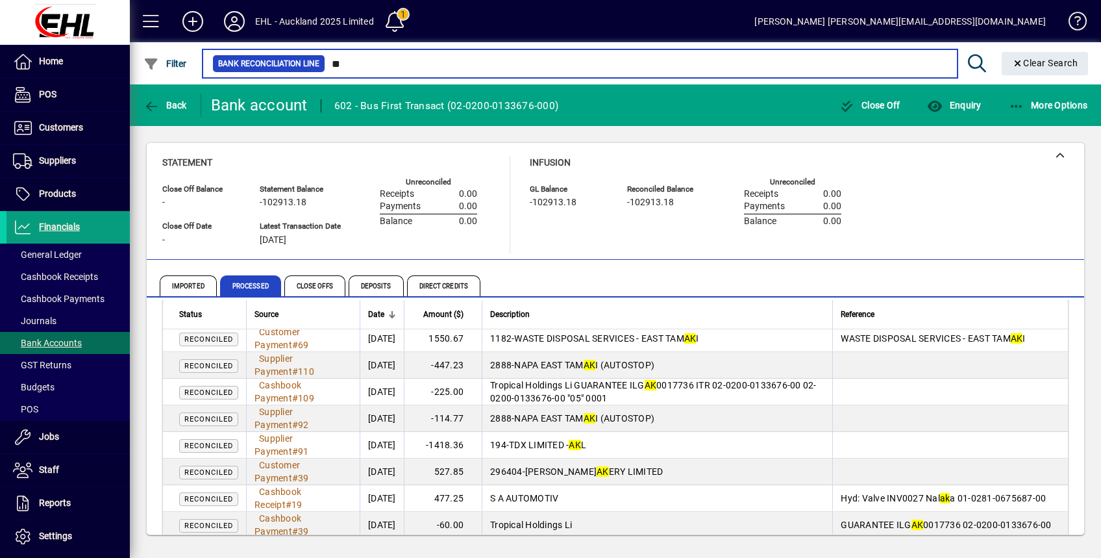
scroll to position [86, 0]
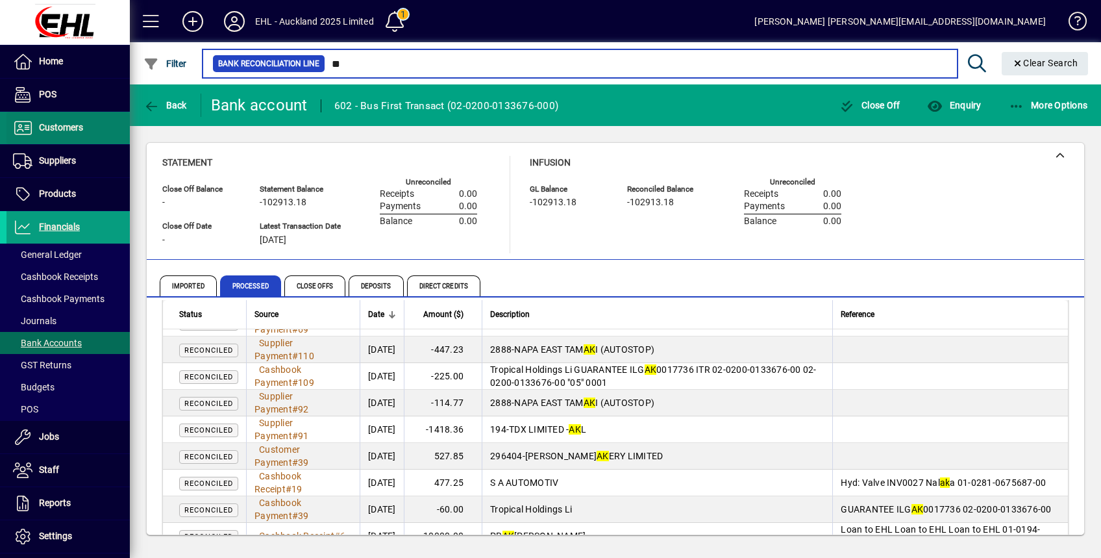
type input "**"
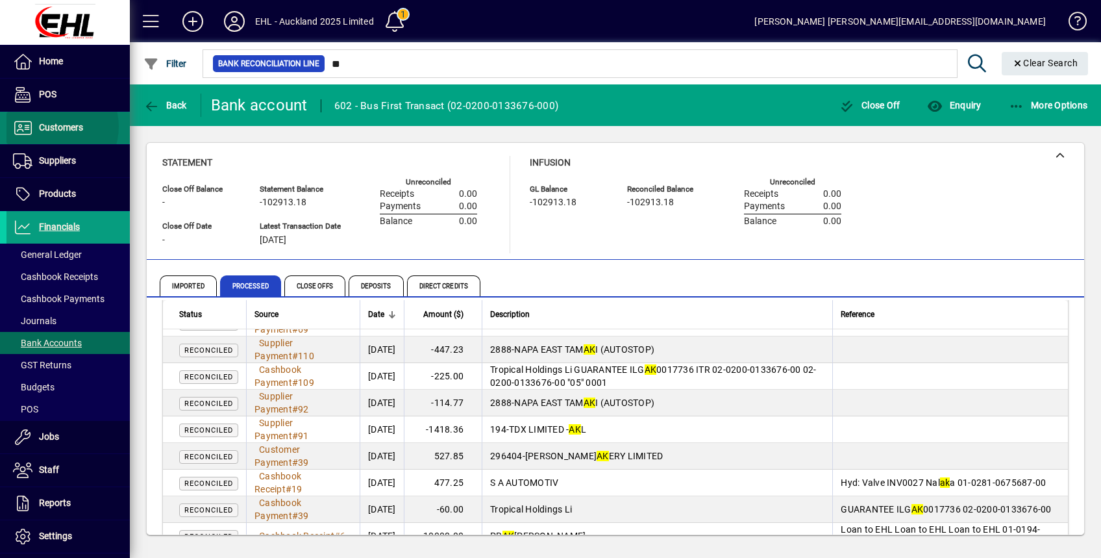
click at [52, 127] on span "Customers" at bounding box center [61, 127] width 44 height 10
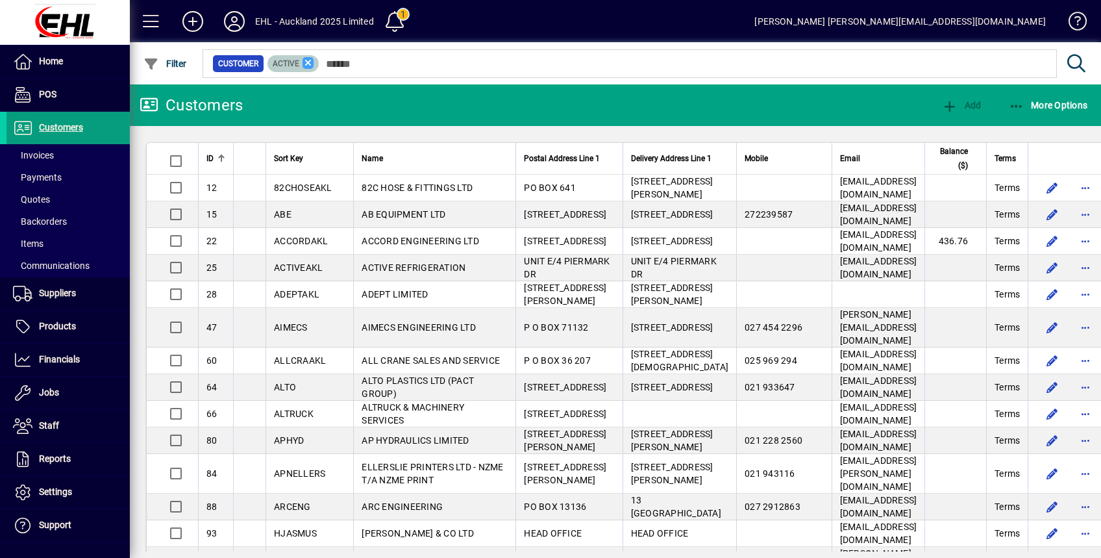
click at [305, 60] on icon at bounding box center [309, 63] width 12 height 12
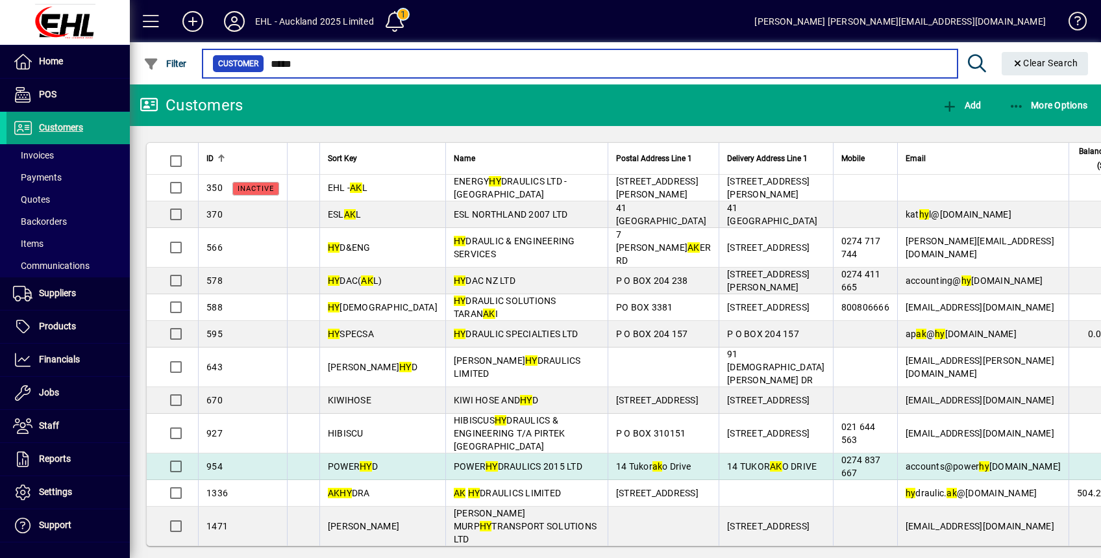
scroll to position [60, 0]
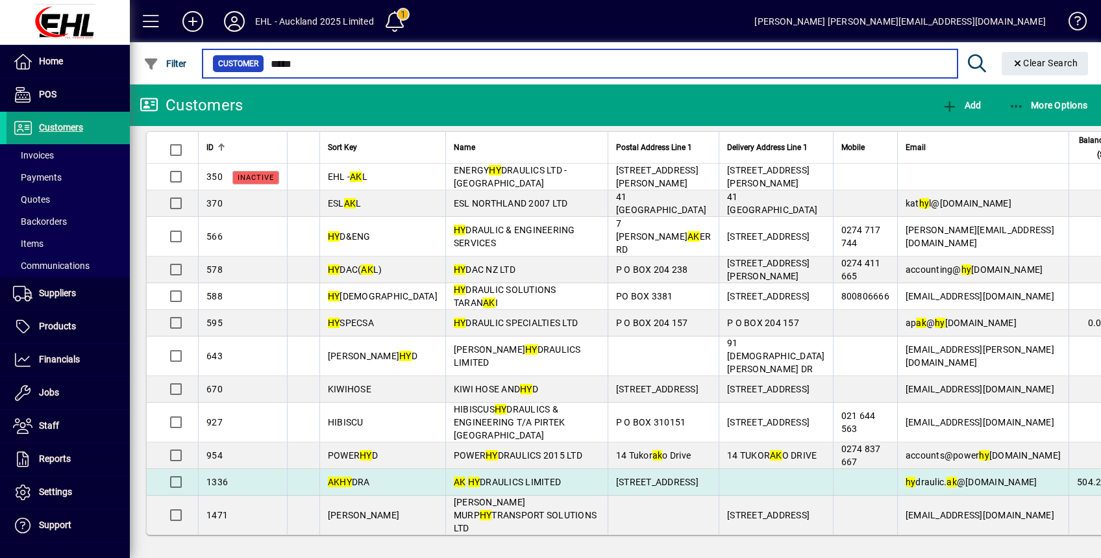
type input "*****"
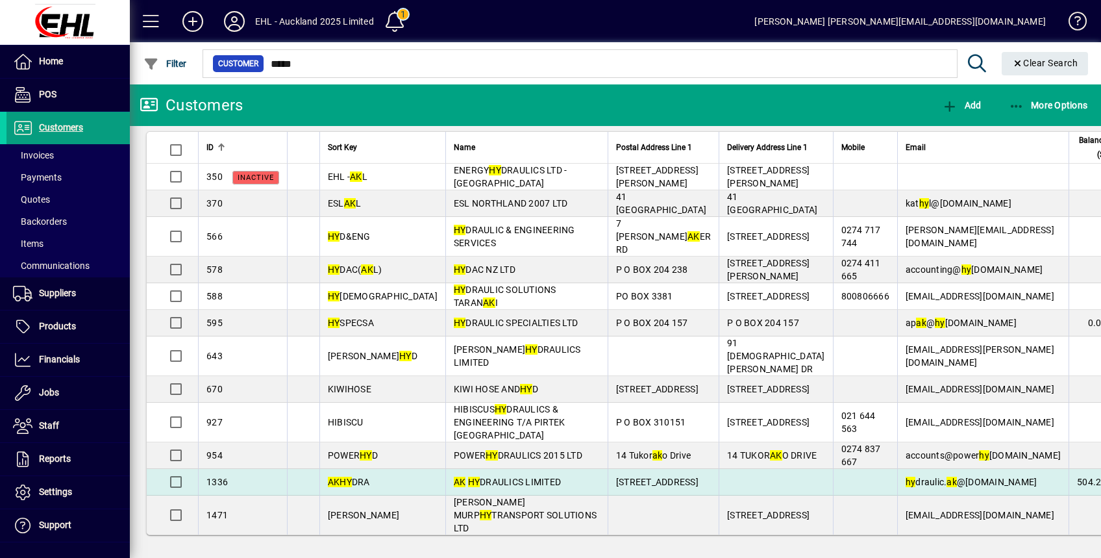
click at [463, 487] on span "AK HY DRAULICS LIMITED" at bounding box center [507, 482] width 107 height 10
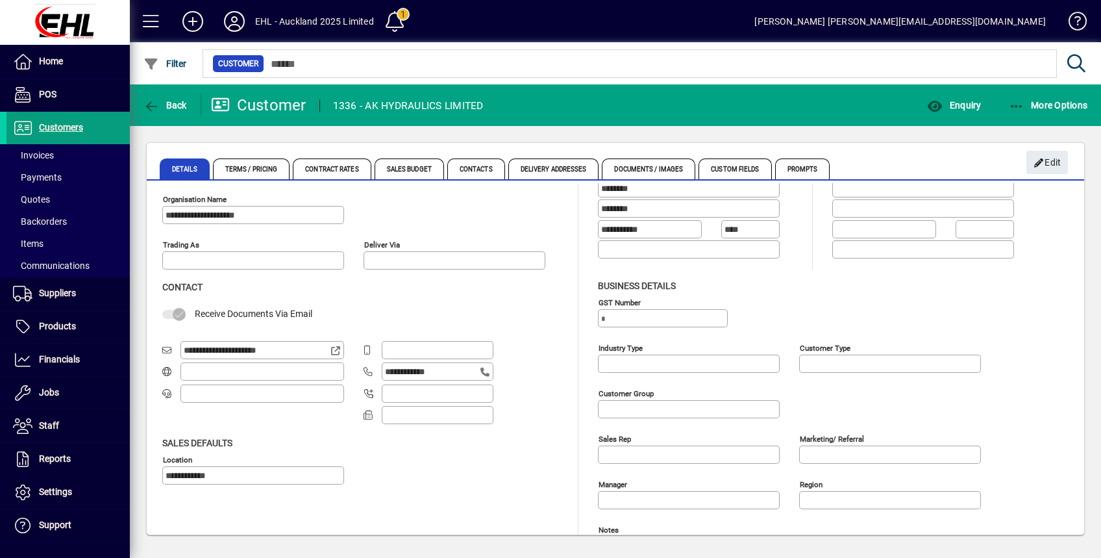
scroll to position [86, 0]
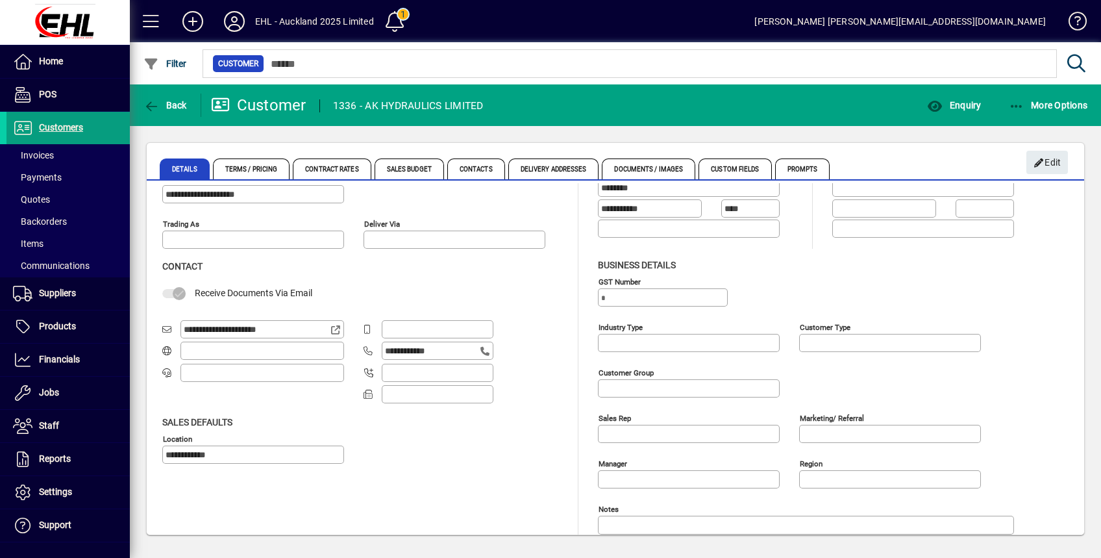
drag, startPoint x: 296, startPoint y: 329, endPoint x: 173, endPoint y: 329, distance: 122.1
click at [173, 329] on div "**********" at bounding box center [253, 329] width 182 height 19
drag, startPoint x: 397, startPoint y: 395, endPoint x: 388, endPoint y: 405, distance: 13.4
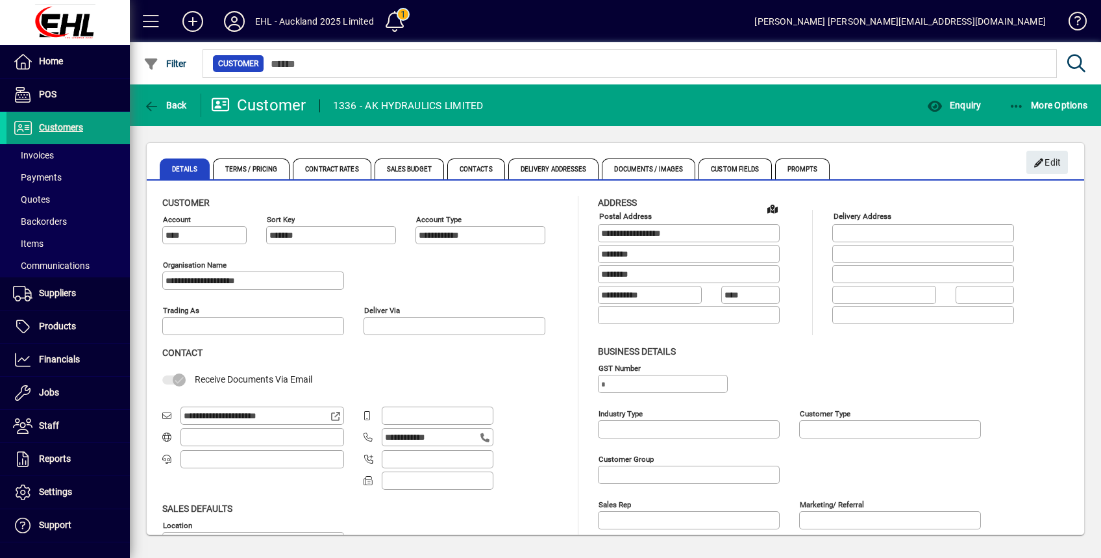
scroll to position [86, 0]
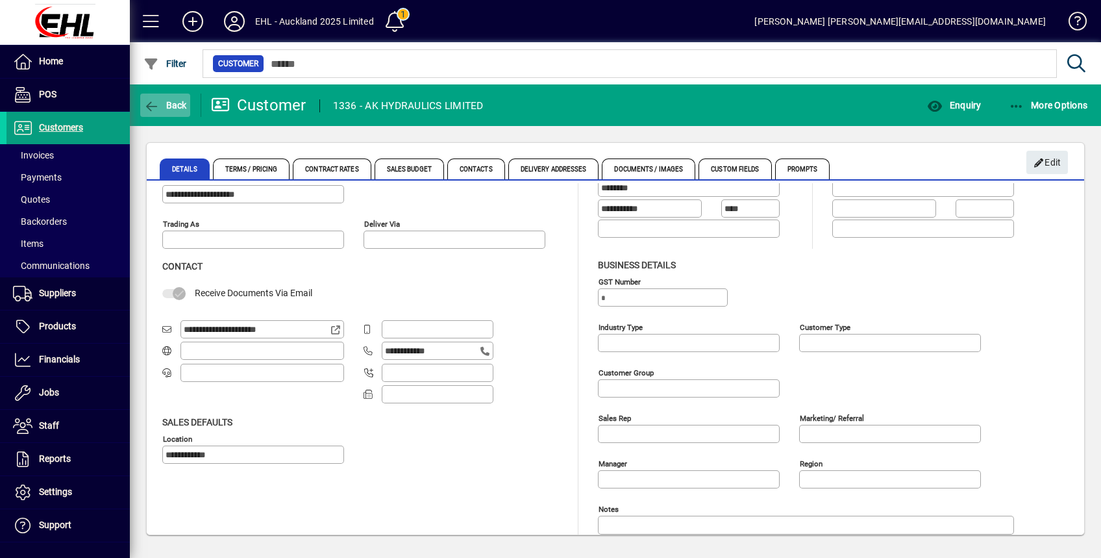
click at [160, 103] on span "Back" at bounding box center [166, 105] width 44 height 10
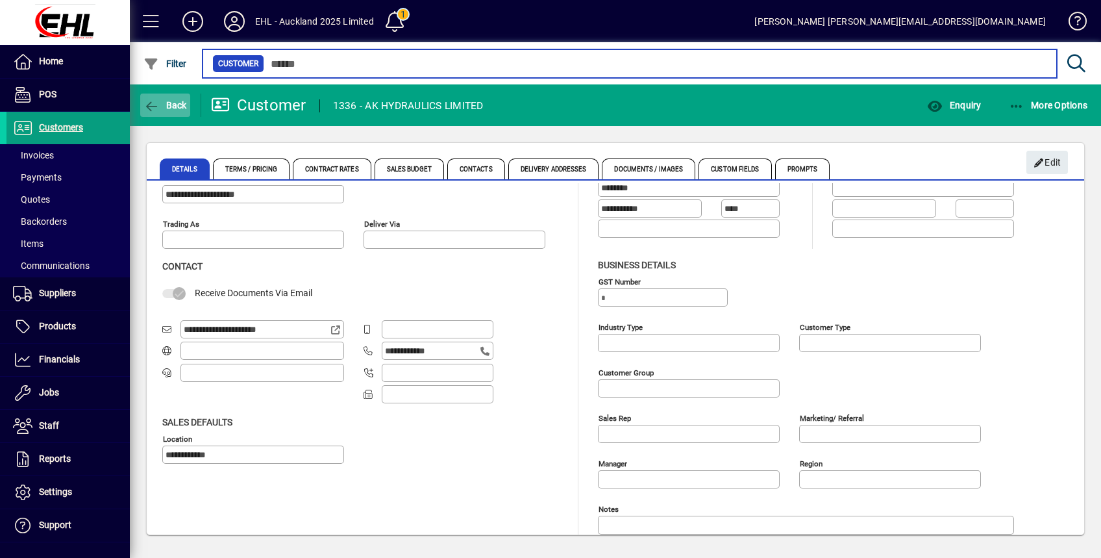
type input "*****"
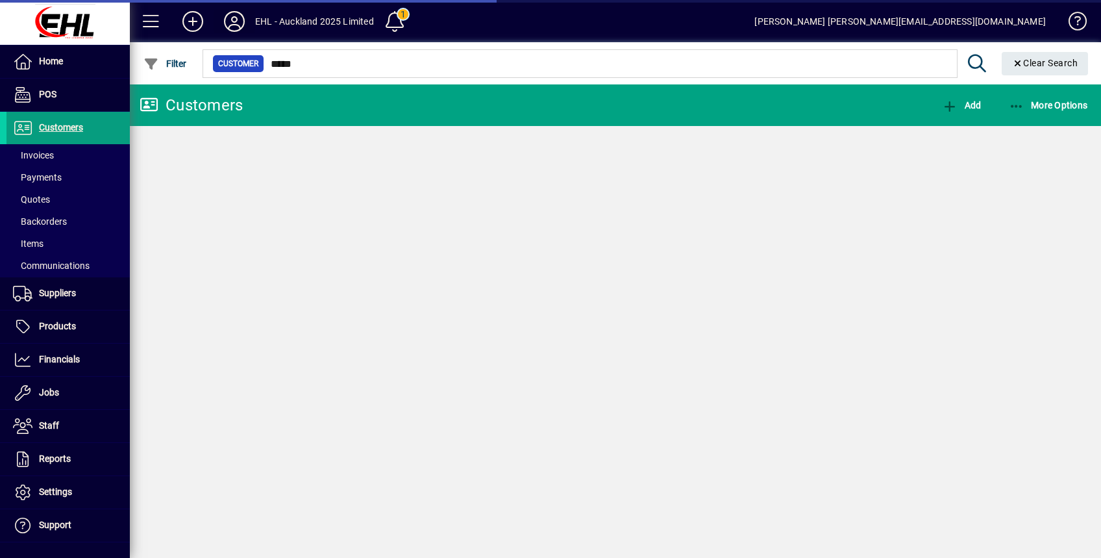
click at [229, 25] on icon at bounding box center [234, 21] width 26 height 21
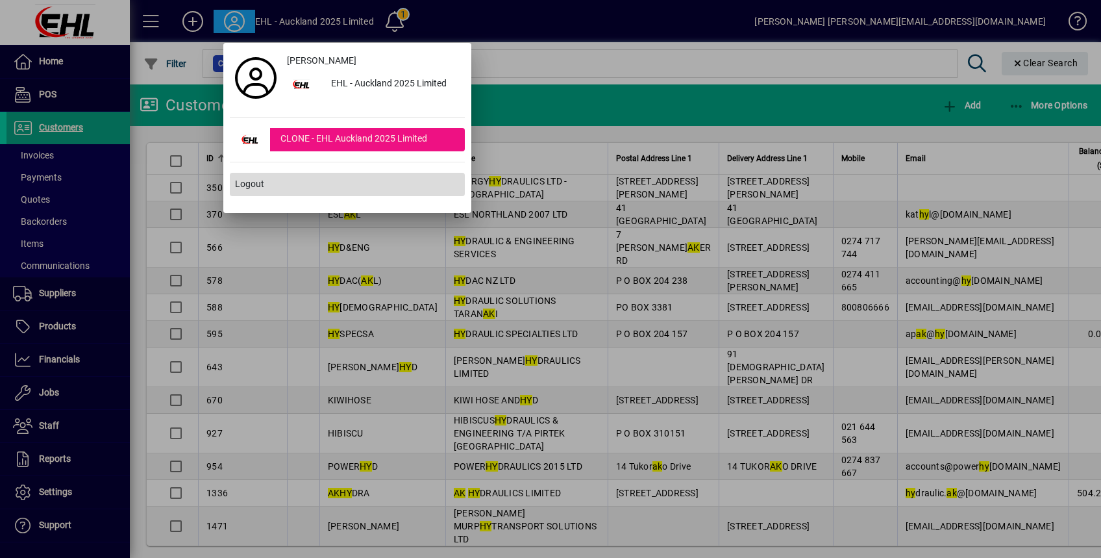
click at [249, 187] on span "Logout" at bounding box center [249, 184] width 29 height 14
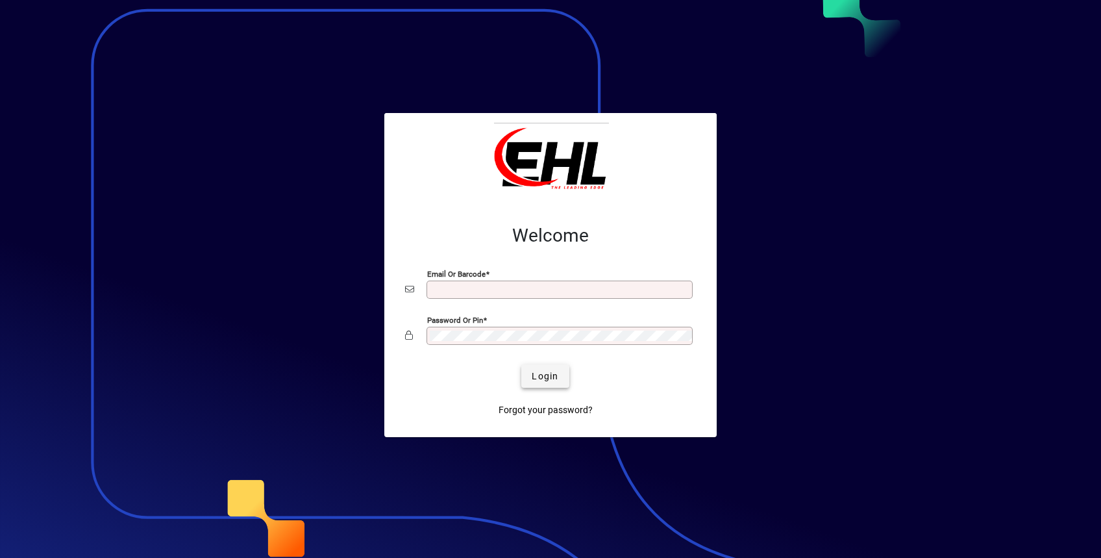
type input "**********"
click at [529, 370] on span "submit" at bounding box center [545, 375] width 47 height 31
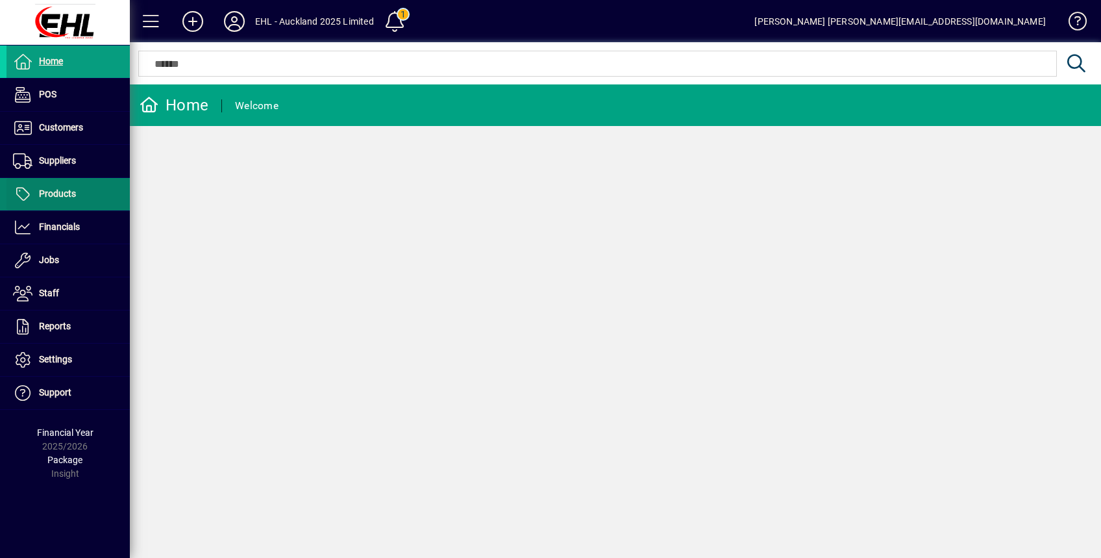
drag, startPoint x: 57, startPoint y: 161, endPoint x: 83, endPoint y: 182, distance: 33.3
click at [57, 161] on span "Suppliers" at bounding box center [57, 160] width 37 height 10
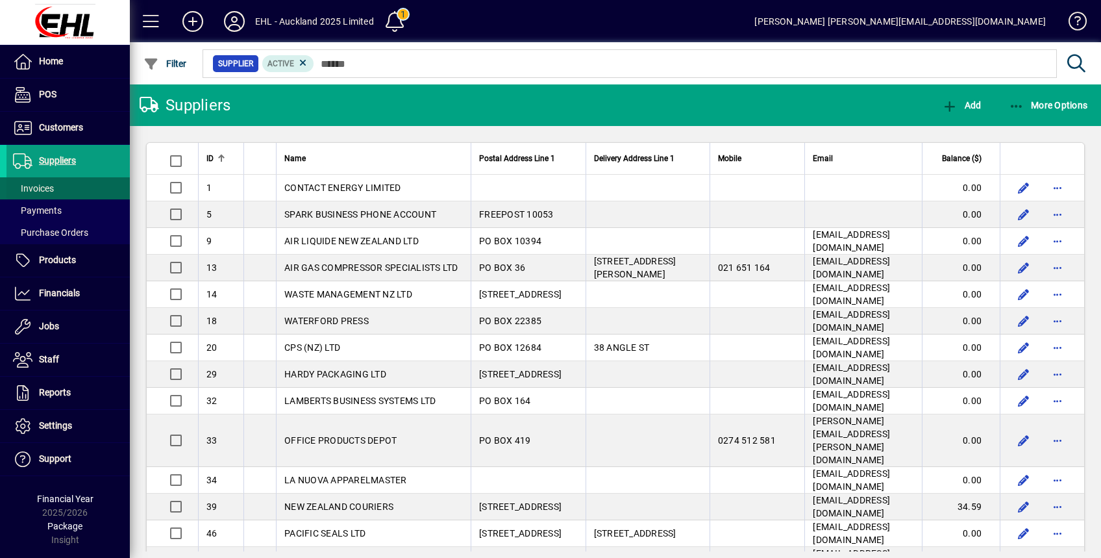
click at [58, 192] on span at bounding box center [67, 188] width 123 height 31
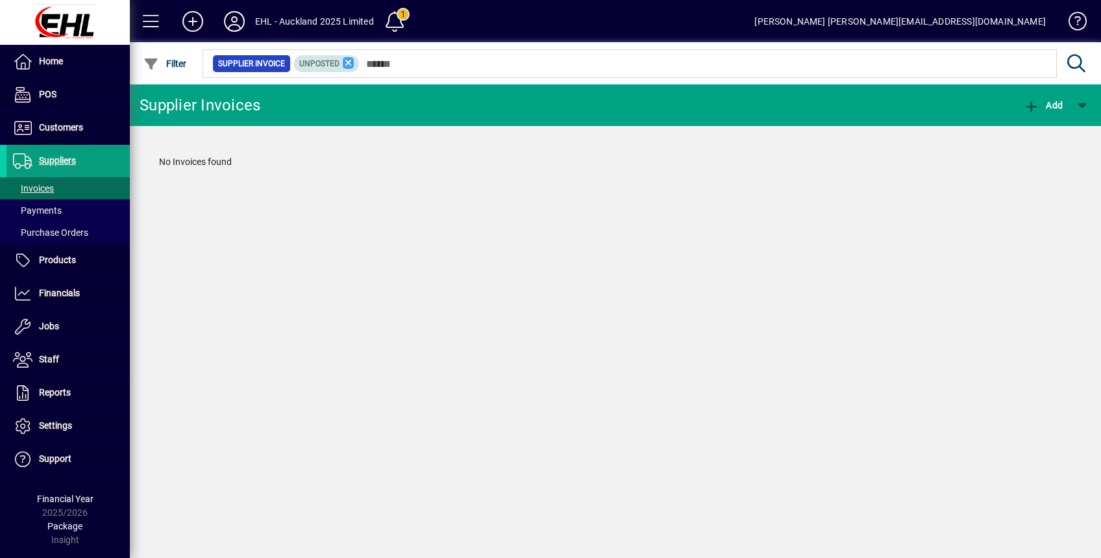
click at [348, 58] on icon at bounding box center [349, 63] width 12 height 12
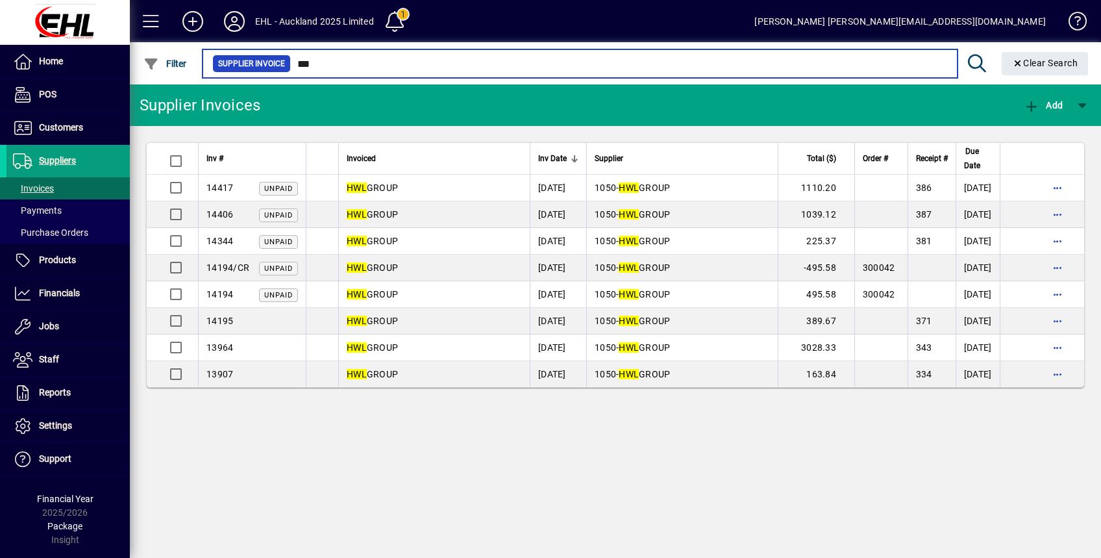
type input "***"
drag, startPoint x: 322, startPoint y: 66, endPoint x: 298, endPoint y: 62, distance: 24.5
click at [297, 68] on input "***" at bounding box center [619, 64] width 657 height 18
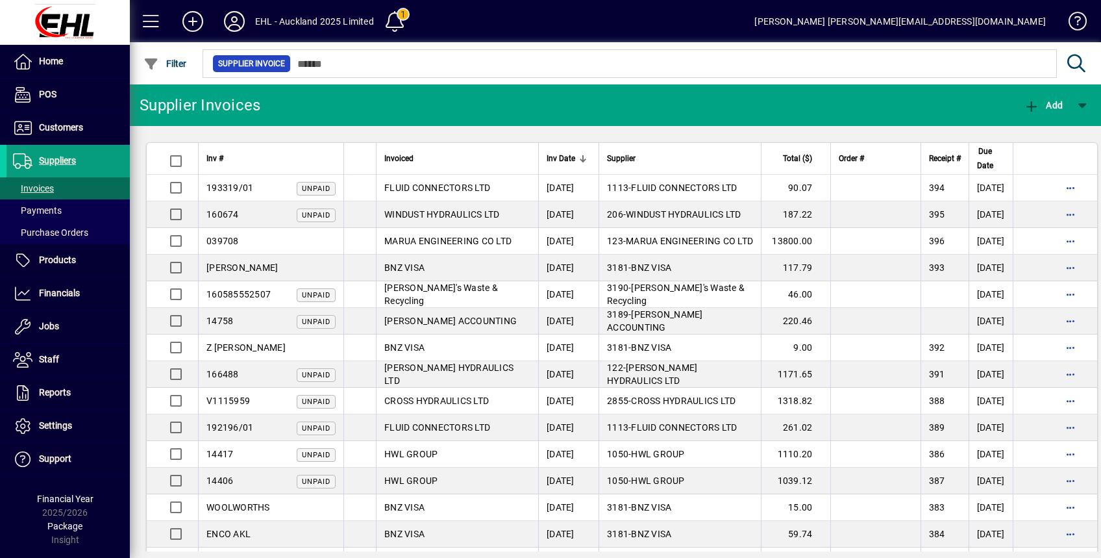
click at [224, 21] on icon at bounding box center [234, 21] width 26 height 21
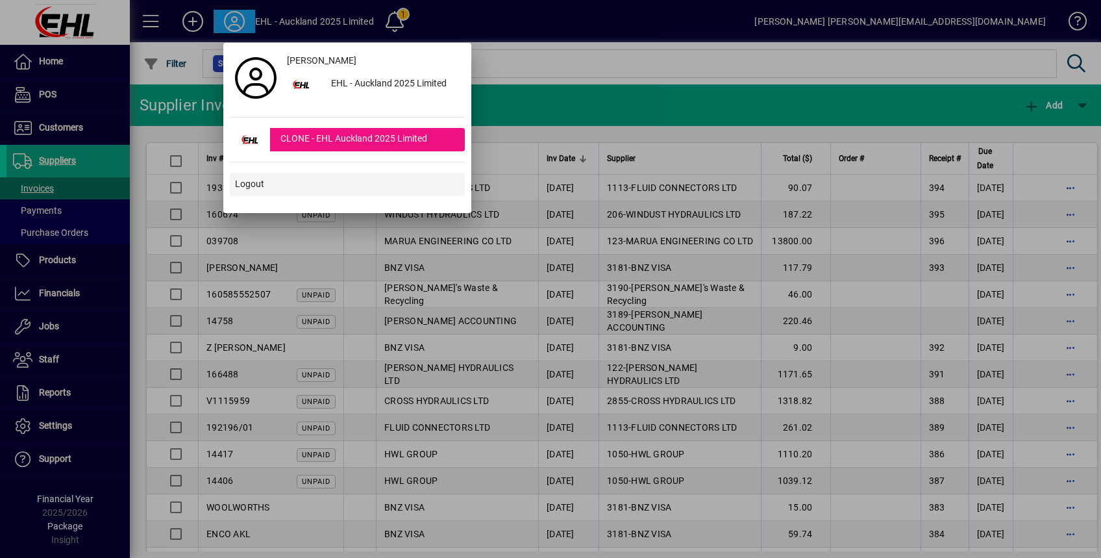
click at [251, 192] on span at bounding box center [347, 184] width 235 height 31
